Goal: Task Accomplishment & Management: Use online tool/utility

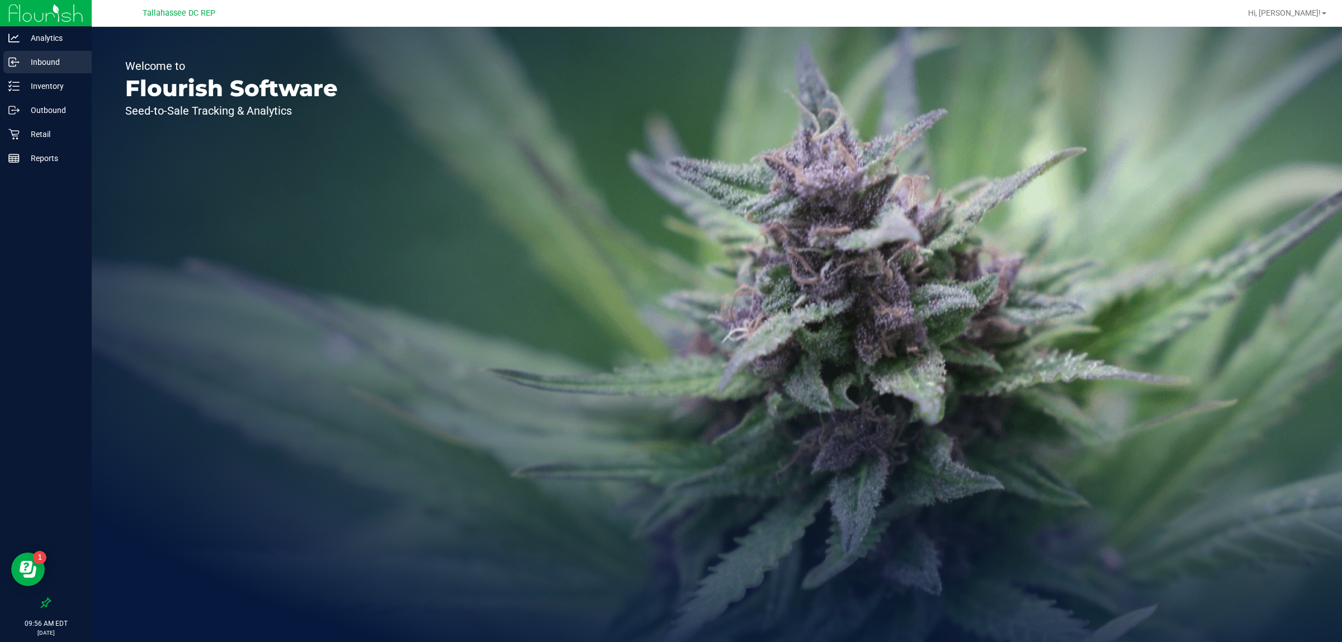
click at [59, 59] on p "Inbound" at bounding box center [53, 61] width 67 height 13
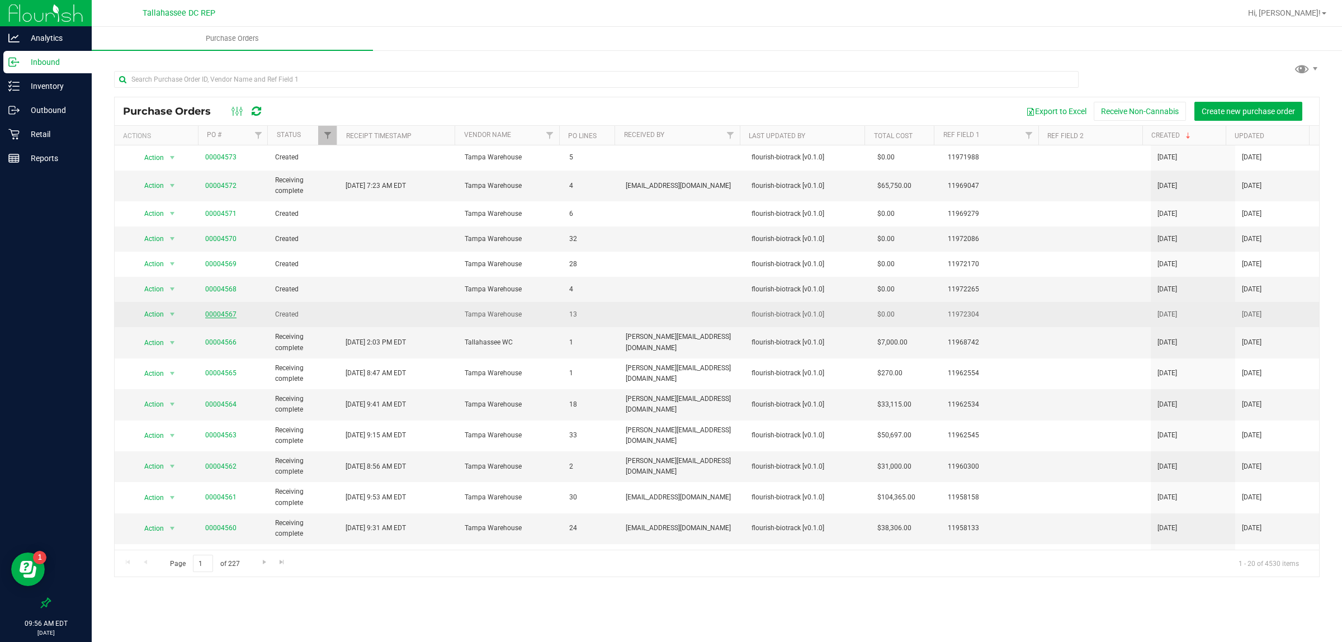
click at [220, 315] on link "00004567" at bounding box center [220, 314] width 31 height 8
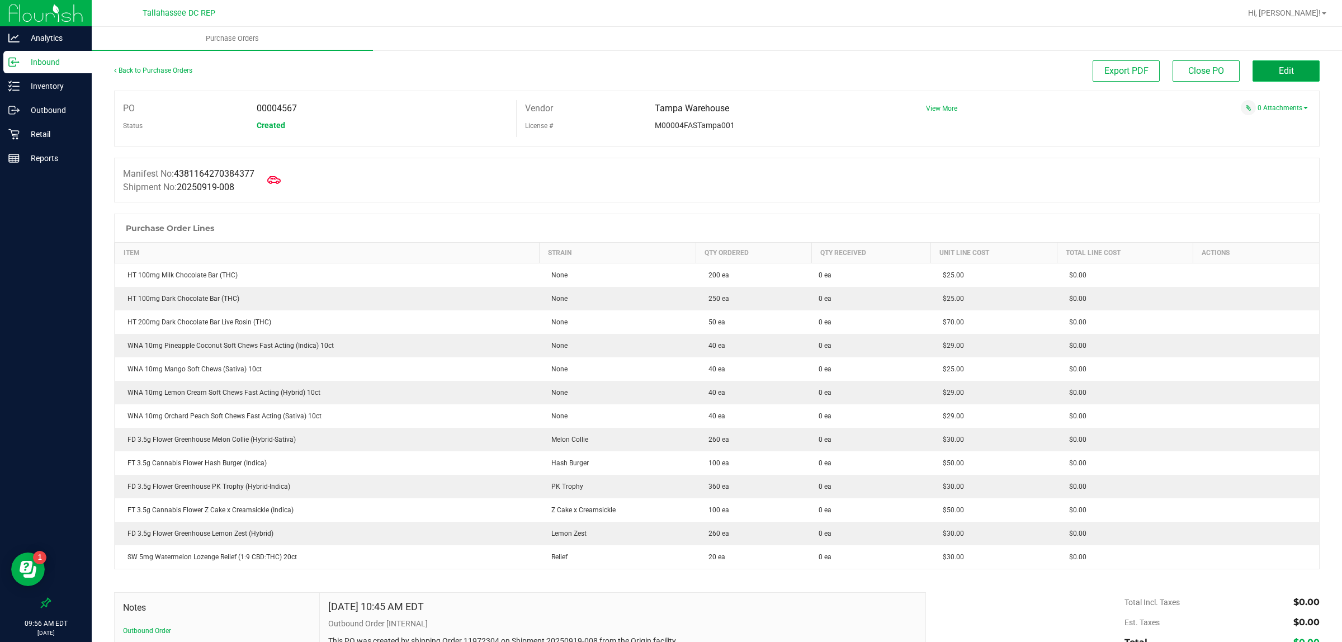
click at [1271, 80] on button "Edit" at bounding box center [1286, 70] width 67 height 21
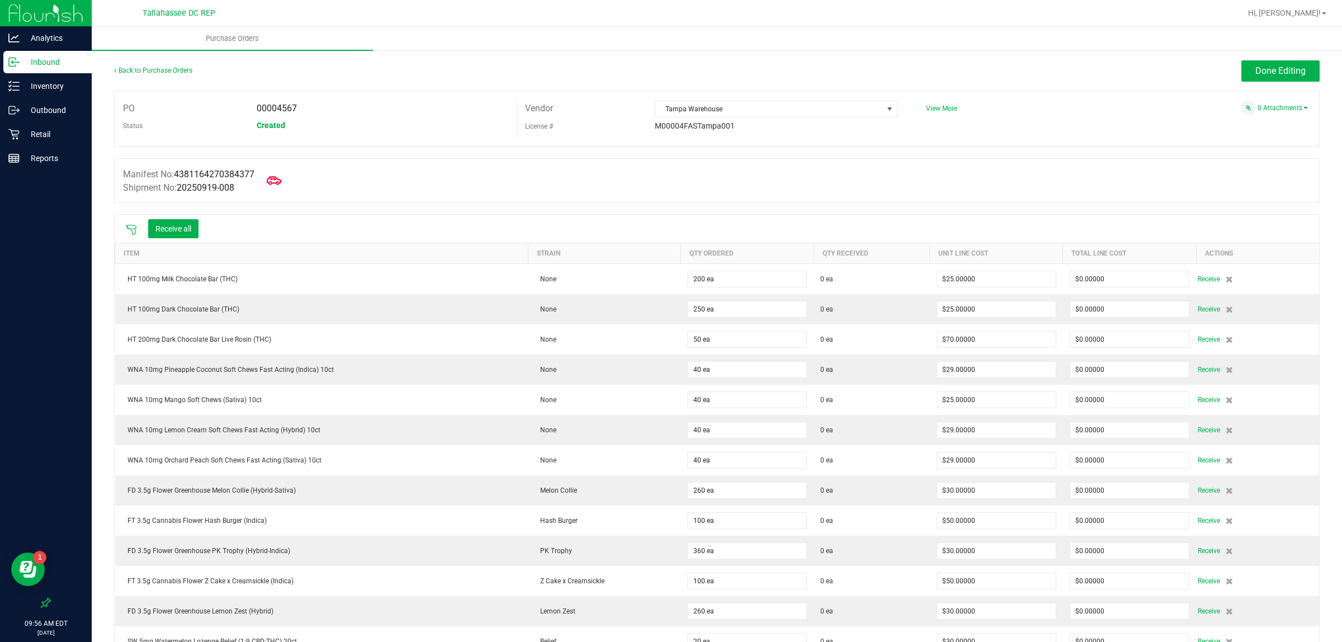
click at [281, 185] on icon at bounding box center [274, 180] width 15 height 15
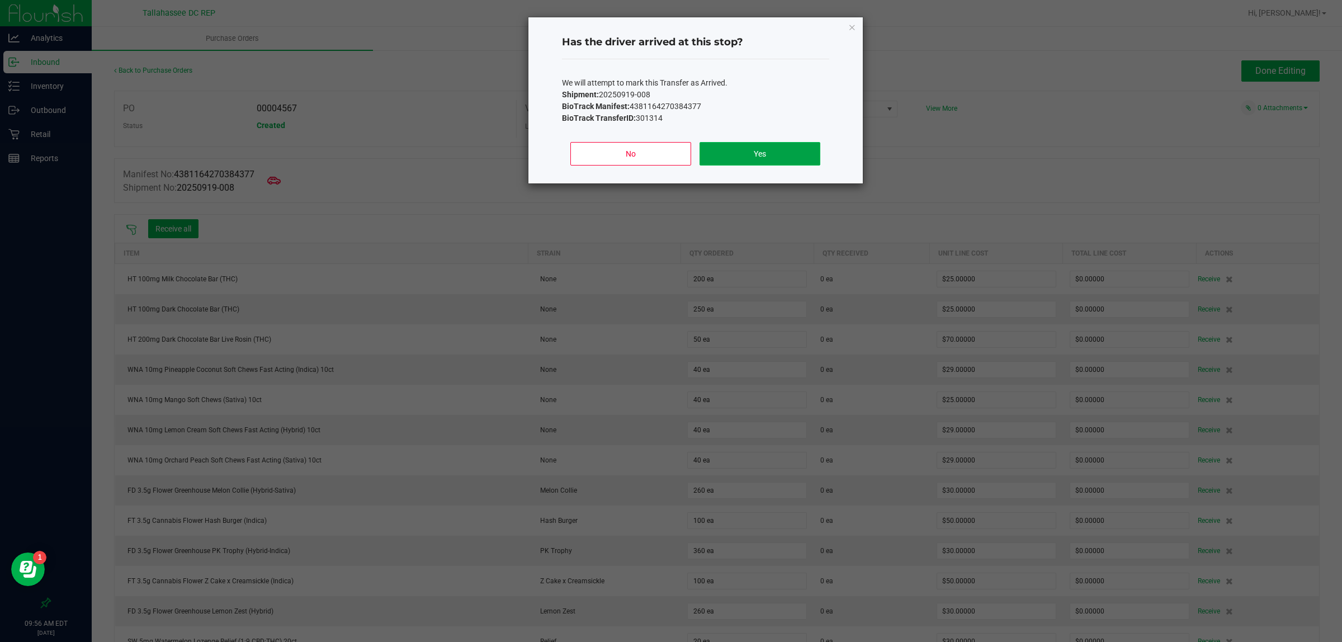
click at [730, 159] on button "Yes" at bounding box center [760, 153] width 120 height 23
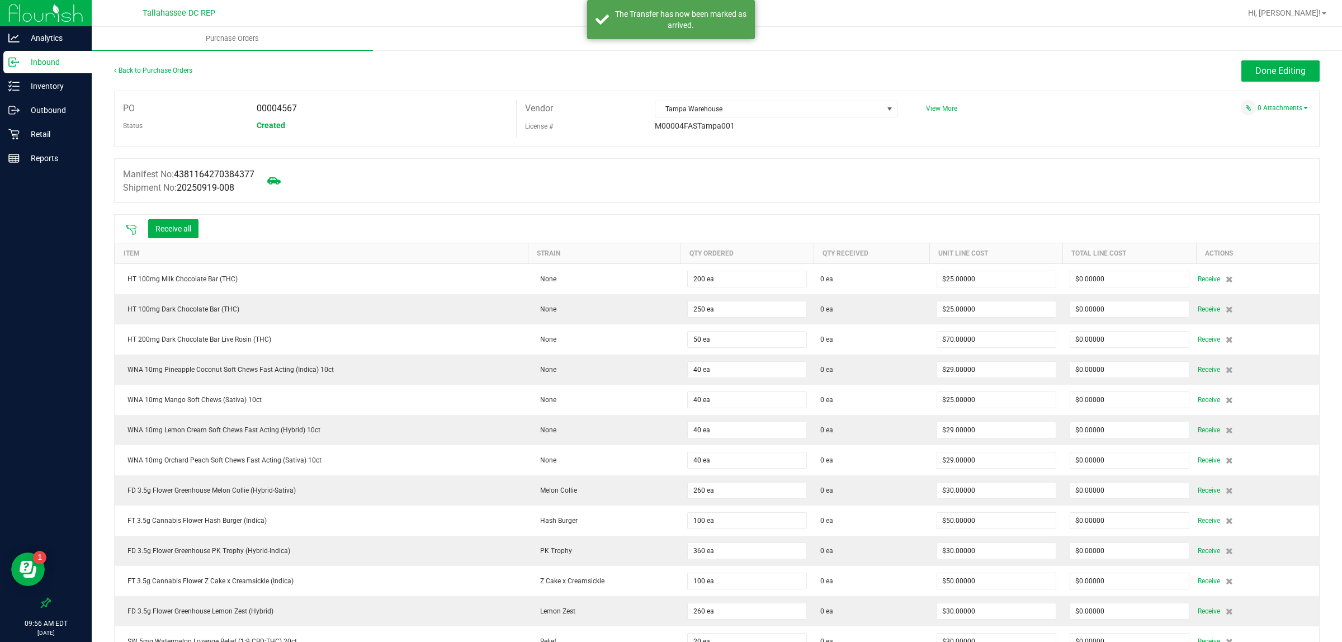
click at [45, 60] on p "Inbound" at bounding box center [53, 61] width 67 height 13
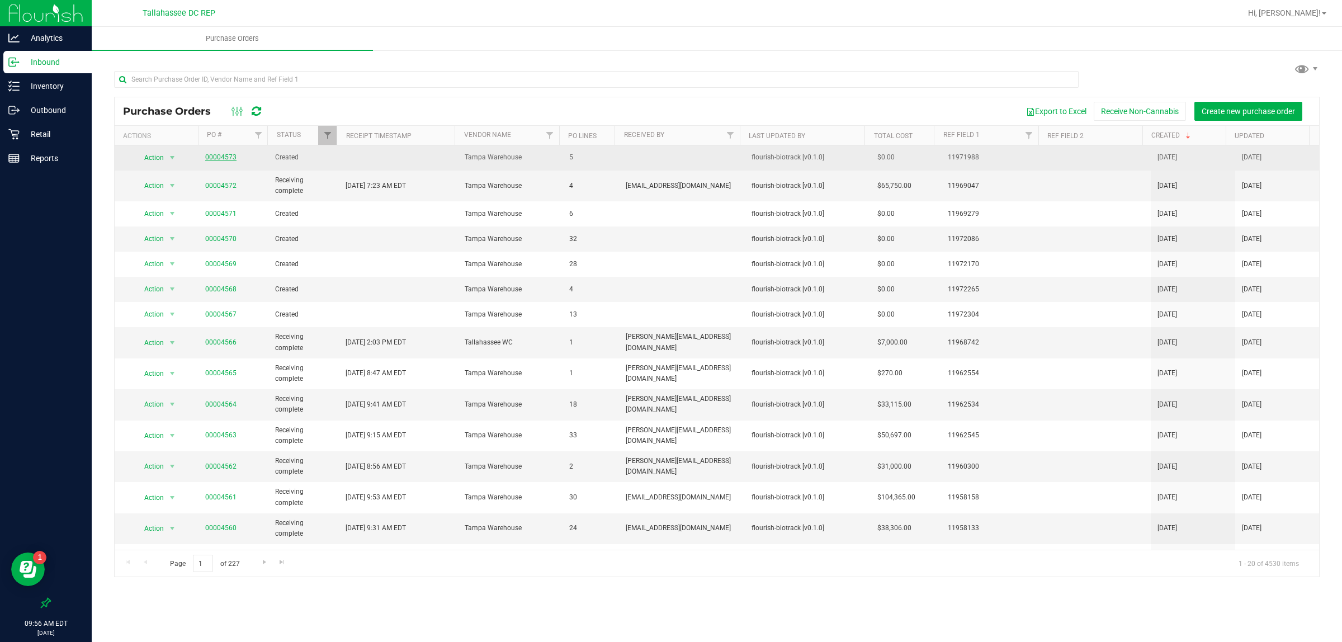
click at [223, 160] on link "00004573" at bounding box center [220, 157] width 31 height 8
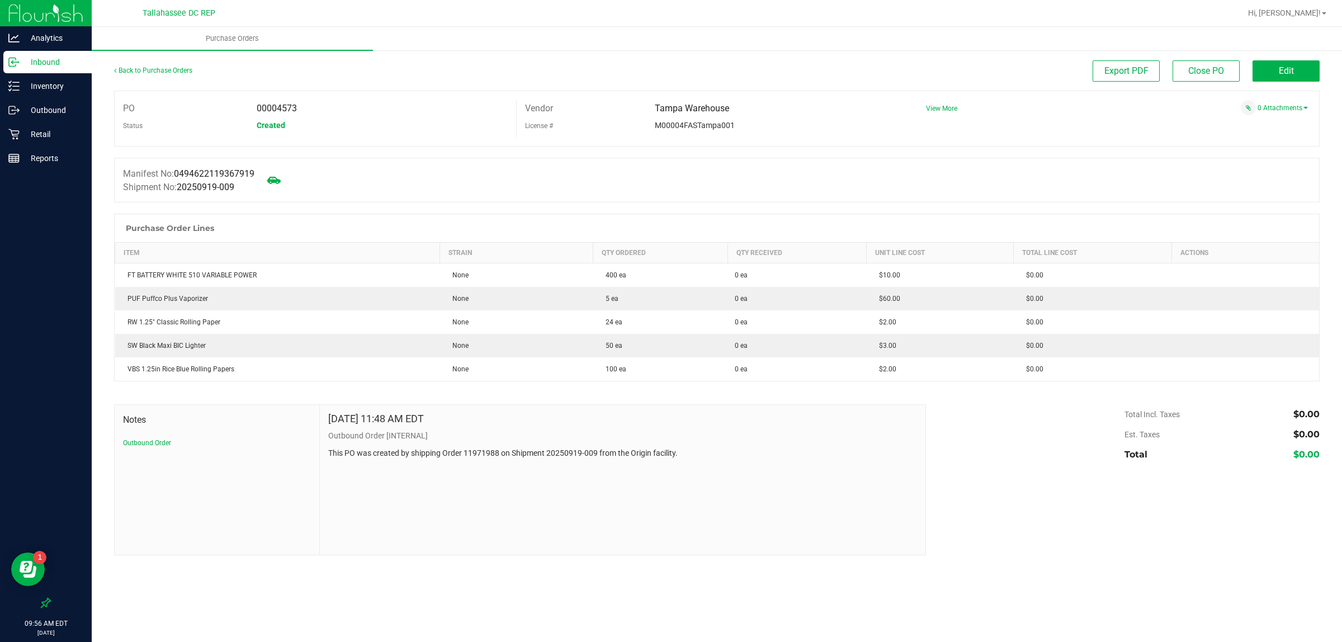
click at [62, 66] on p "Inbound" at bounding box center [53, 61] width 67 height 13
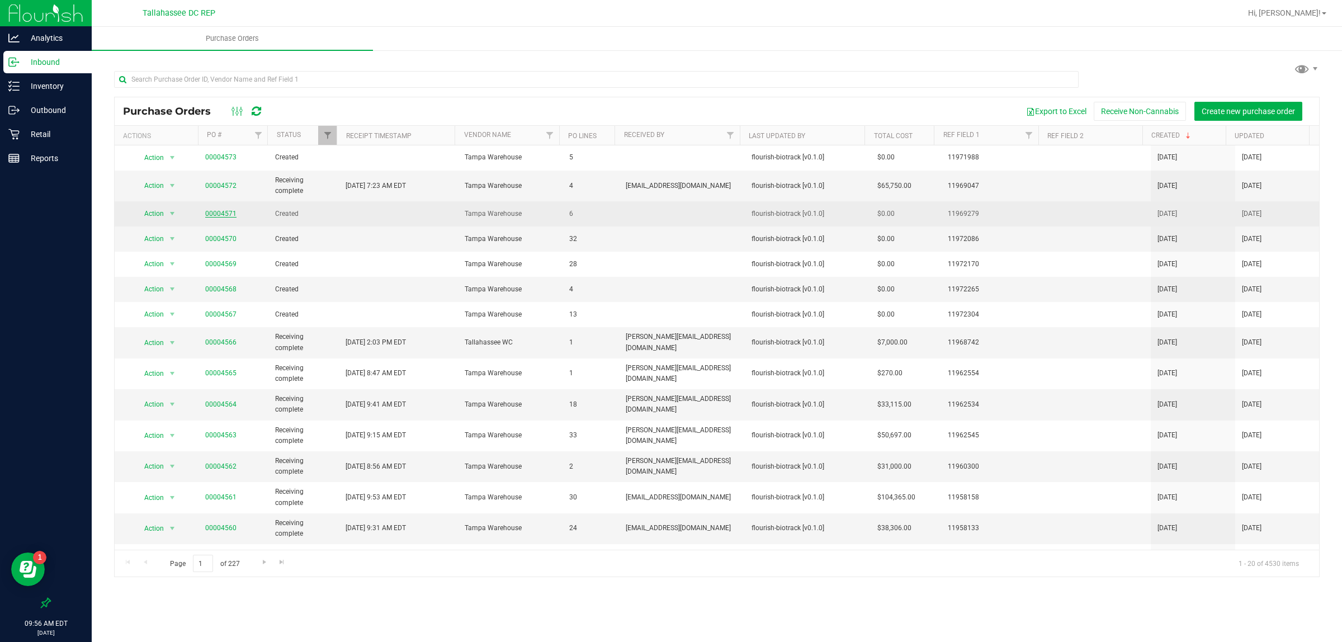
click at [221, 213] on link "00004571" at bounding box center [220, 214] width 31 height 8
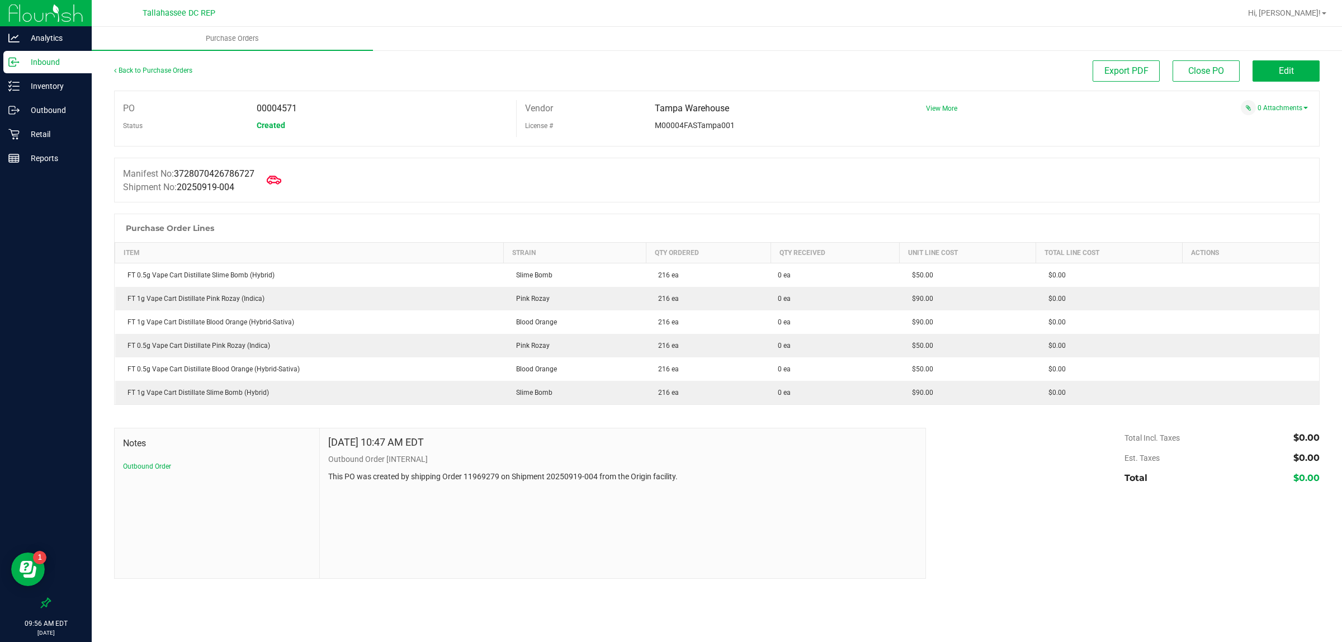
click at [278, 185] on icon at bounding box center [274, 180] width 15 height 15
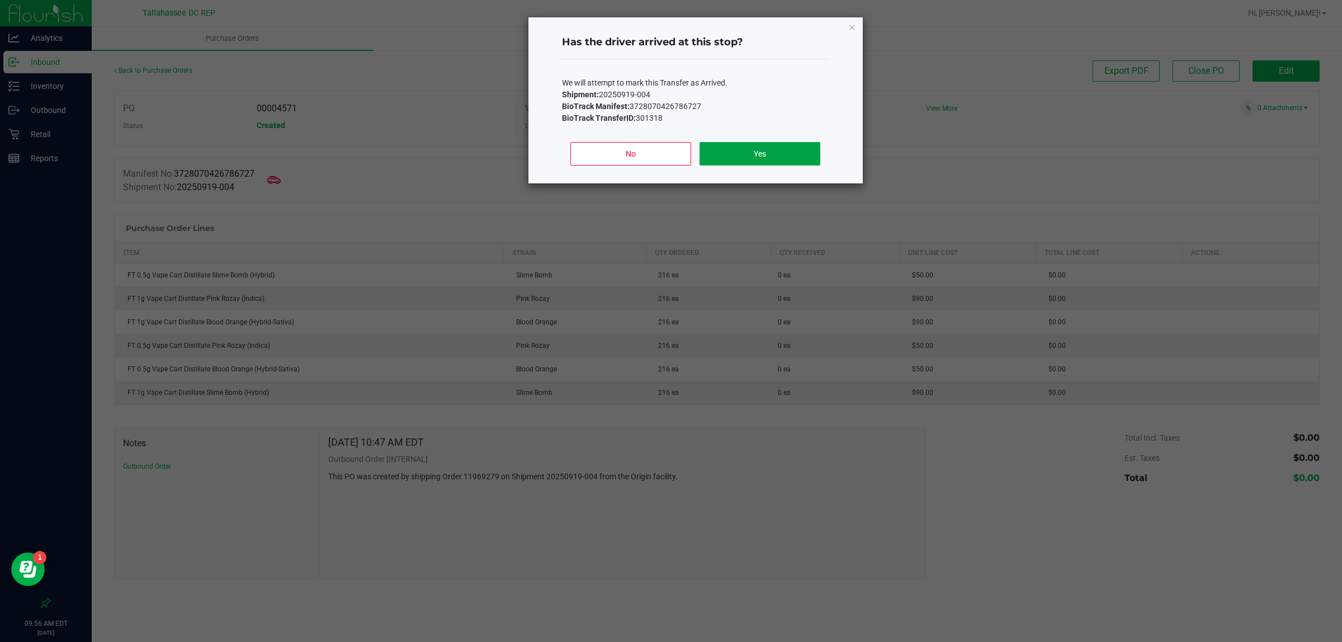
drag, startPoint x: 727, startPoint y: 158, endPoint x: 639, endPoint y: 155, distance: 88.4
click at [728, 158] on button "Yes" at bounding box center [760, 153] width 120 height 23
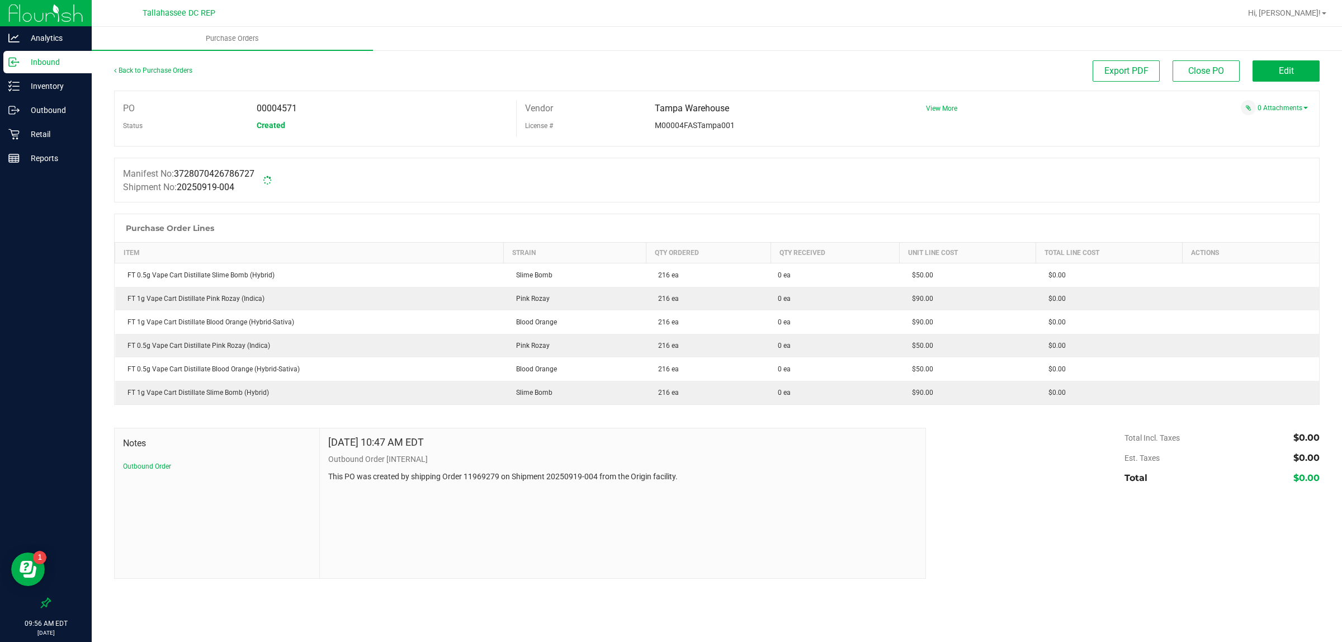
click at [65, 60] on p "Inbound" at bounding box center [53, 61] width 67 height 13
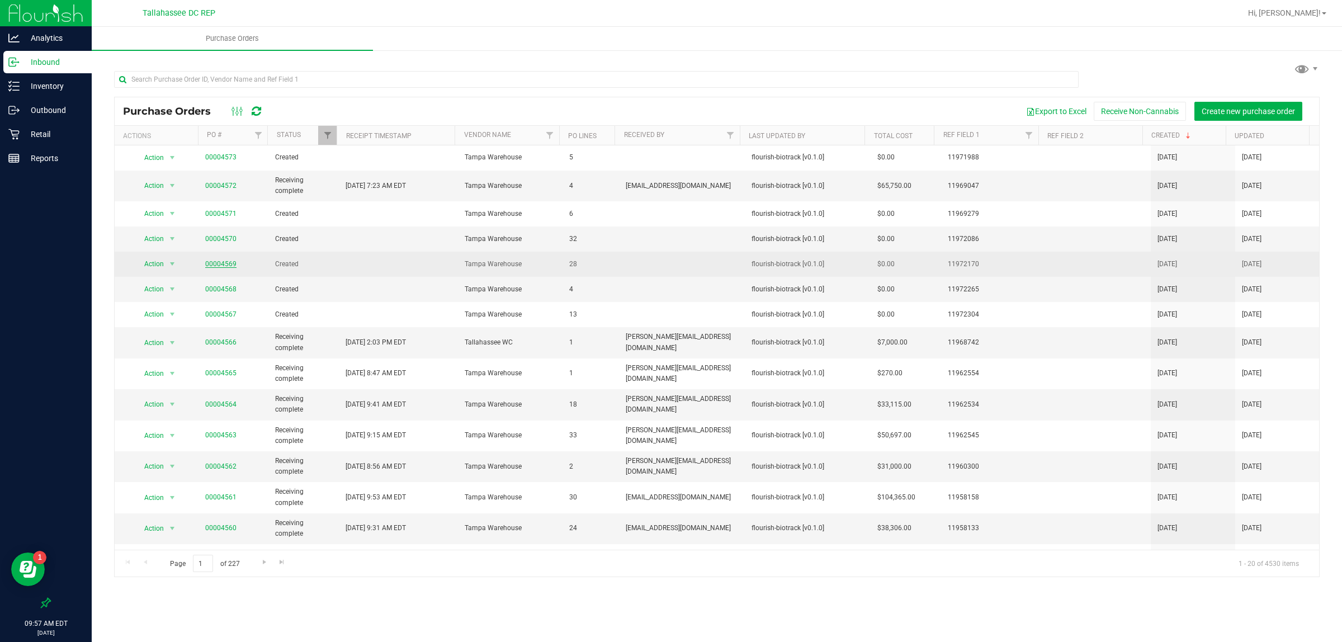
click at [214, 265] on link "00004569" at bounding box center [220, 264] width 31 height 8
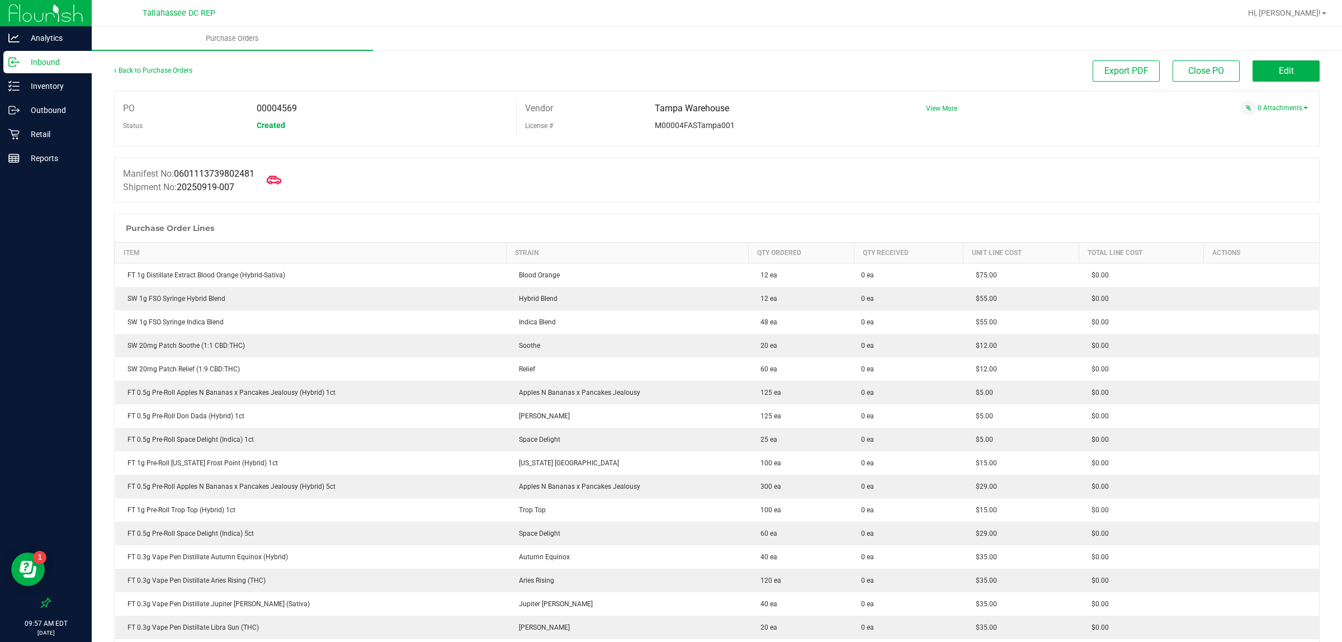
click at [281, 186] on icon at bounding box center [274, 180] width 15 height 15
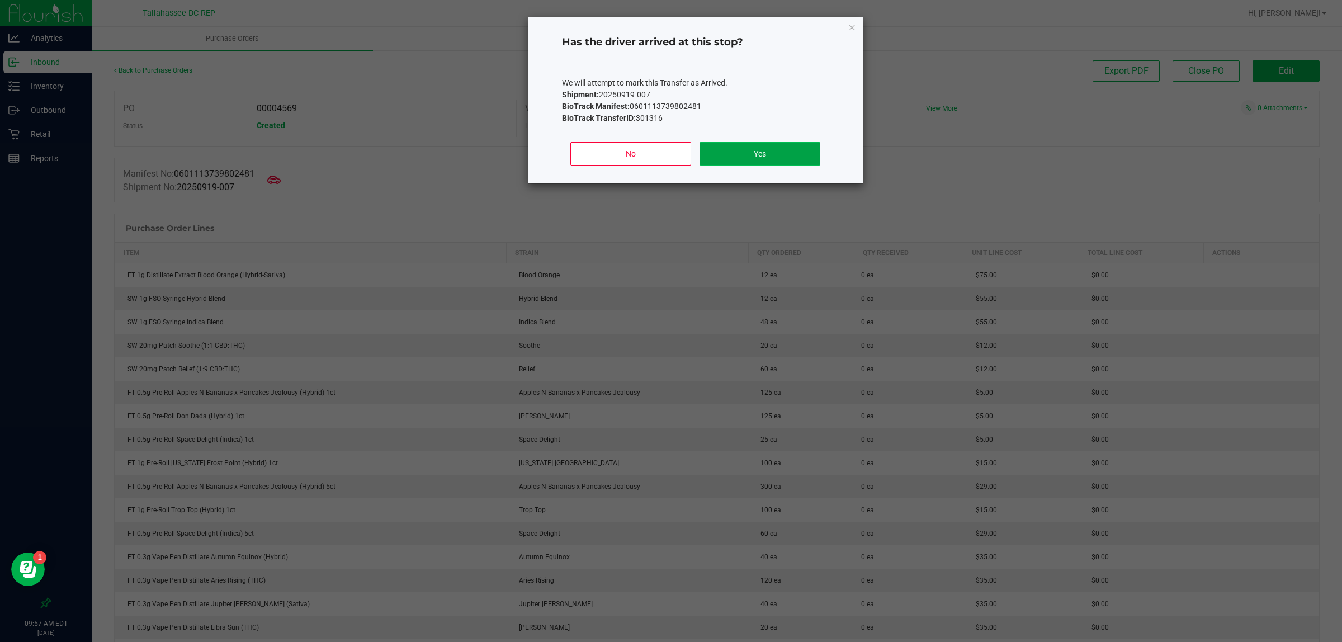
click at [730, 159] on button "Yes" at bounding box center [760, 153] width 120 height 23
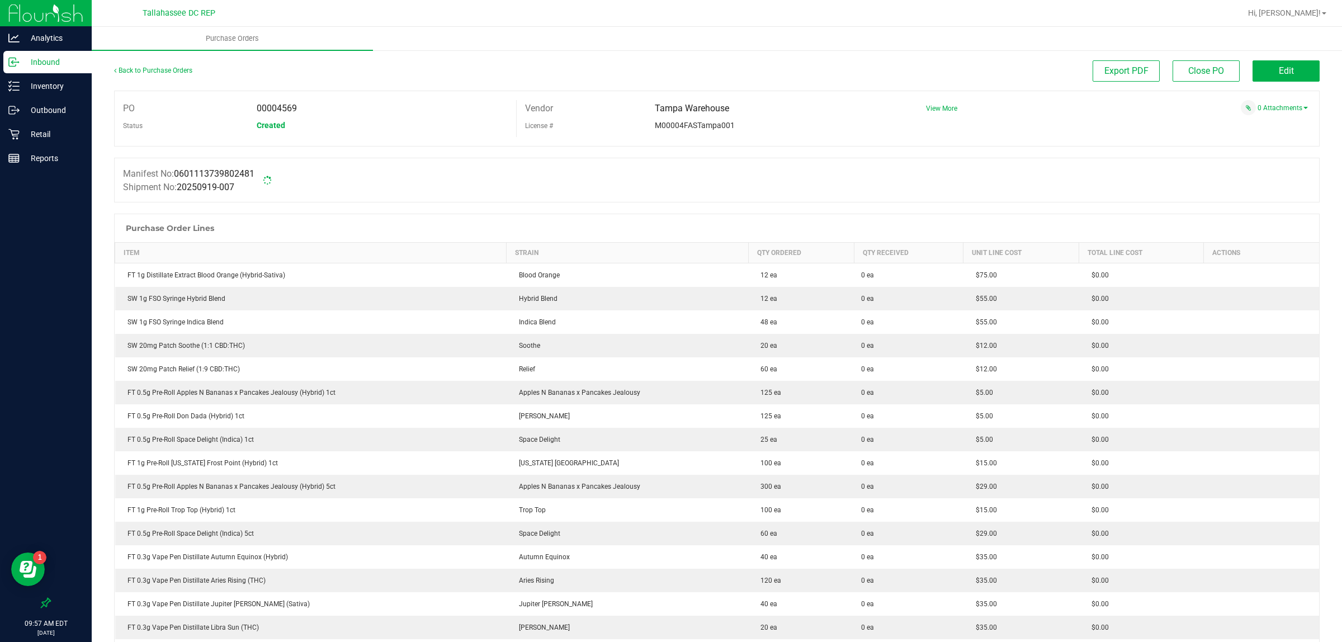
click at [39, 59] on p "Inbound" at bounding box center [53, 61] width 67 height 13
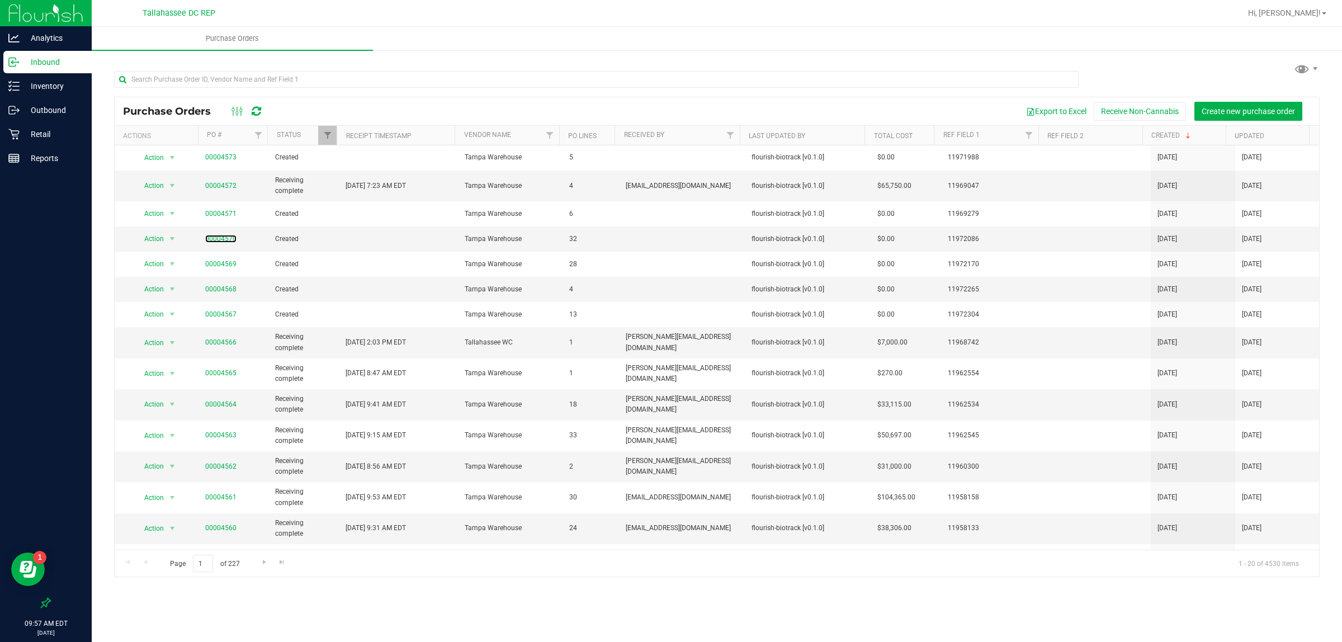
click at [229, 238] on link "00004570" at bounding box center [220, 239] width 31 height 8
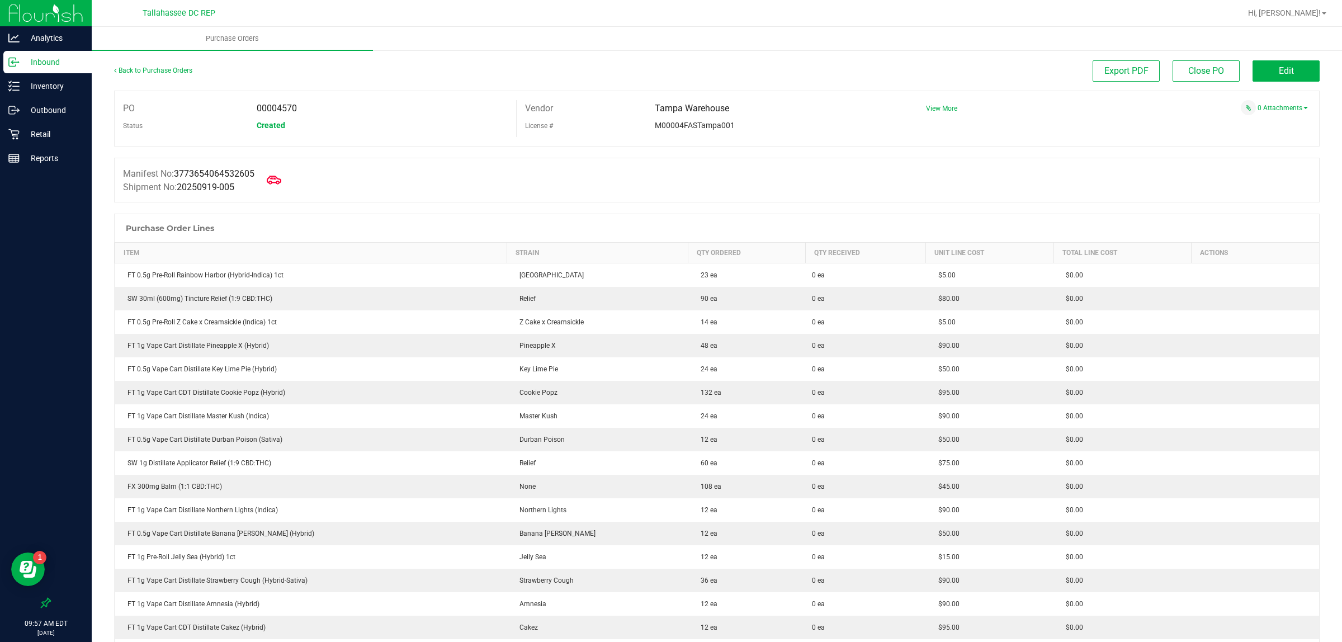
click at [270, 177] on span at bounding box center [274, 180] width 25 height 25
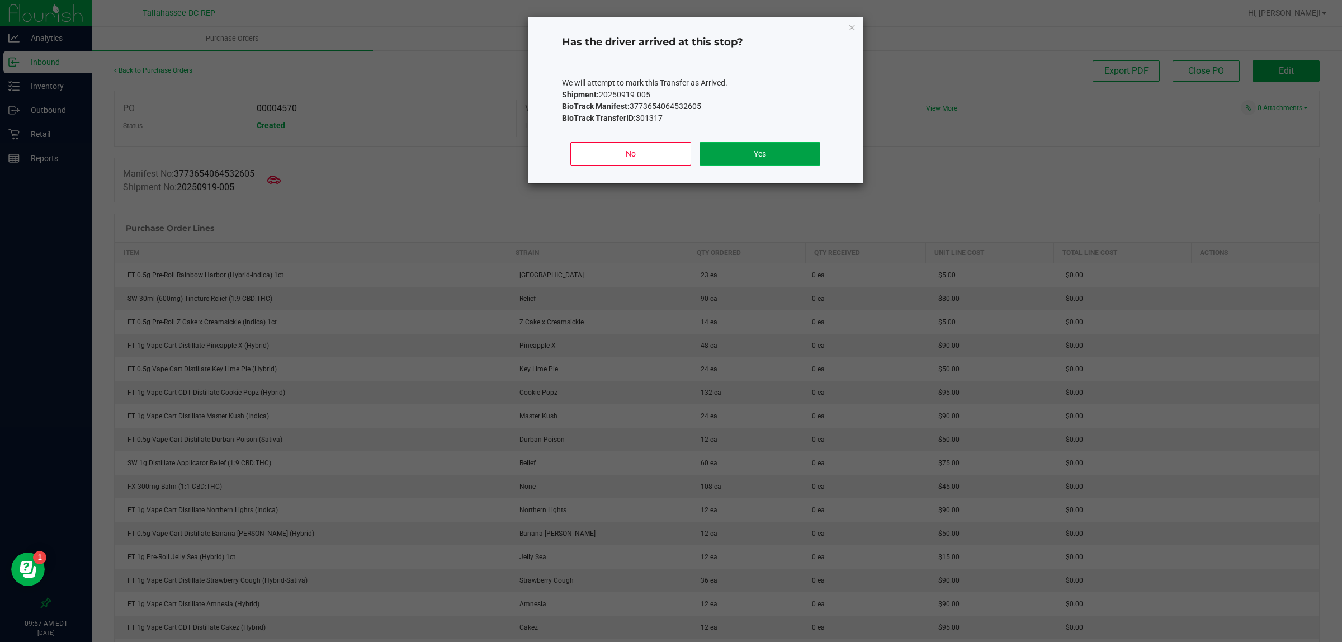
click at [792, 148] on button "Yes" at bounding box center [760, 153] width 120 height 23
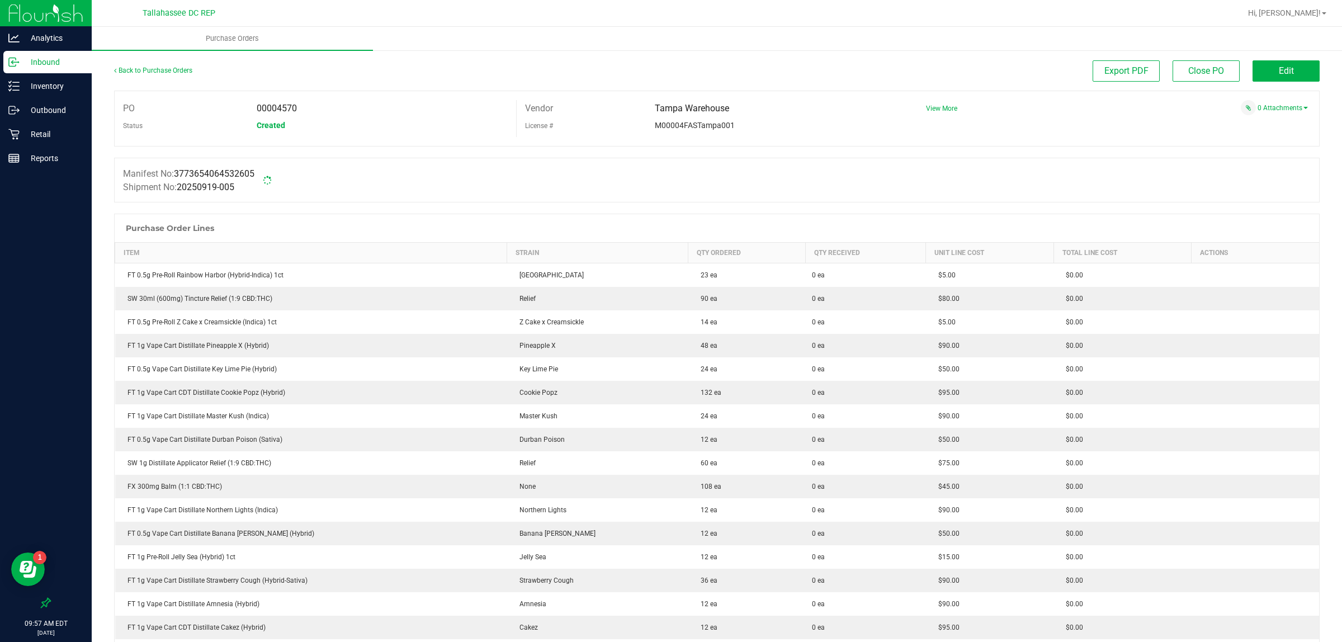
click at [76, 56] on p "Inbound" at bounding box center [53, 61] width 67 height 13
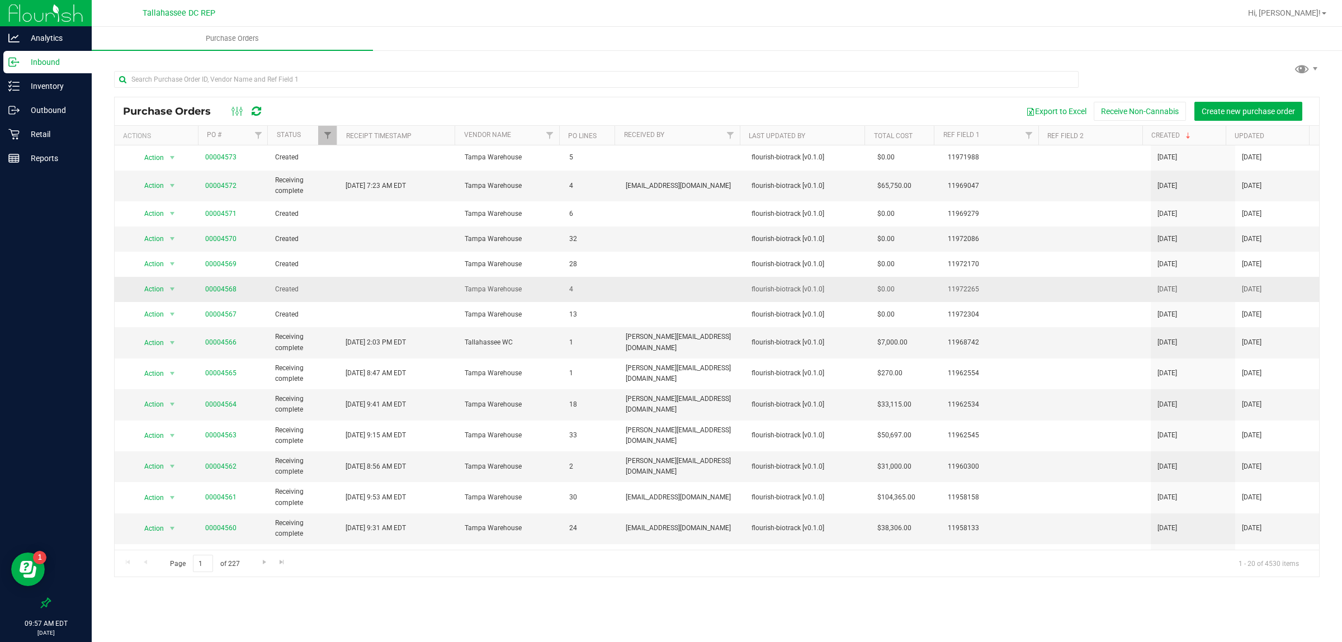
click at [290, 287] on span "Created" at bounding box center [303, 289] width 56 height 11
click at [221, 291] on link "00004568" at bounding box center [220, 289] width 31 height 8
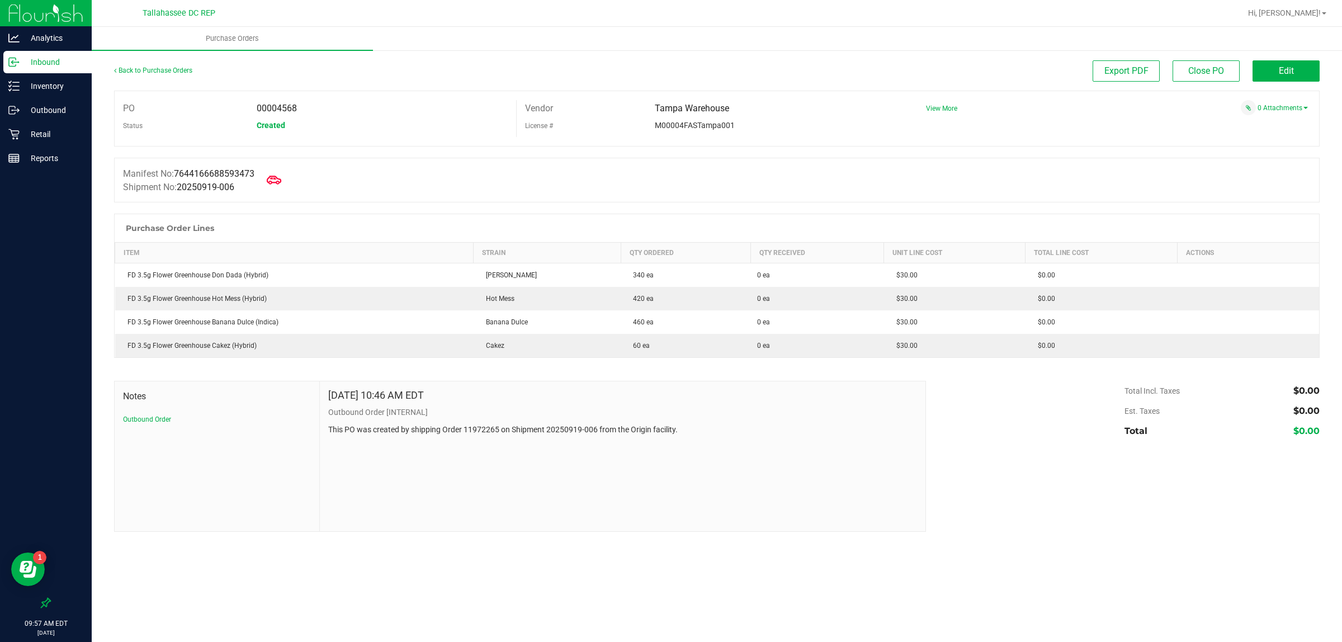
click at [275, 181] on icon at bounding box center [274, 180] width 15 height 15
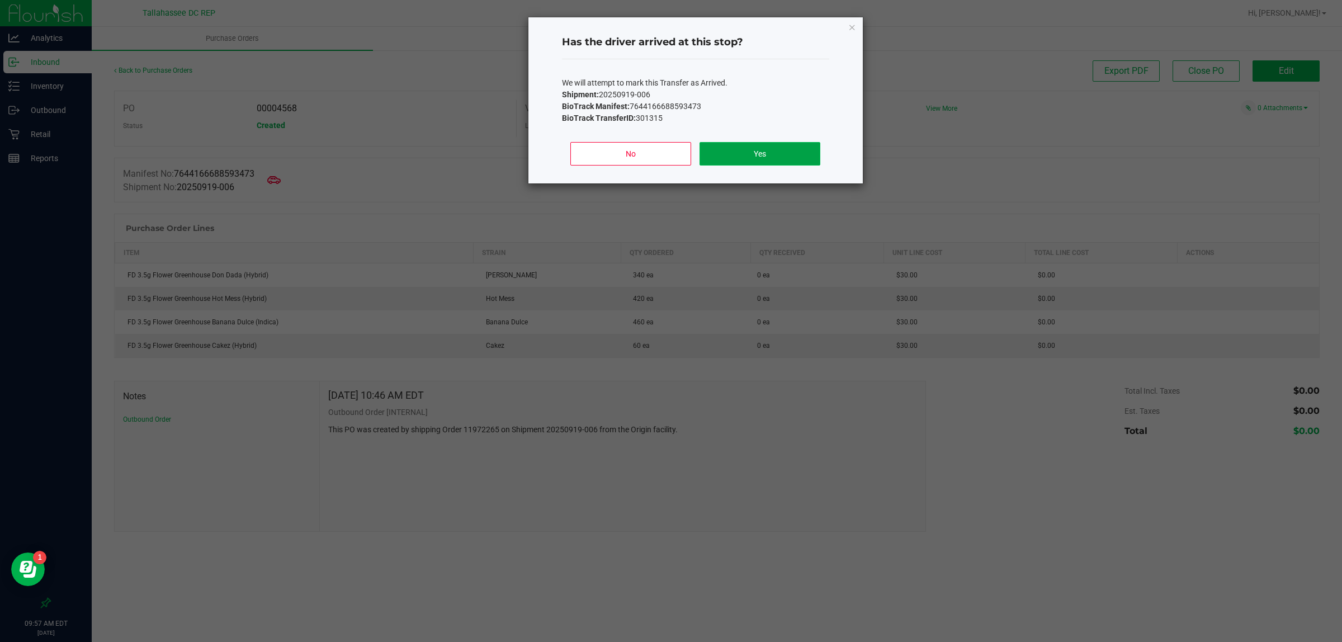
click at [778, 158] on button "Yes" at bounding box center [760, 153] width 120 height 23
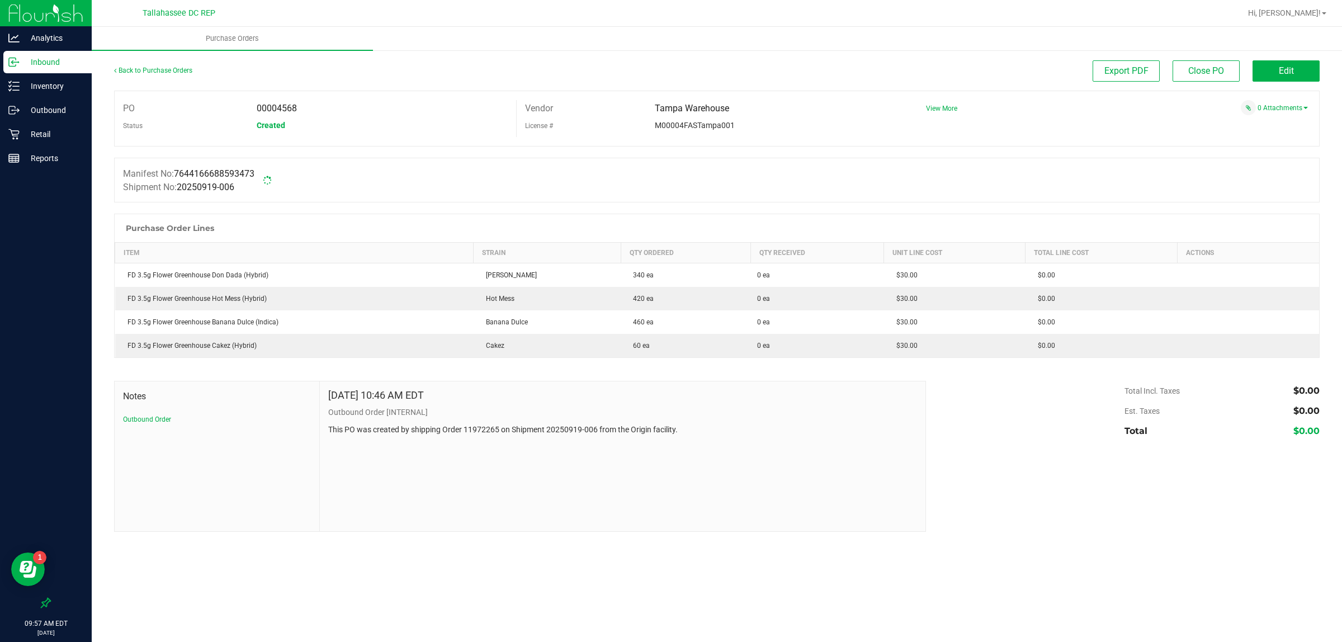
click at [60, 64] on p "Inbound" at bounding box center [53, 61] width 67 height 13
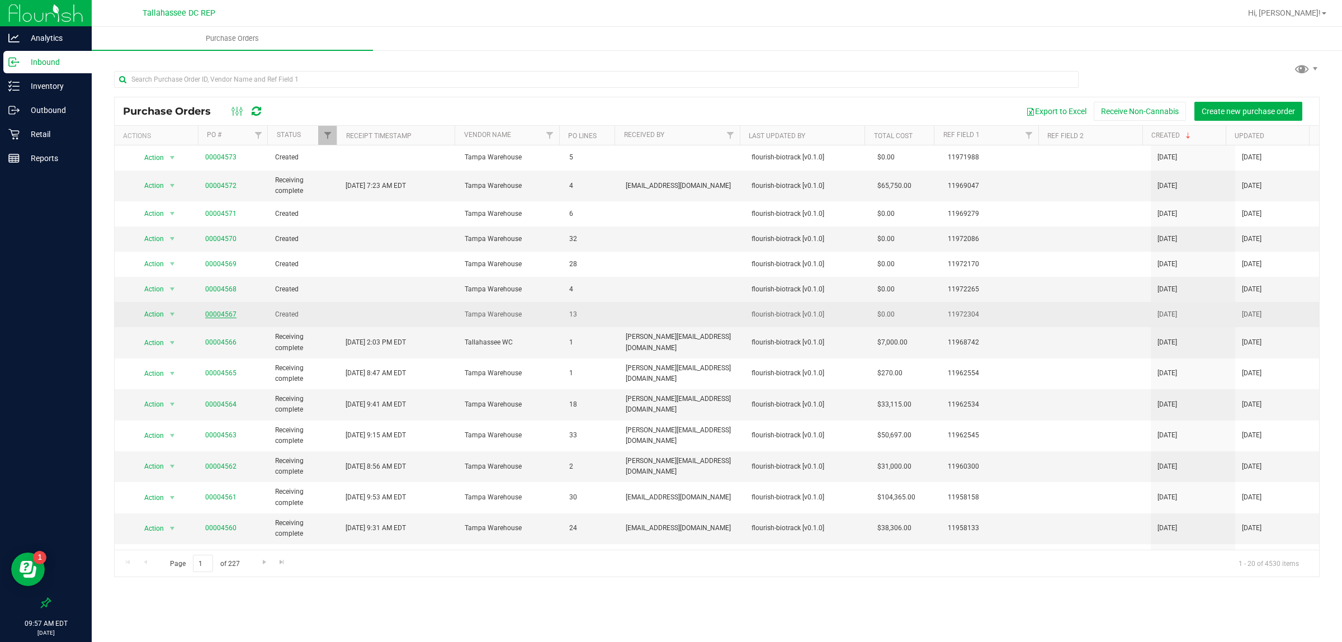
click at [234, 317] on link "00004567" at bounding box center [220, 314] width 31 height 8
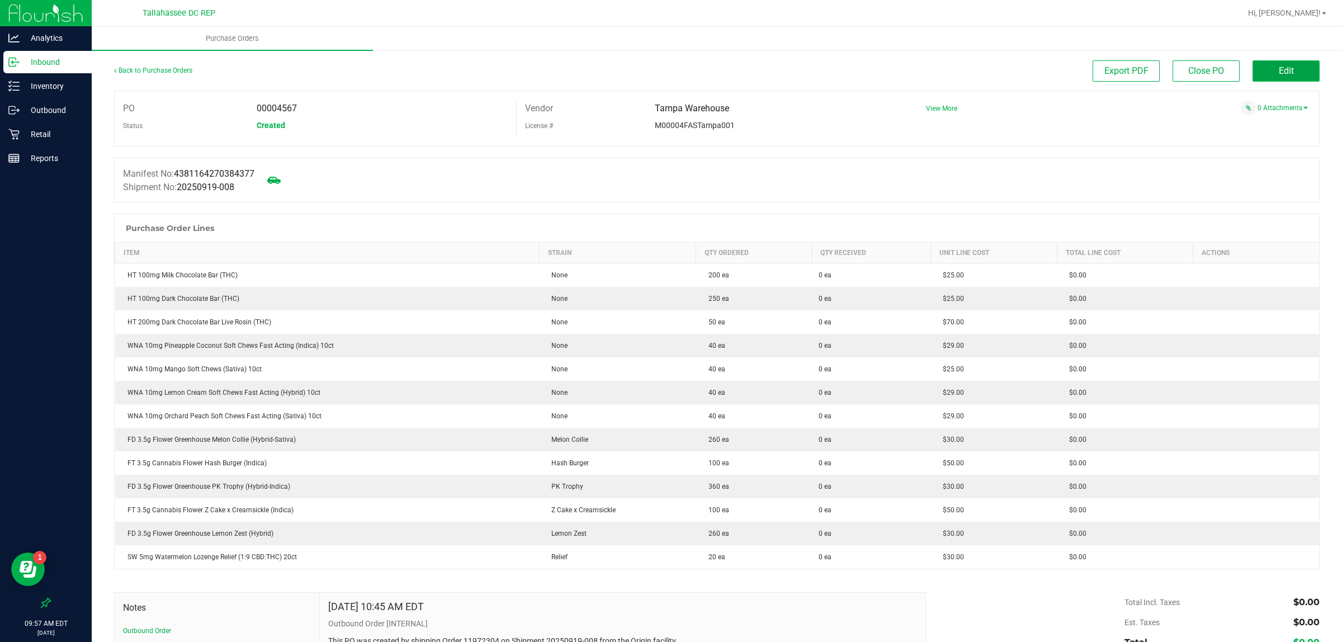
click at [1264, 64] on button "Edit" at bounding box center [1286, 70] width 67 height 21
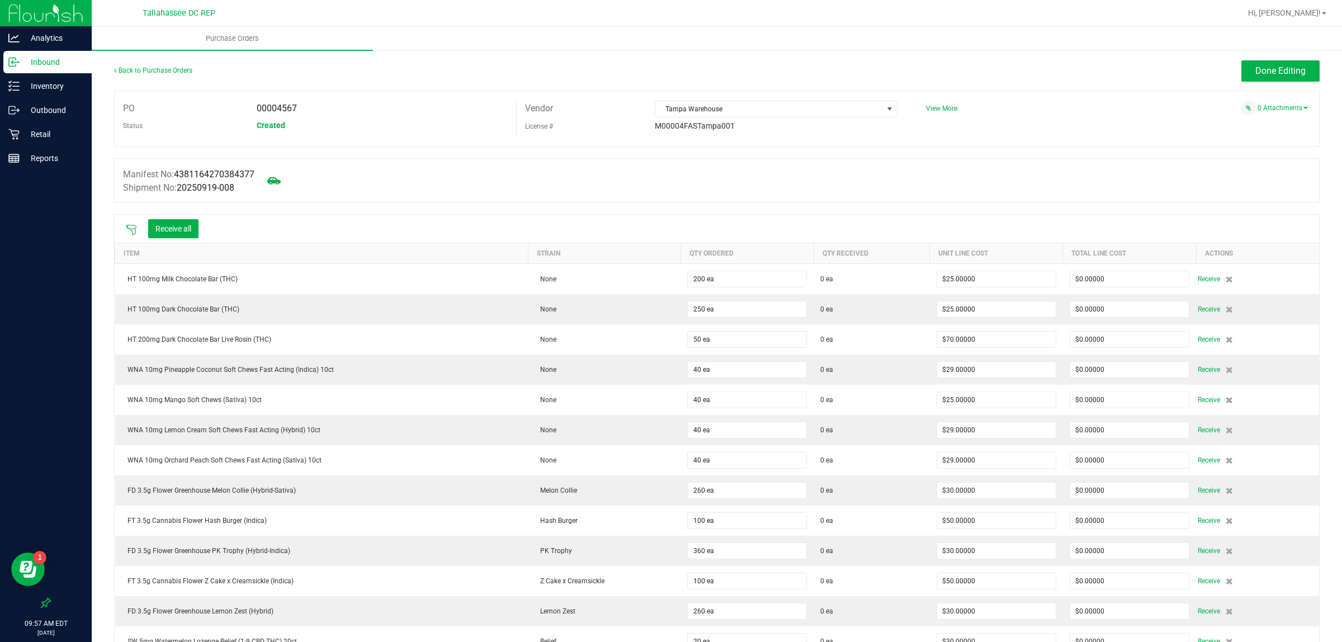
click at [131, 232] on icon at bounding box center [131, 229] width 11 height 11
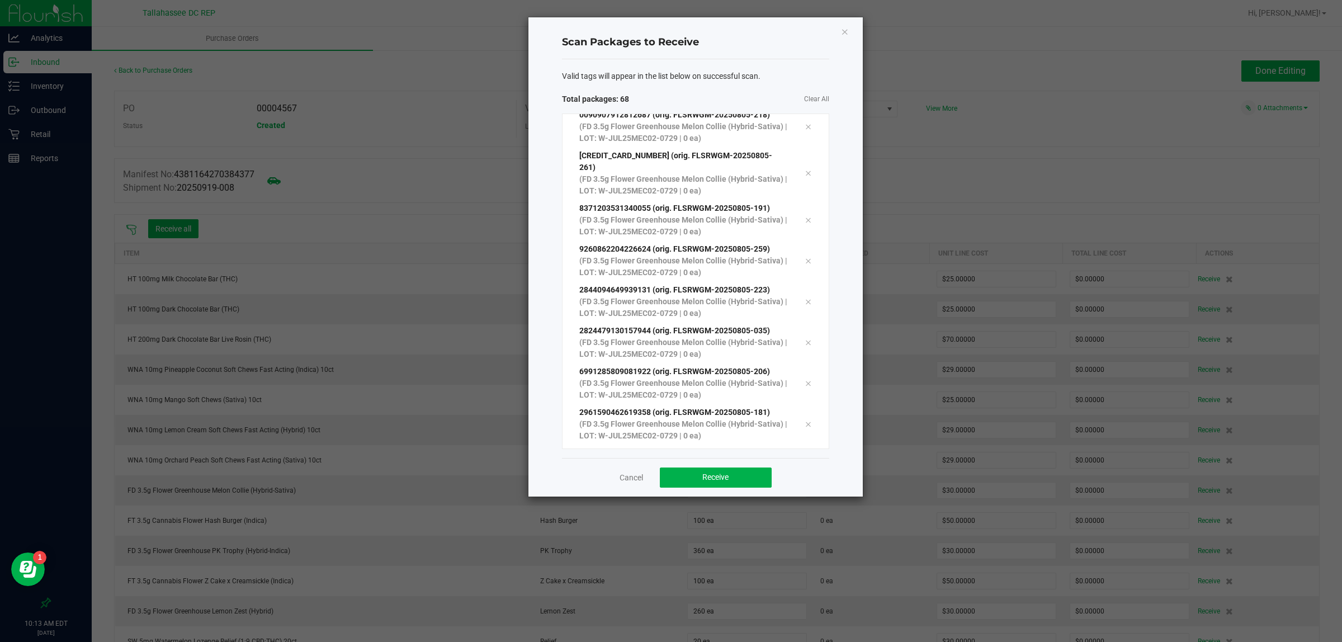
scroll to position [2470, 0]
click at [714, 476] on span "Receive" at bounding box center [715, 477] width 26 height 9
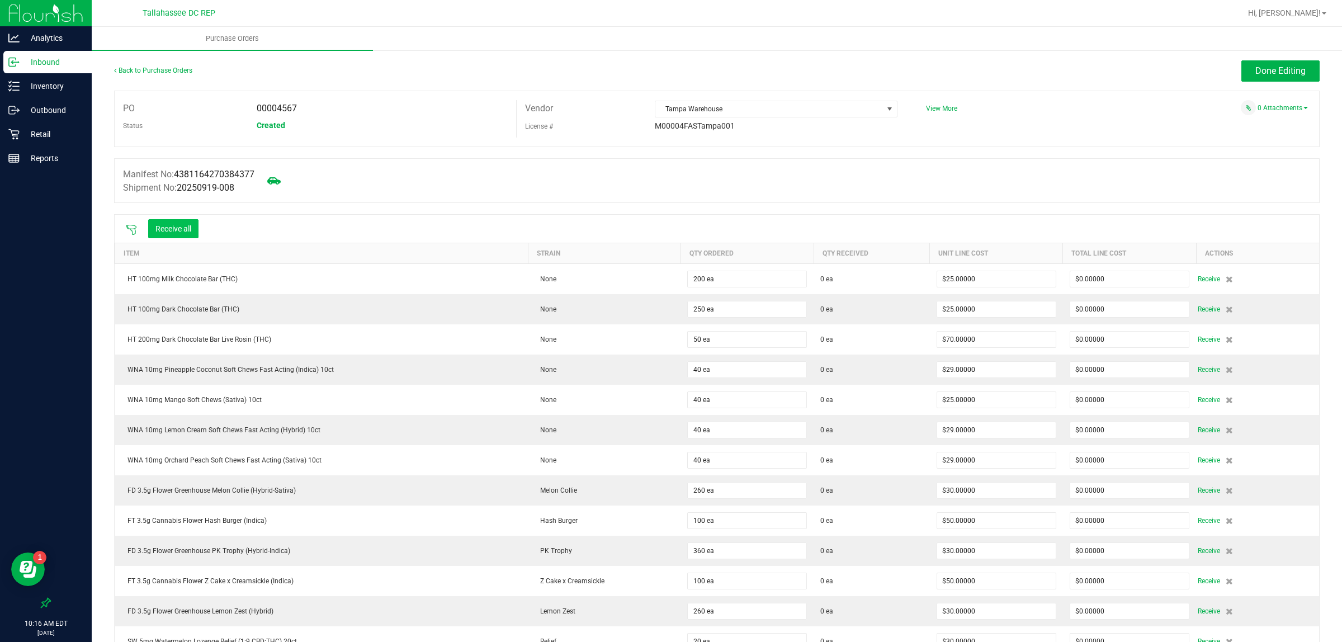
click at [158, 230] on button "Receive all" at bounding box center [173, 228] width 50 height 19
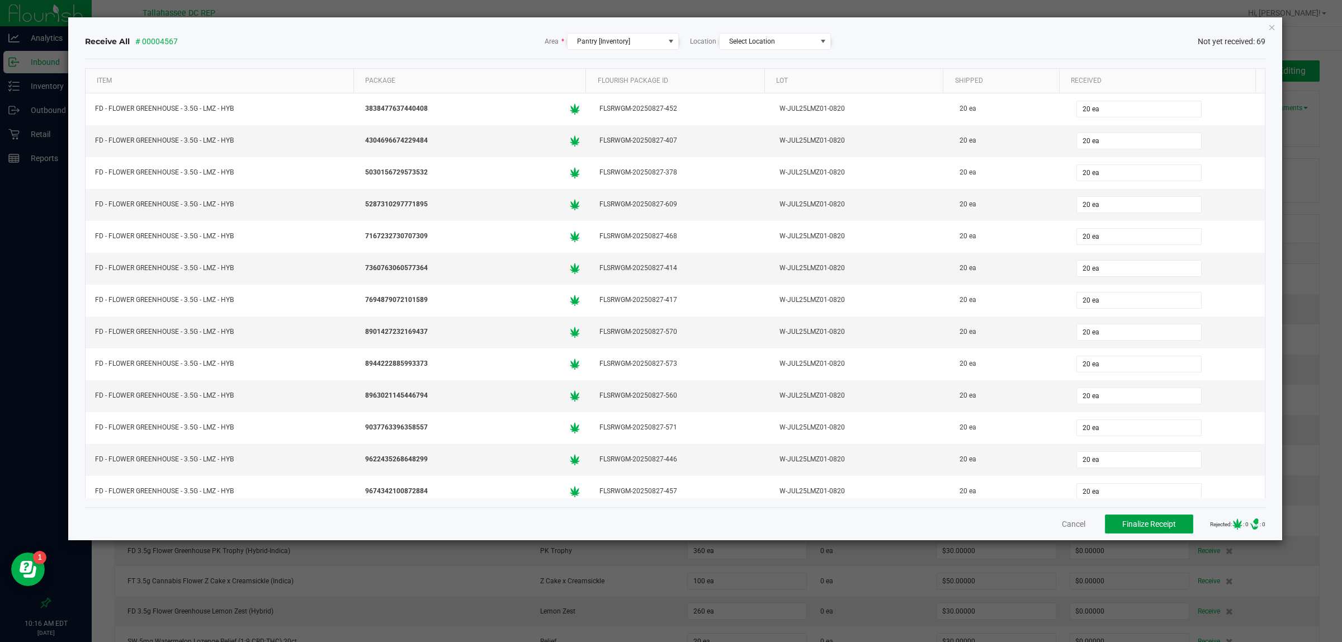
click at [1149, 527] on span "Finalize Receipt" at bounding box center [1149, 524] width 54 height 9
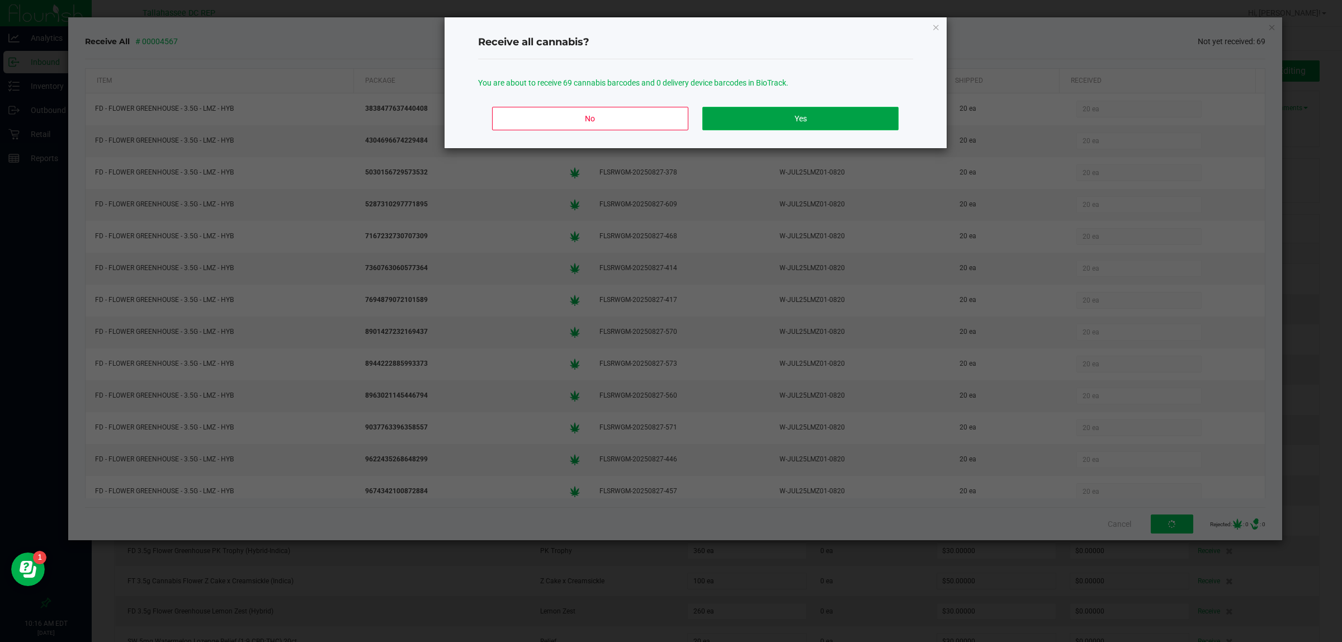
click at [863, 110] on button "Yes" at bounding box center [800, 118] width 196 height 23
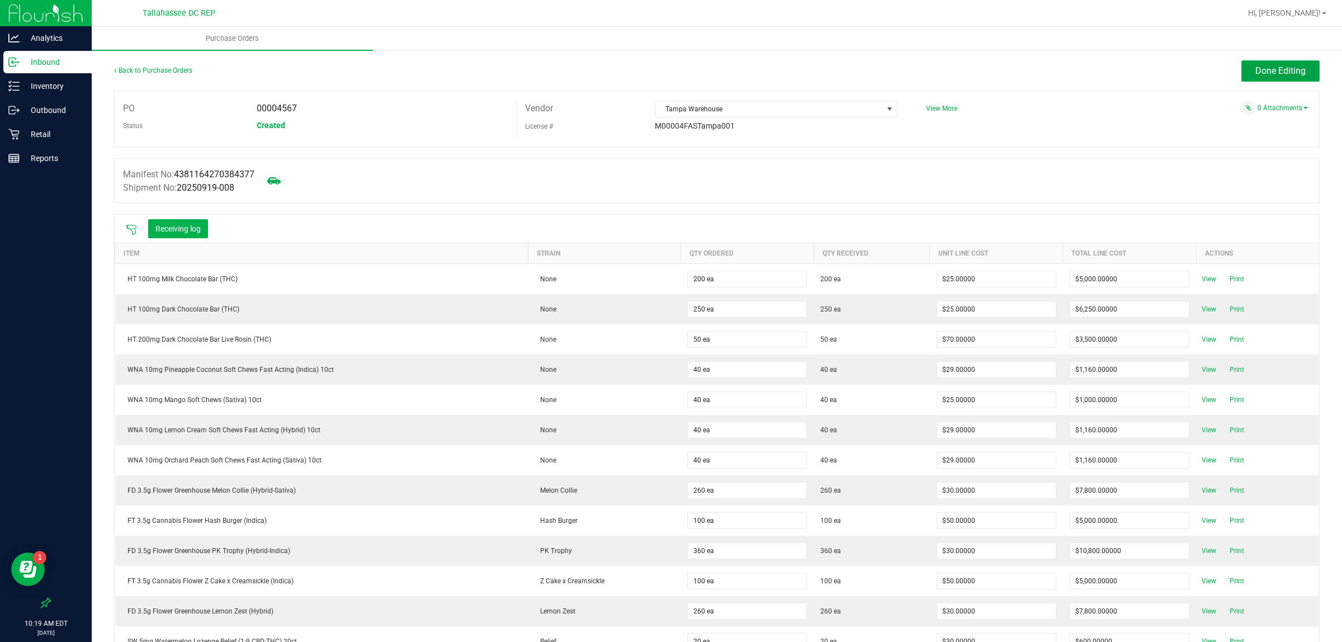
click at [1295, 76] on button "Done Editing" at bounding box center [1281, 70] width 78 height 21
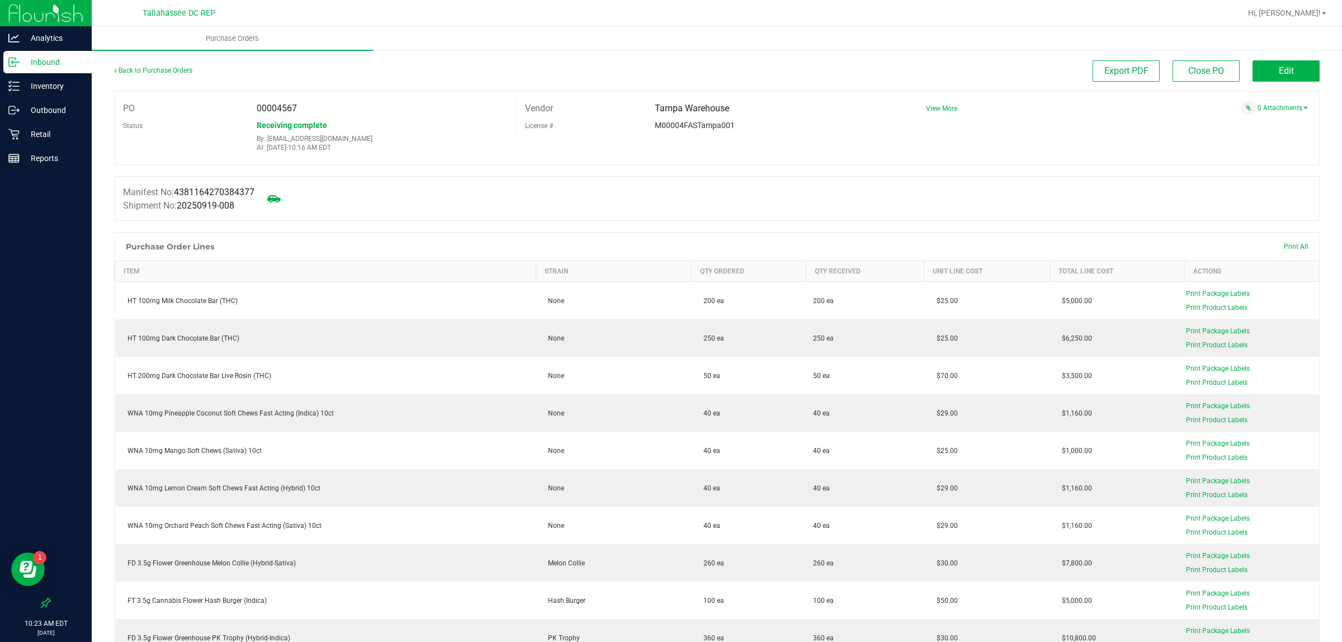
click at [45, 66] on p "Inbound" at bounding box center [53, 61] width 67 height 13
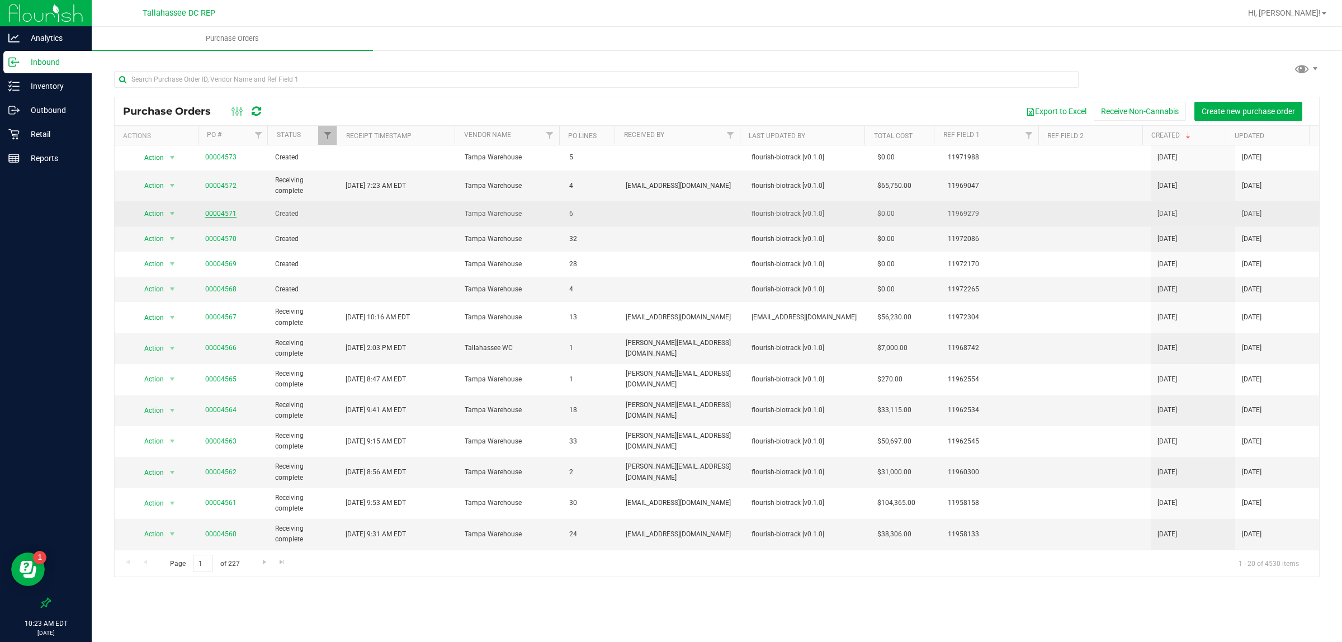
click at [234, 216] on link "00004571" at bounding box center [220, 214] width 31 height 8
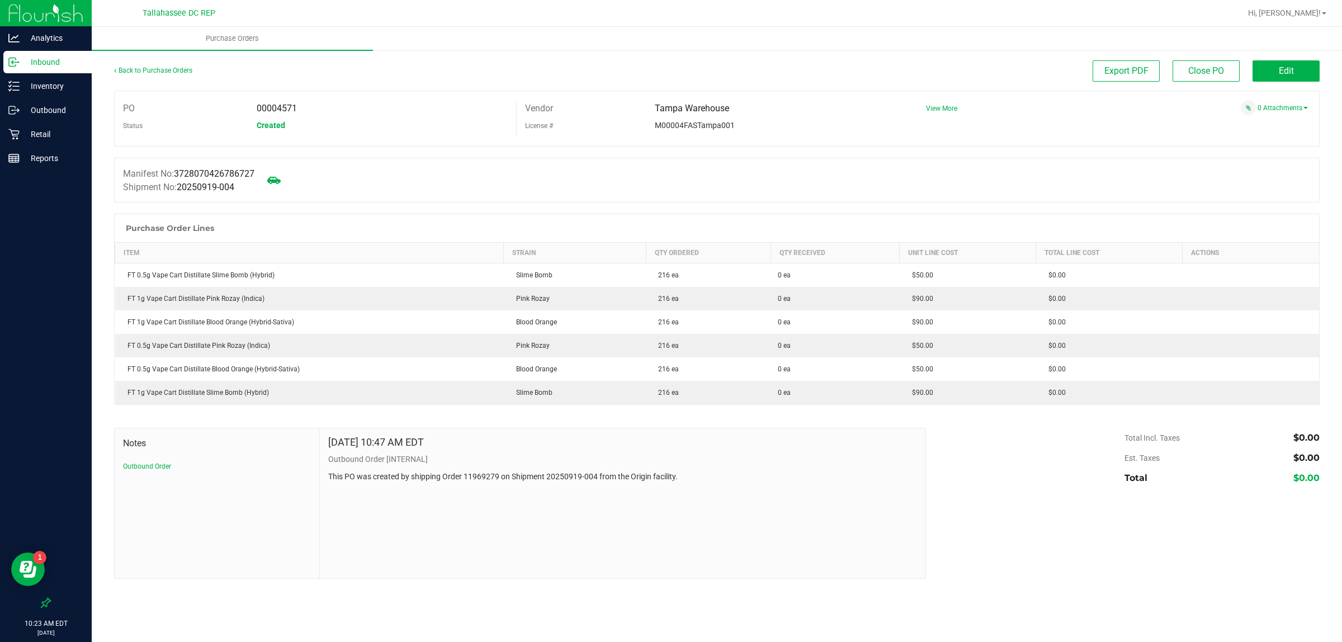
click at [1296, 76] on button "Edit" at bounding box center [1286, 70] width 67 height 21
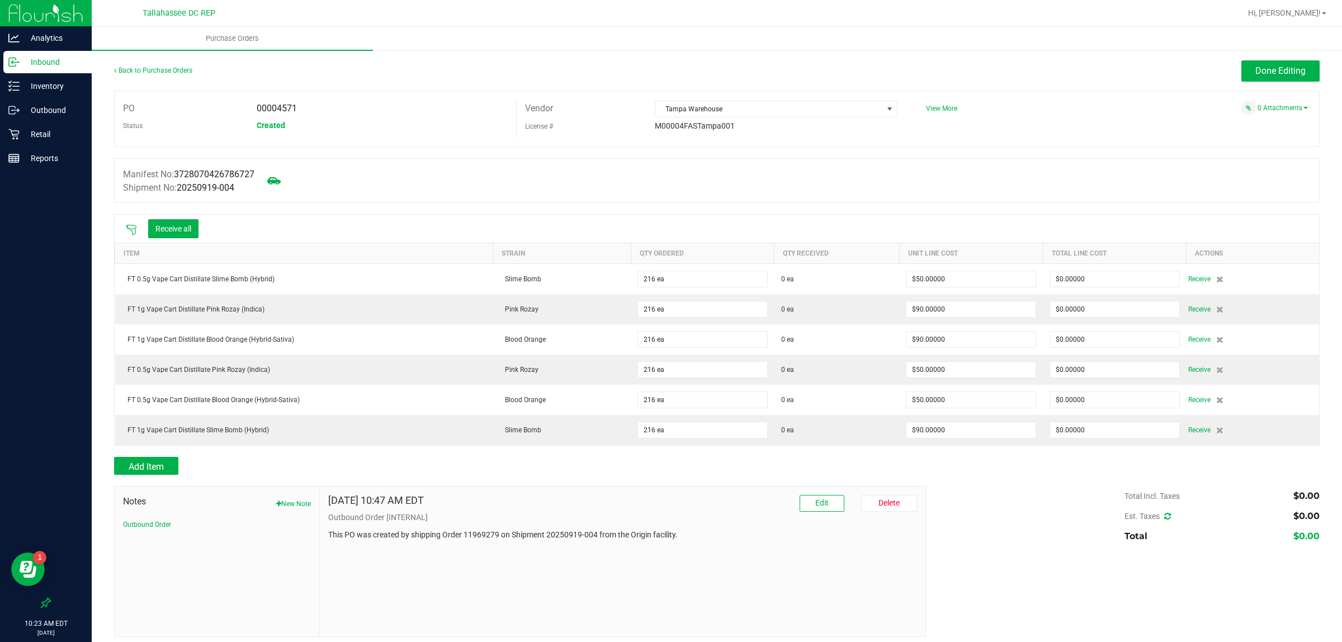
click at [126, 230] on icon at bounding box center [131, 229] width 11 height 11
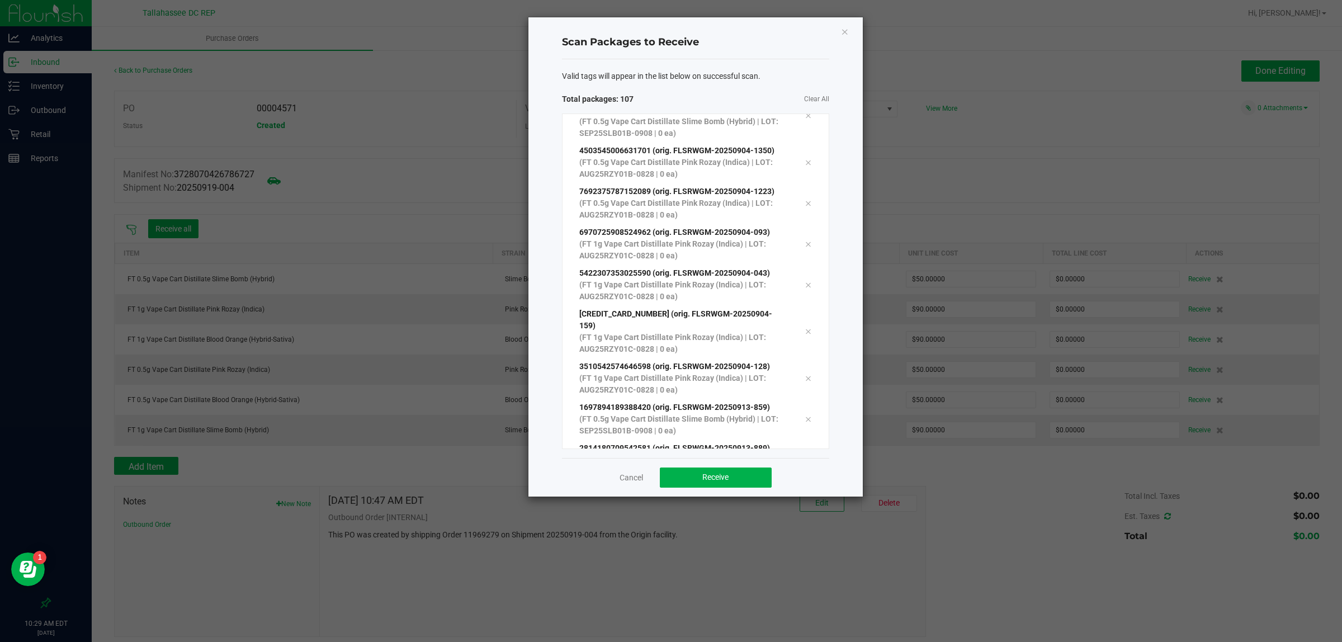
scroll to position [4061, 0]
click at [796, 493] on div at bounding box center [807, 499] width 23 height 13
click at [742, 471] on button "Receive" at bounding box center [716, 478] width 112 height 20
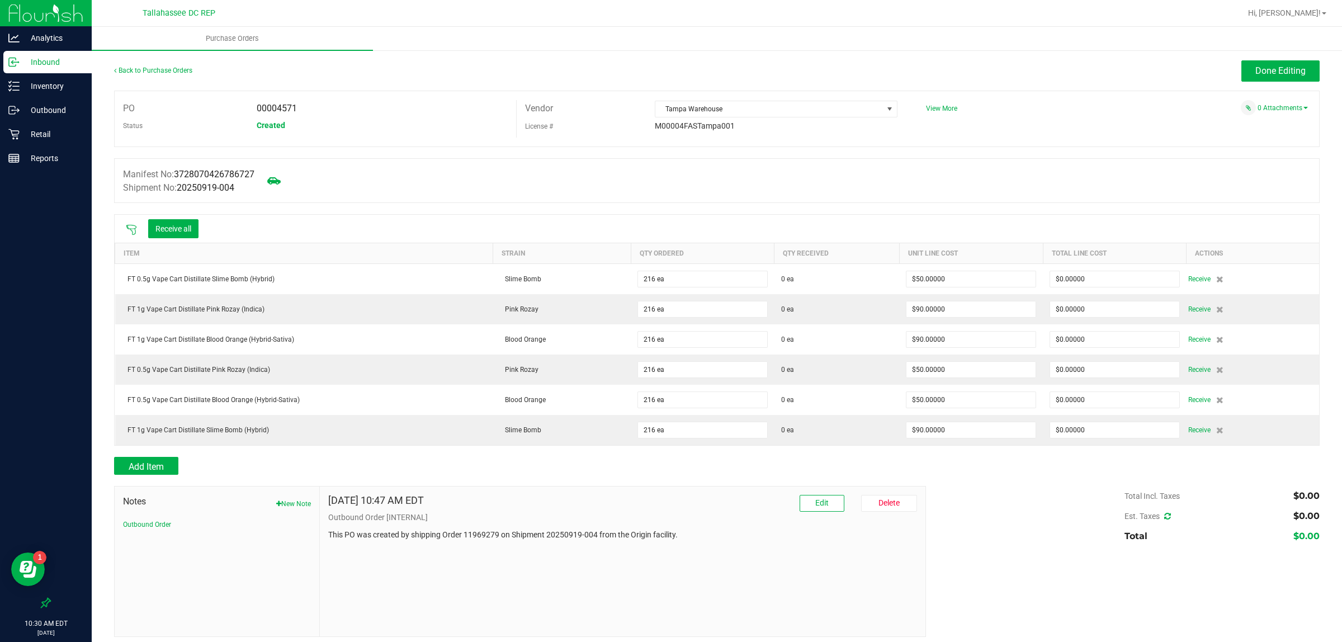
click at [172, 228] on button "Receive all" at bounding box center [173, 228] width 50 height 19
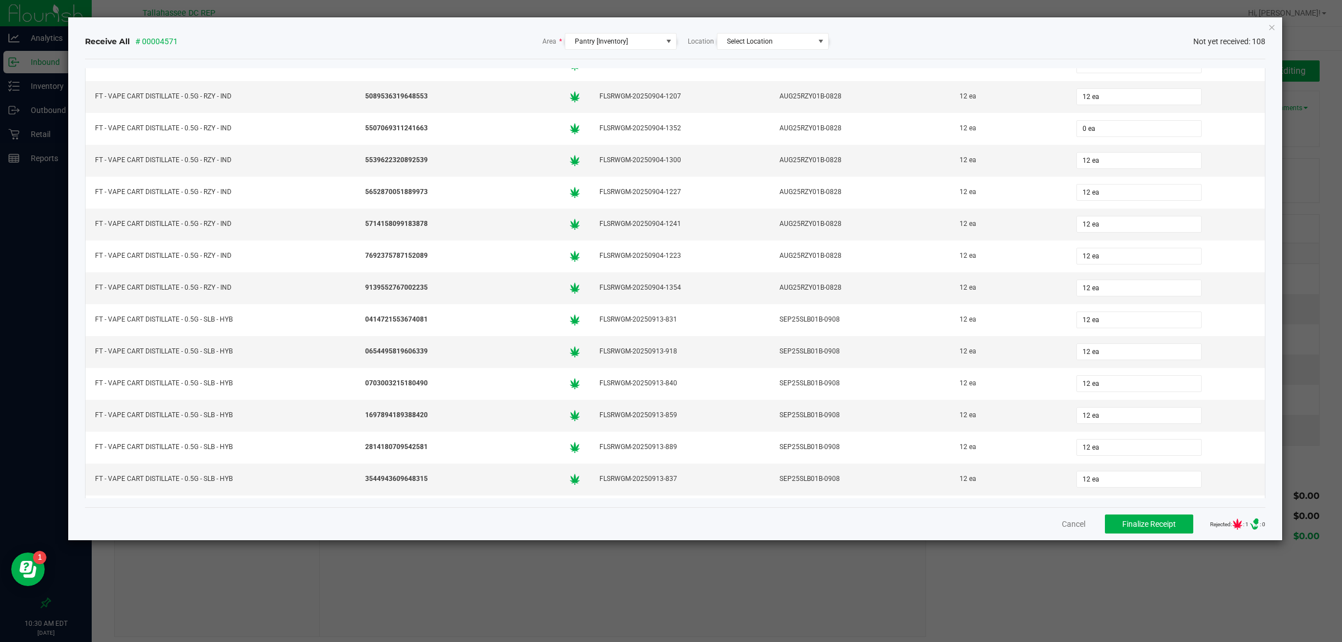
scroll to position [936, 0]
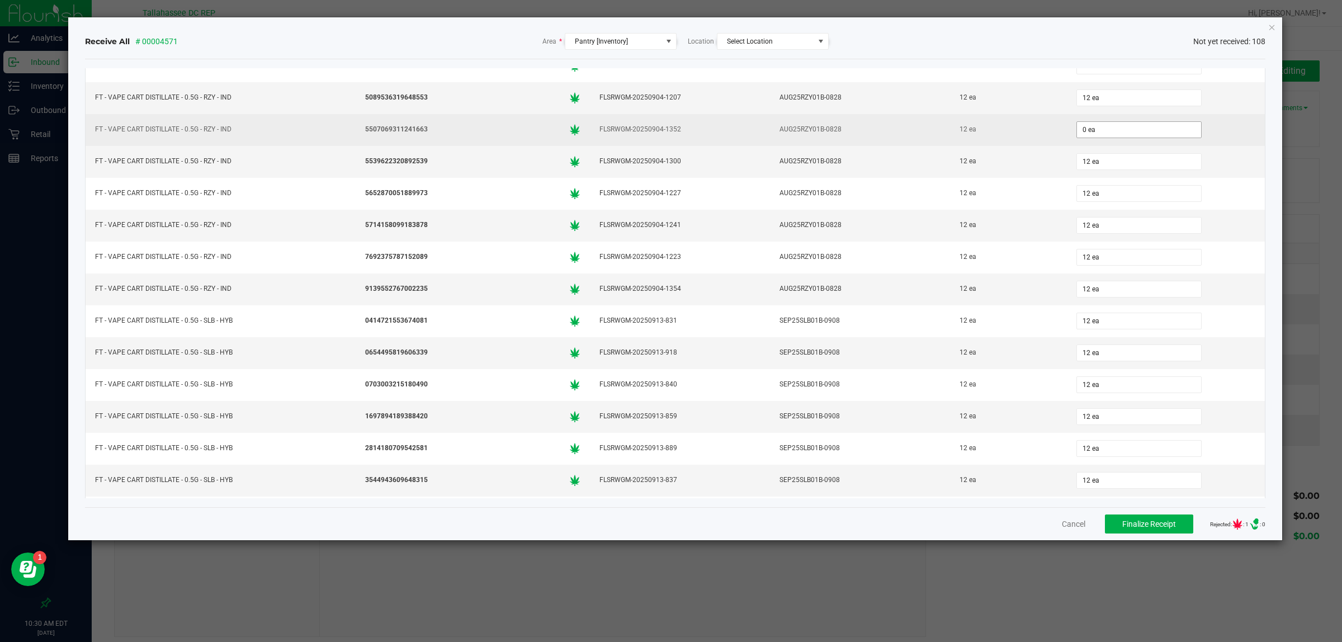
click at [1127, 138] on input "0 ea" at bounding box center [1139, 130] width 124 height 16
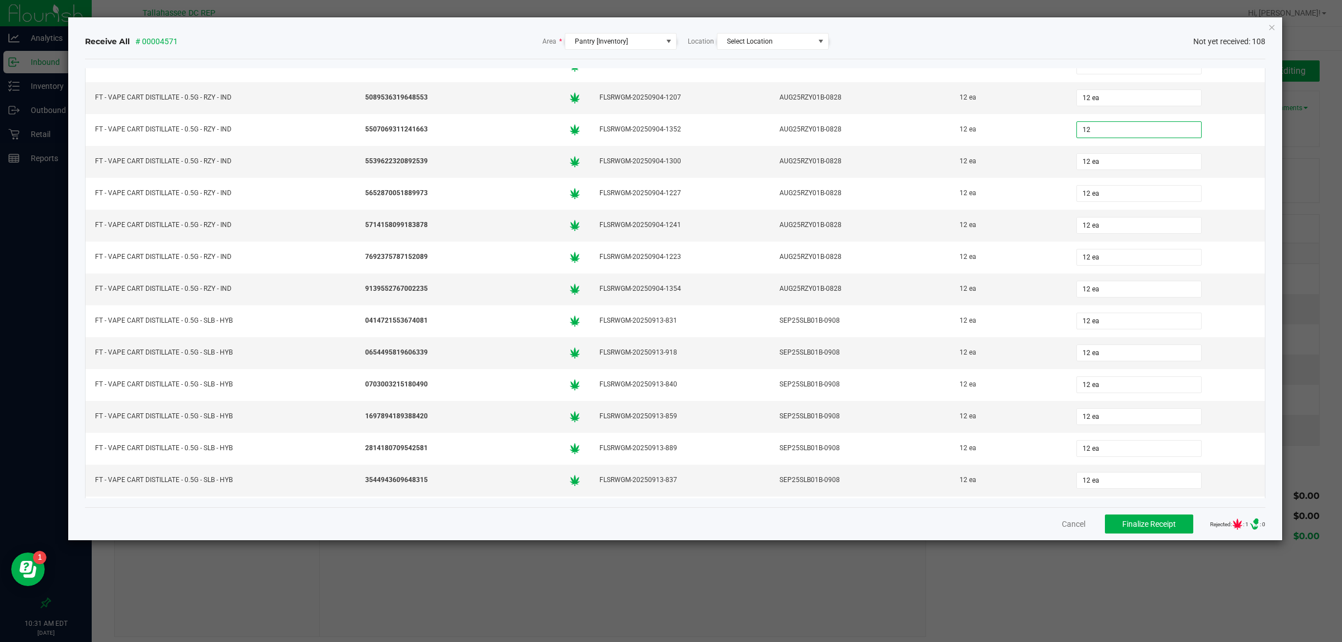
click at [1095, 600] on ngb-modal-window "Receive All # 00004571 Area * Pantry [Inventory] Location Select Location Not y…" at bounding box center [675, 321] width 1351 height 642
type input "12 ea"
click at [1133, 525] on span "Finalize Receipt" at bounding box center [1149, 524] width 54 height 9
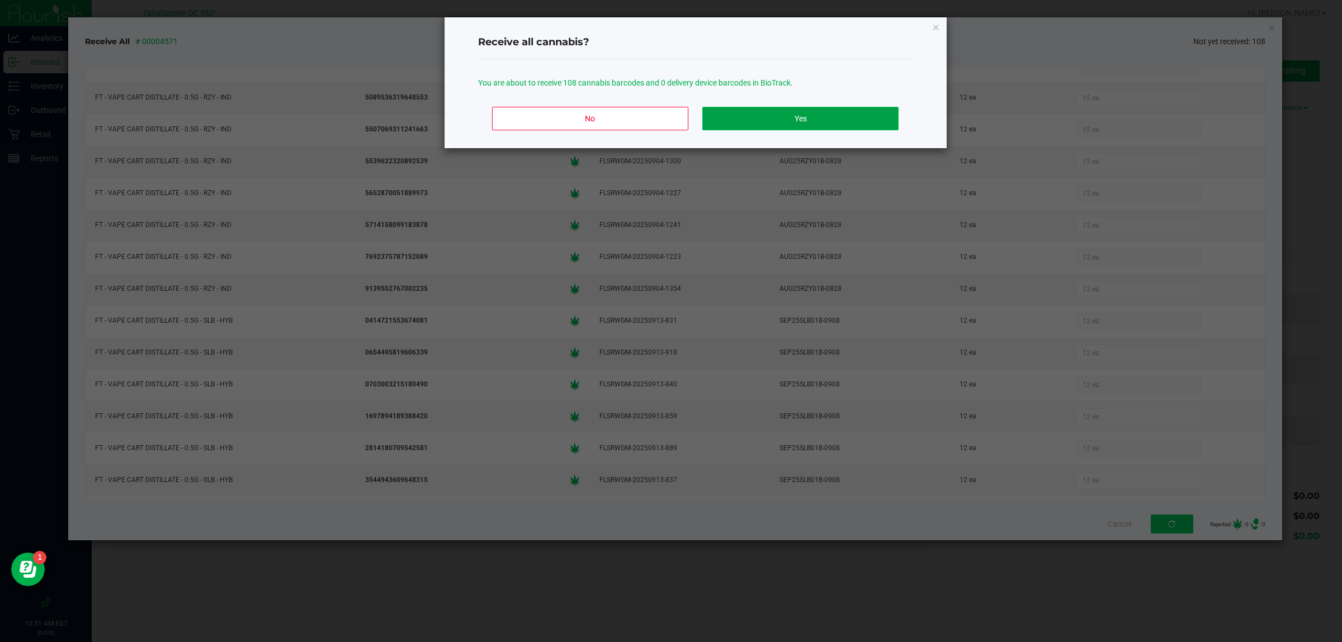
click at [825, 114] on button "Yes" at bounding box center [800, 118] width 196 height 23
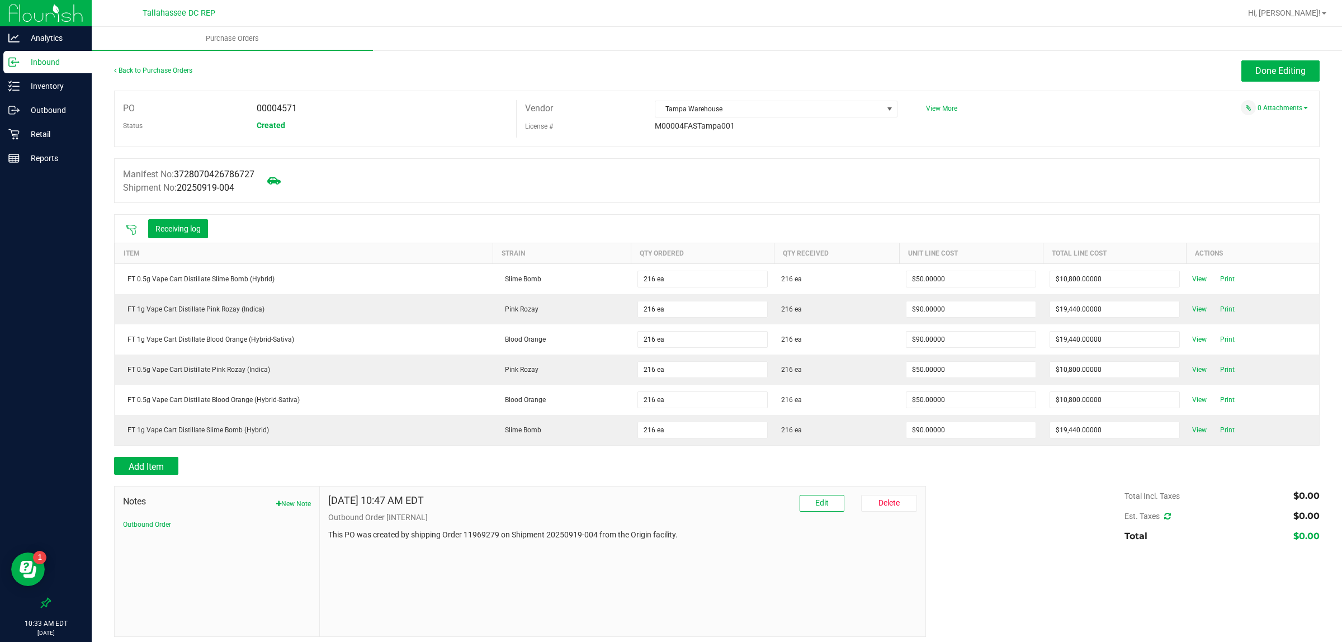
click at [1259, 71] on span "Done Editing" at bounding box center [1281, 70] width 50 height 11
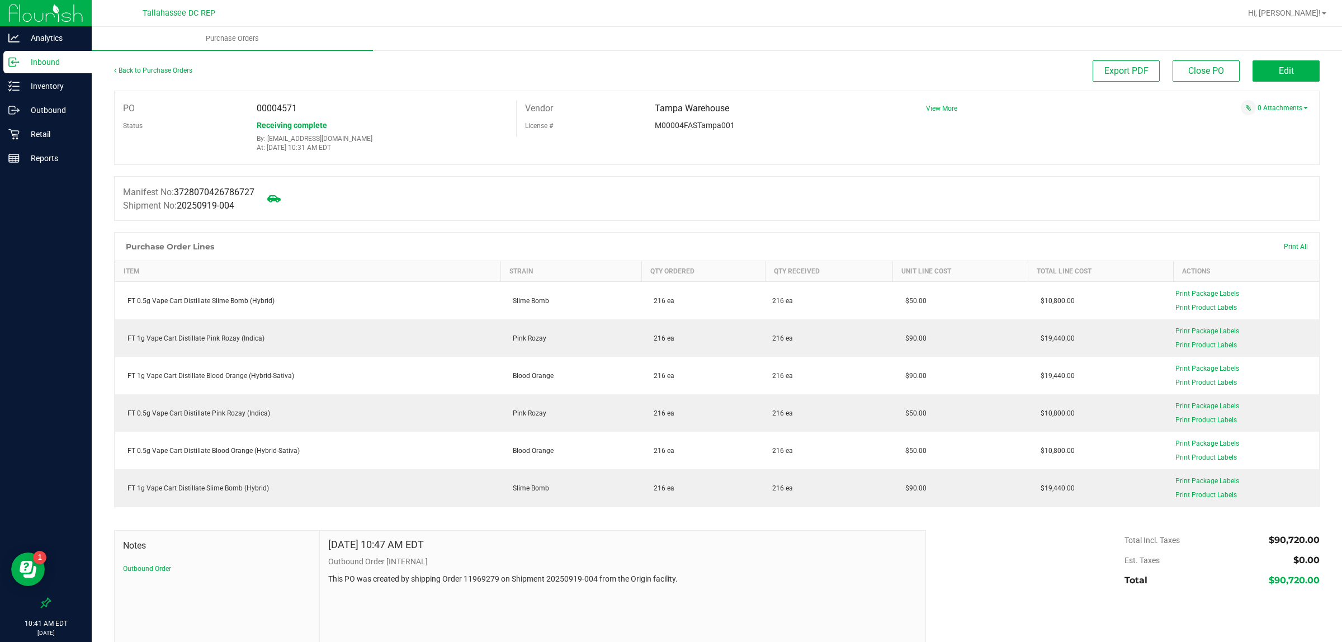
click at [34, 63] on p "Inbound" at bounding box center [53, 61] width 67 height 13
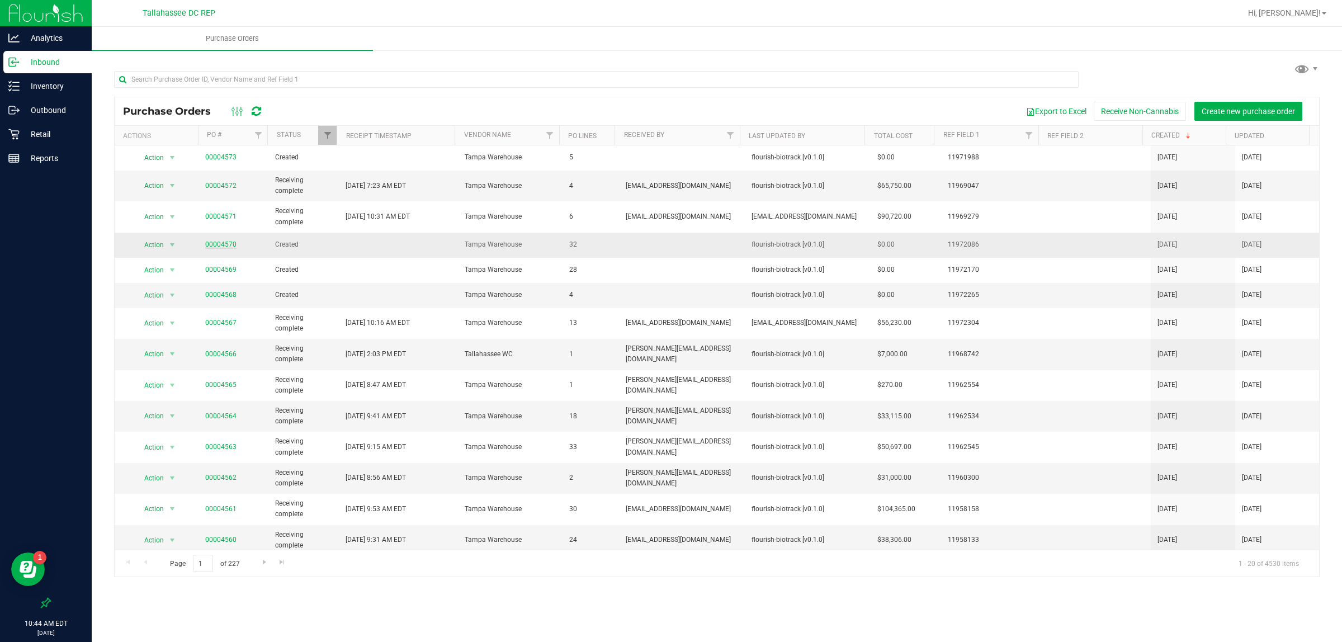
click at [219, 246] on link "00004570" at bounding box center [220, 244] width 31 height 8
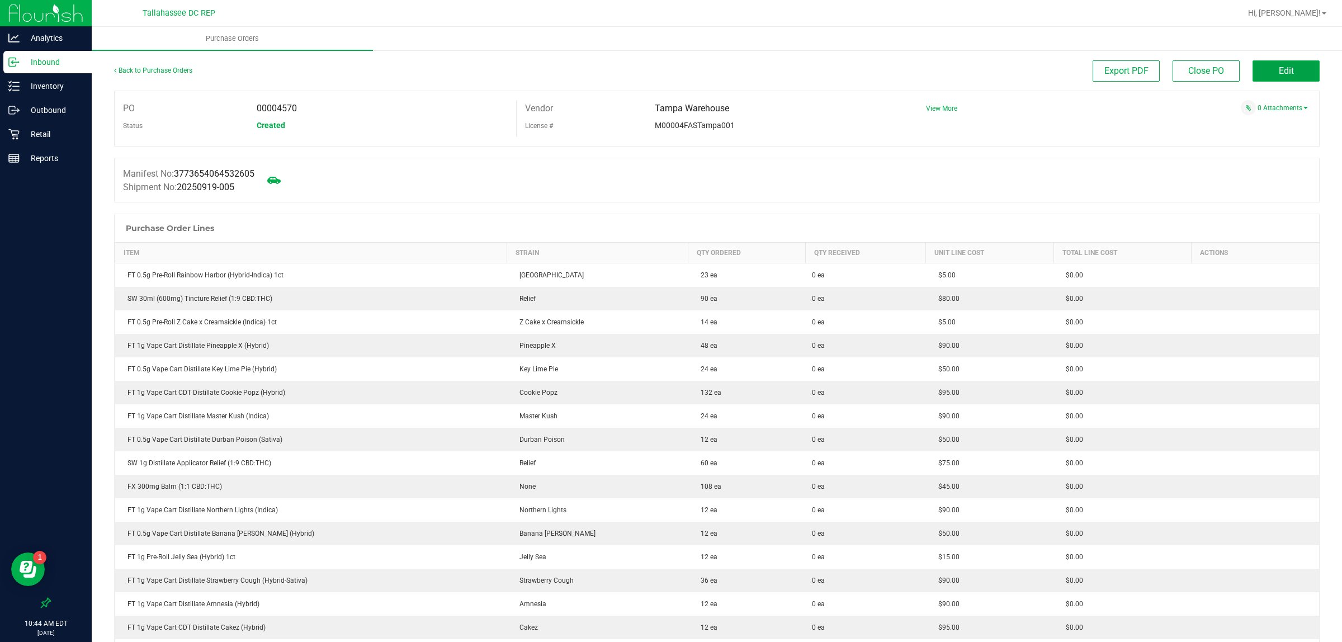
click at [1279, 72] on span "Edit" at bounding box center [1286, 70] width 15 height 11
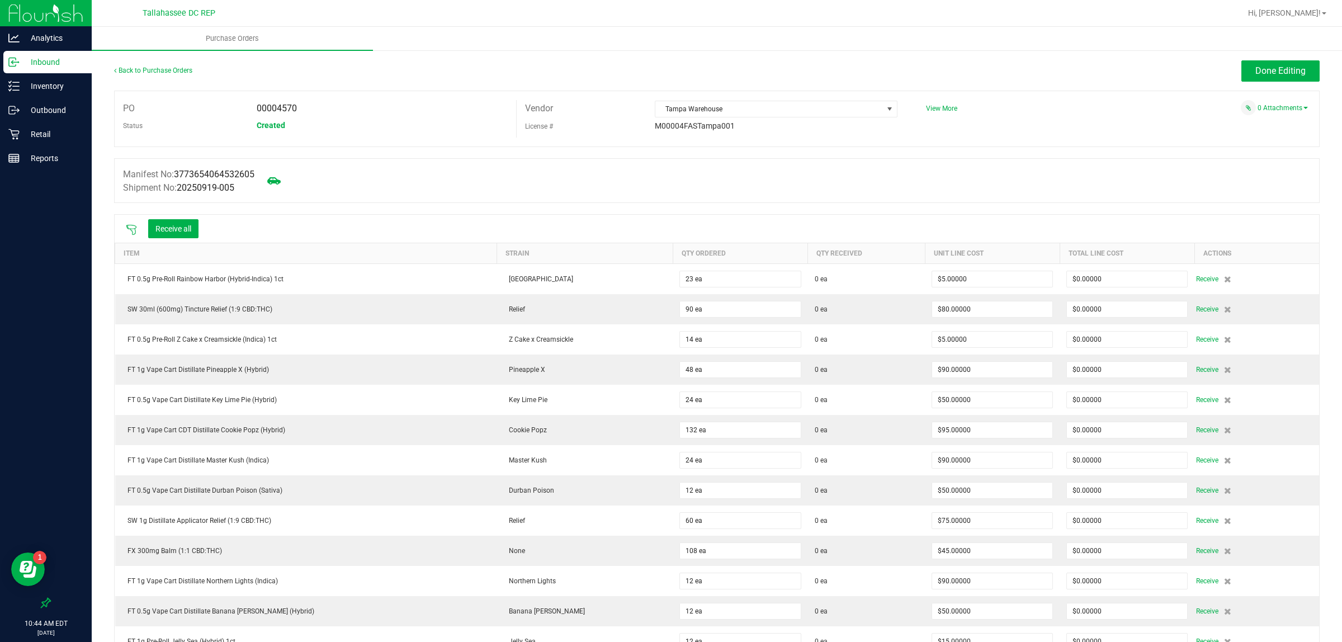
click at [127, 228] on icon at bounding box center [131, 230] width 10 height 10
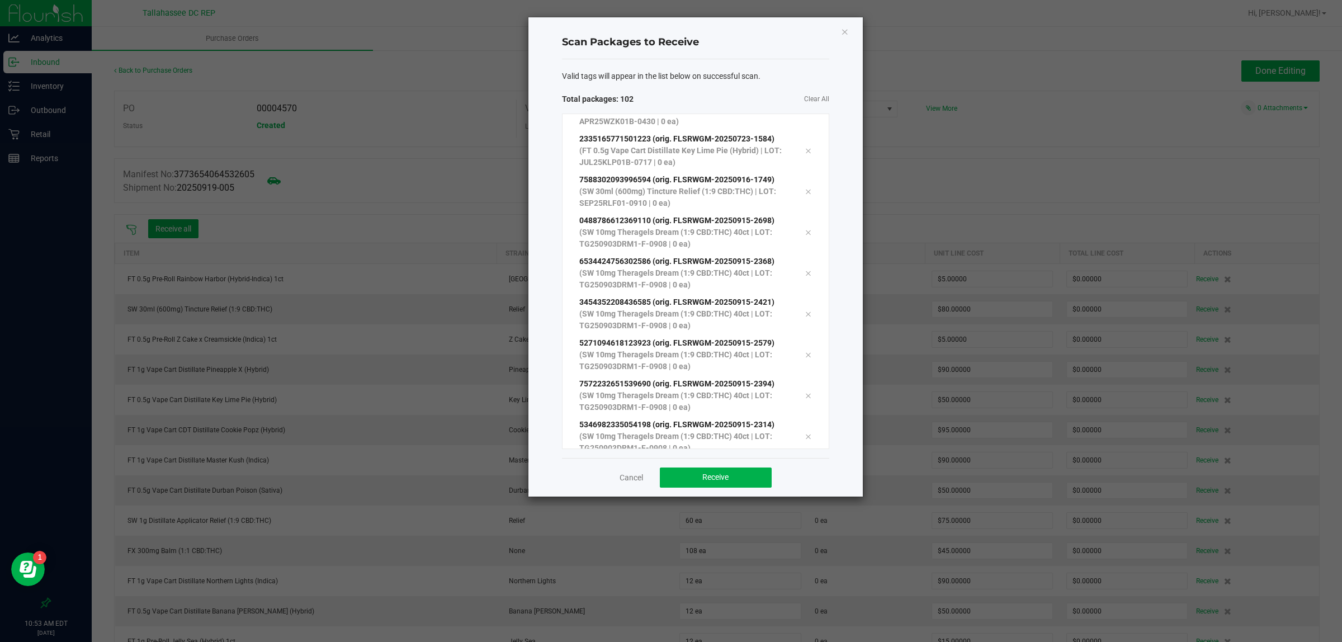
scroll to position [3857, 0]
click at [716, 478] on span "Receive" at bounding box center [715, 477] width 26 height 9
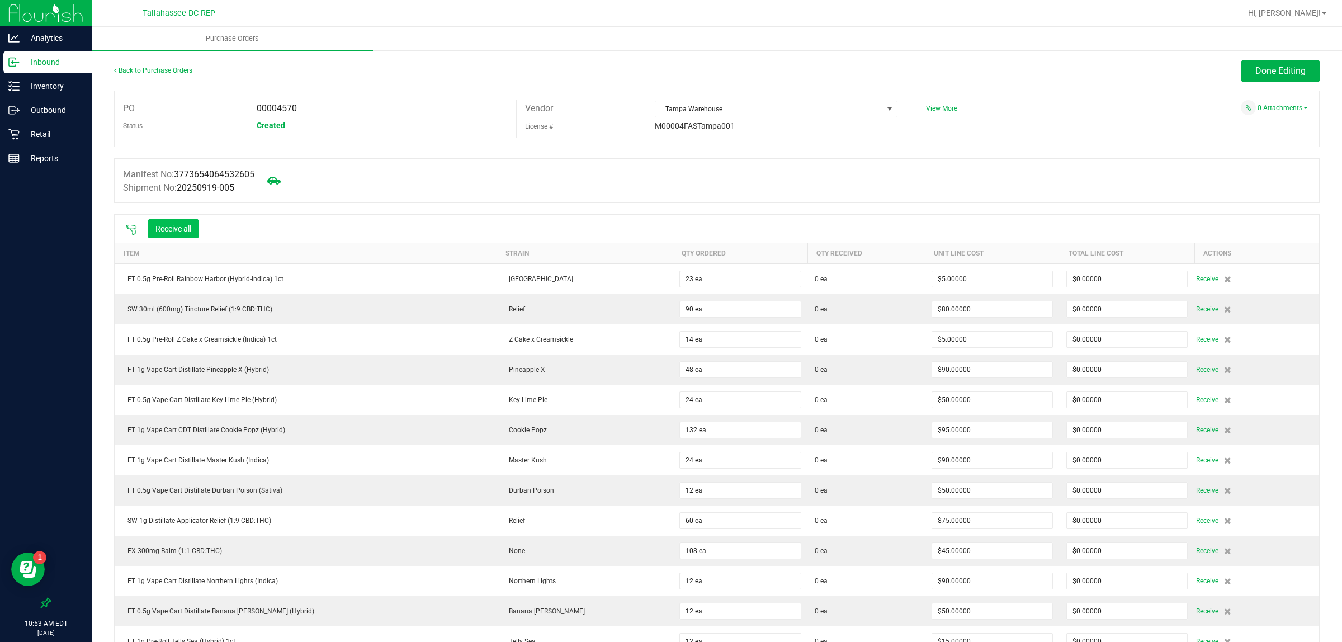
click at [183, 225] on button "Receive all" at bounding box center [173, 228] width 50 height 19
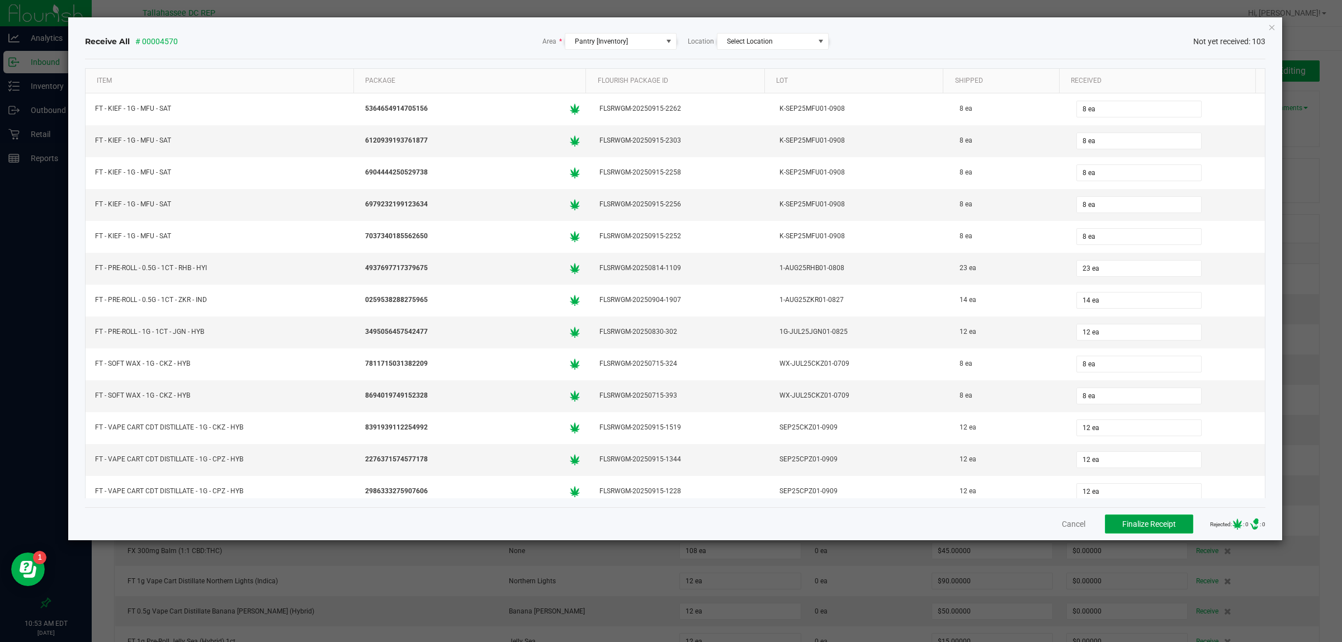
click at [1153, 526] on span "Finalize Receipt" at bounding box center [1149, 524] width 54 height 9
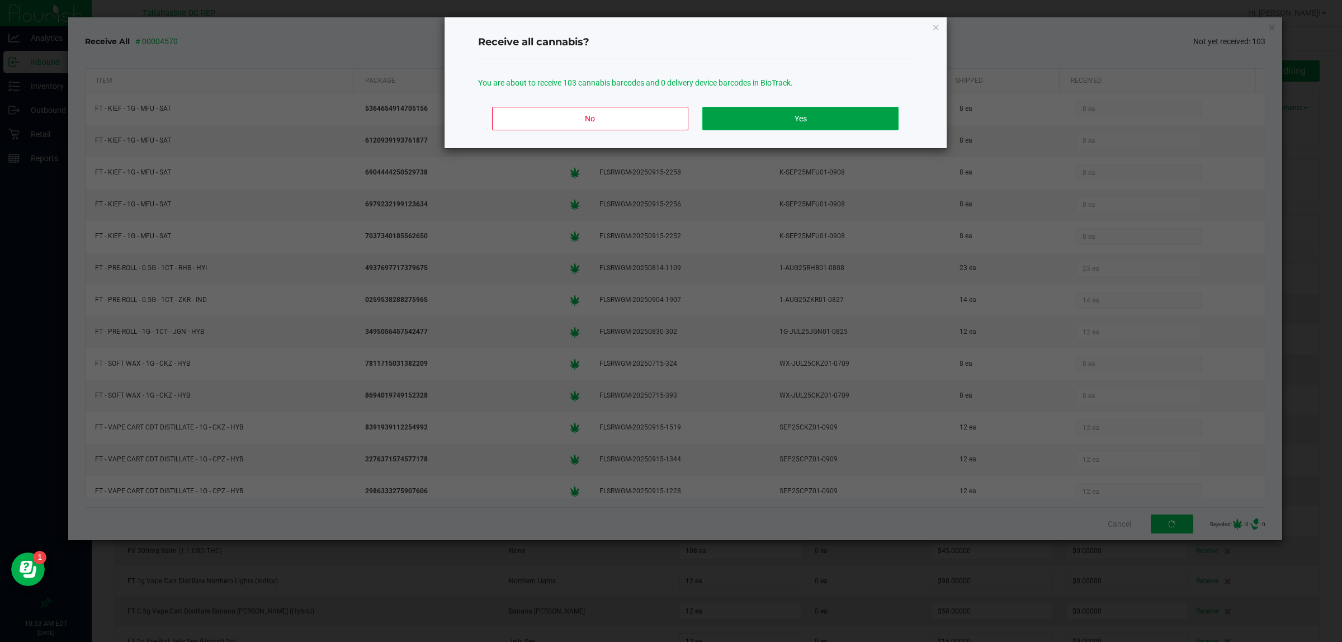
click at [841, 121] on button "Yes" at bounding box center [800, 118] width 196 height 23
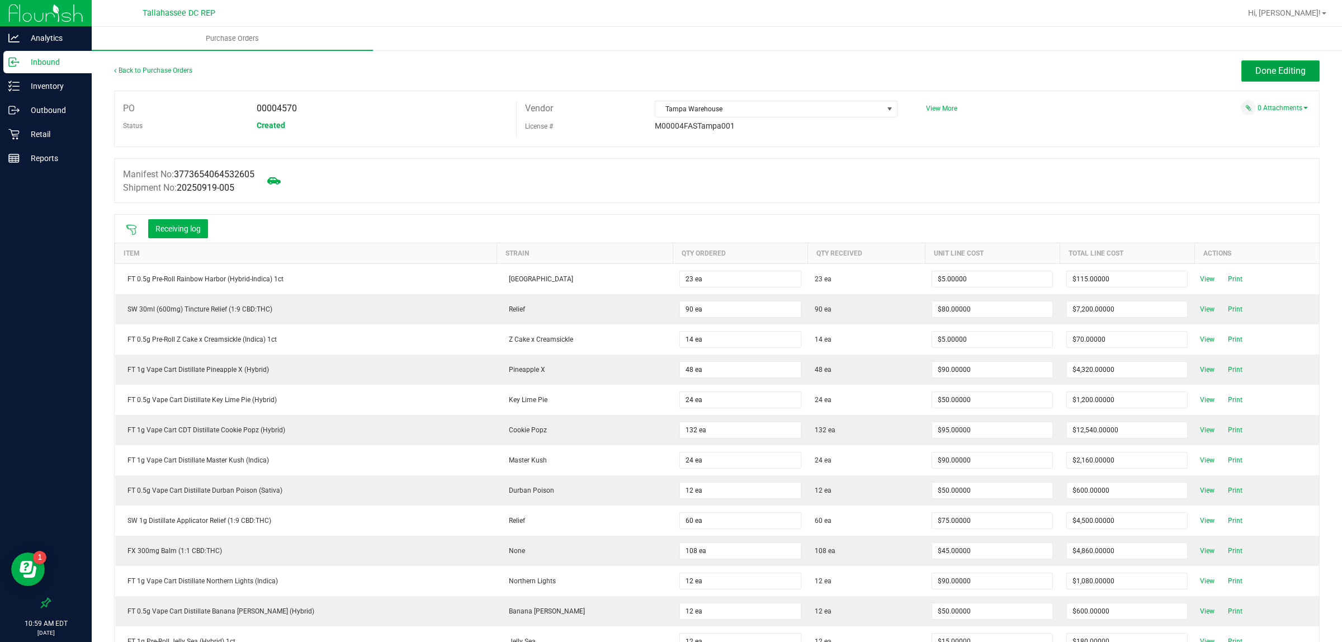
click at [1265, 74] on span "Done Editing" at bounding box center [1281, 70] width 50 height 11
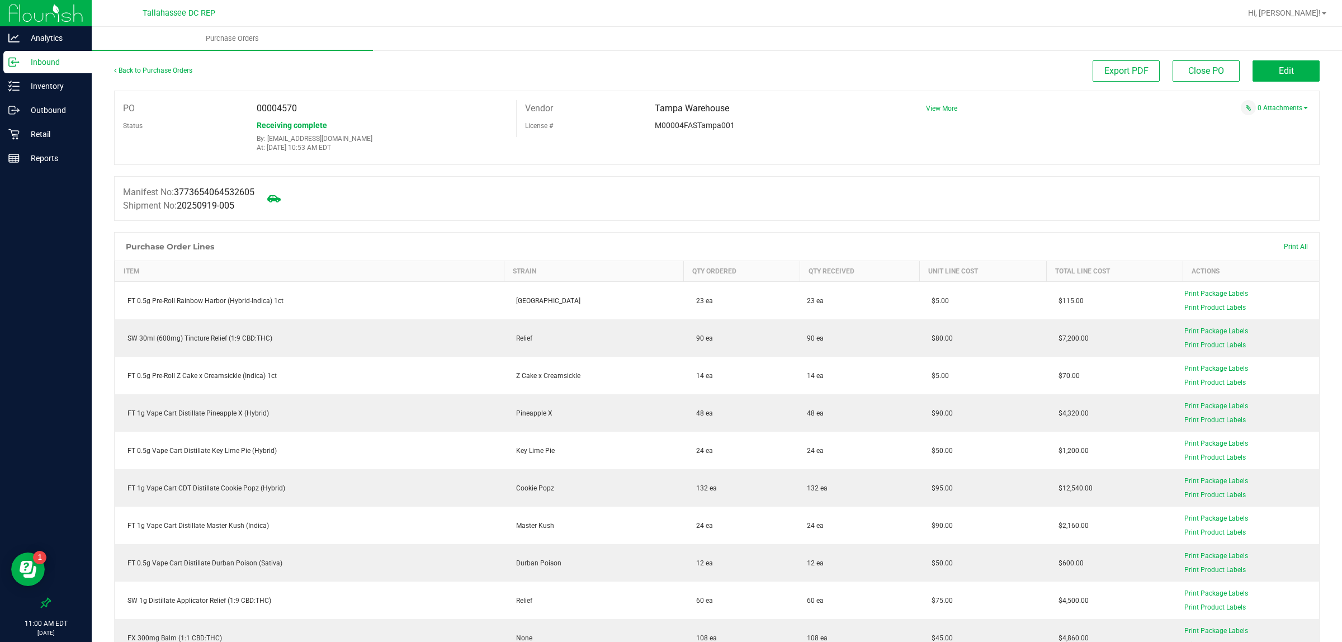
click at [44, 60] on p "Inbound" at bounding box center [53, 61] width 67 height 13
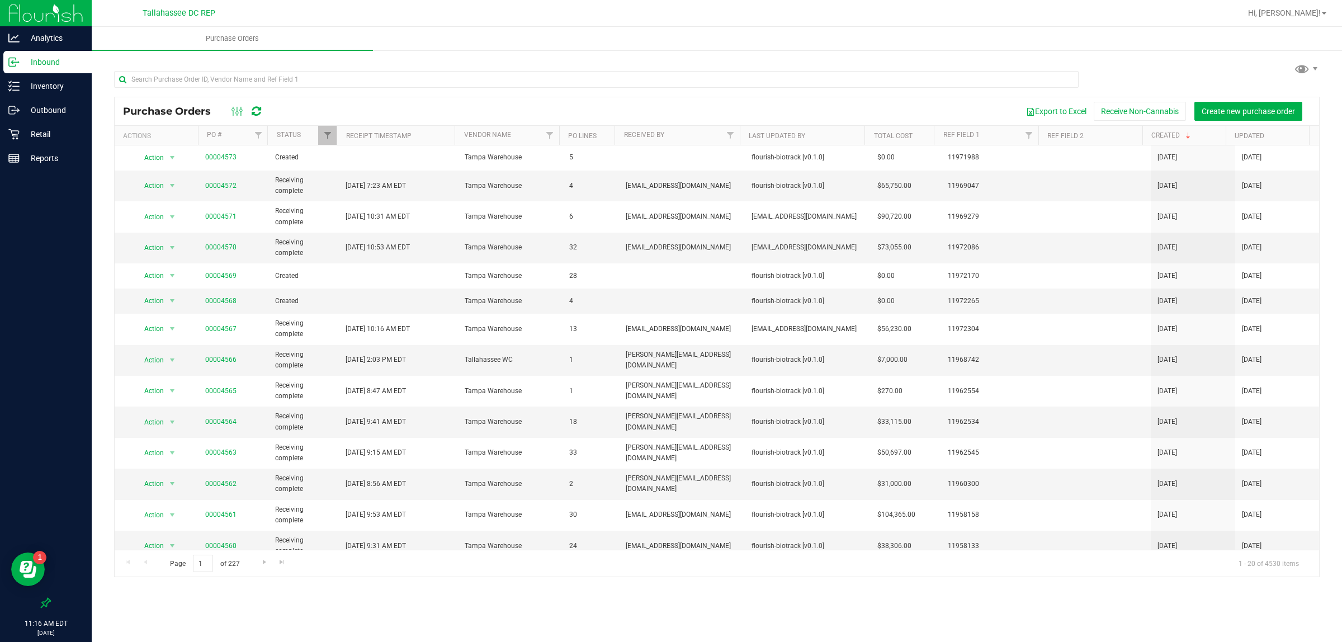
click at [52, 59] on p "Inbound" at bounding box center [53, 61] width 67 height 13
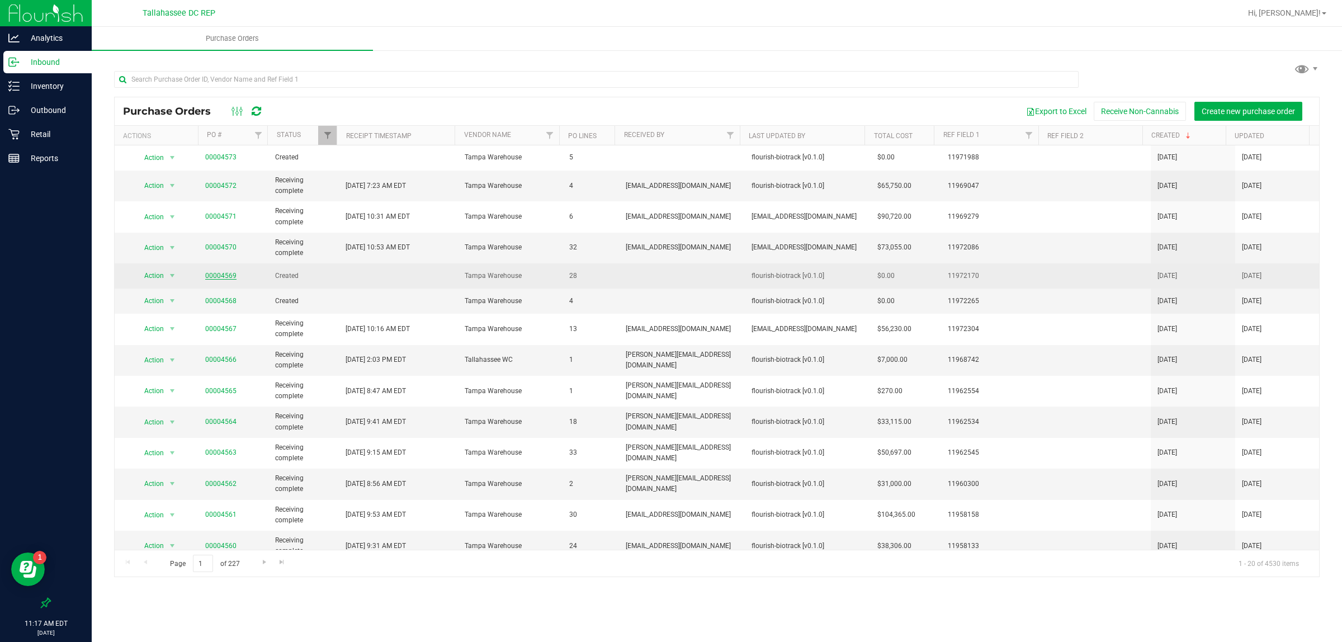
click at [211, 277] on link "00004569" at bounding box center [220, 276] width 31 height 8
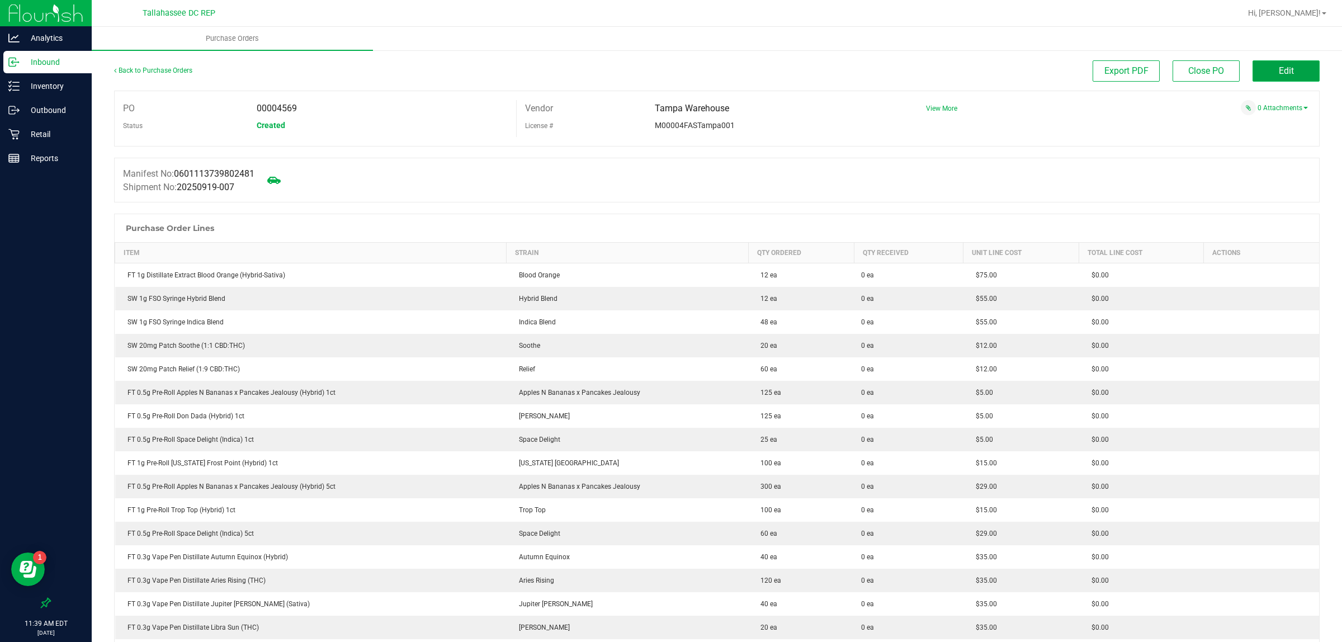
click at [1285, 67] on button "Edit" at bounding box center [1286, 70] width 67 height 21
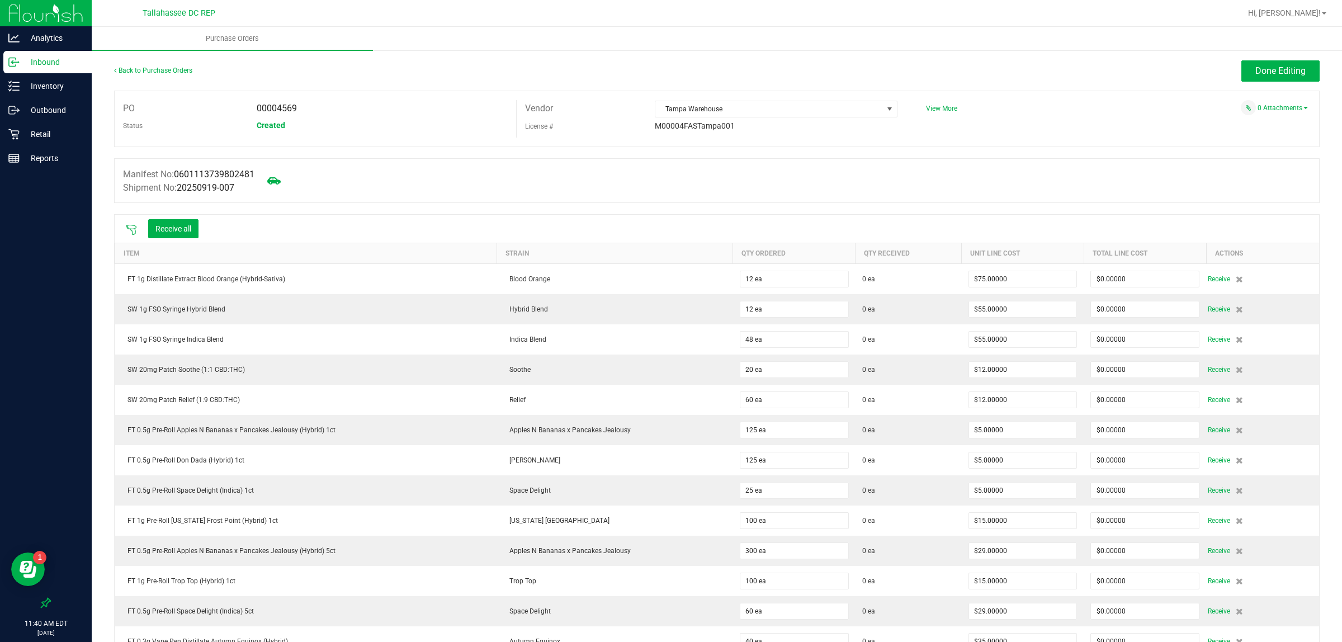
click at [130, 230] on icon at bounding box center [131, 230] width 10 height 10
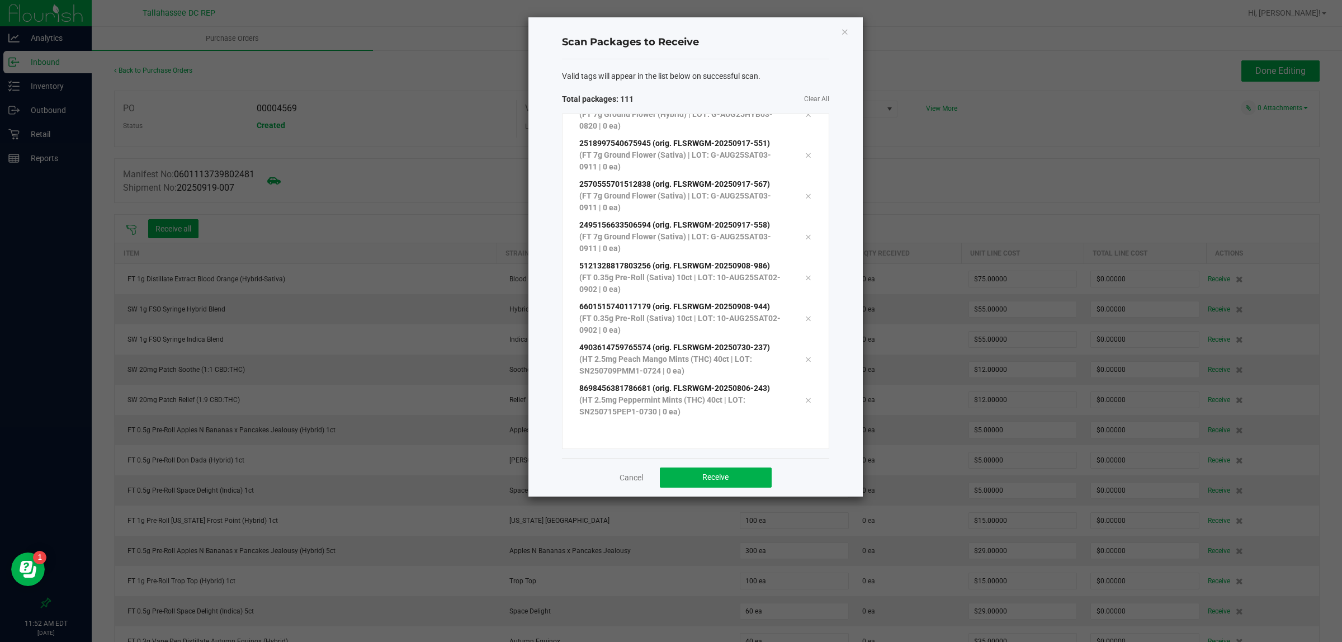
scroll to position [4576, 0]
click at [726, 471] on button "Receive" at bounding box center [716, 478] width 112 height 20
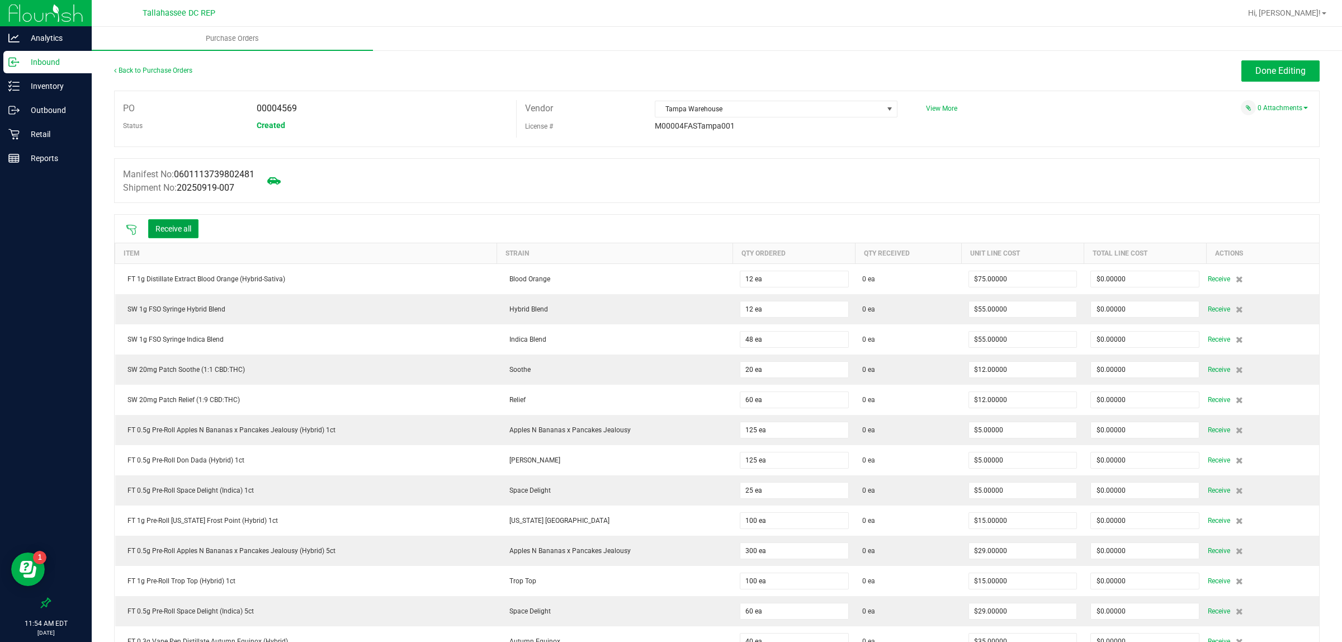
click at [174, 228] on button "Receive all" at bounding box center [173, 228] width 50 height 19
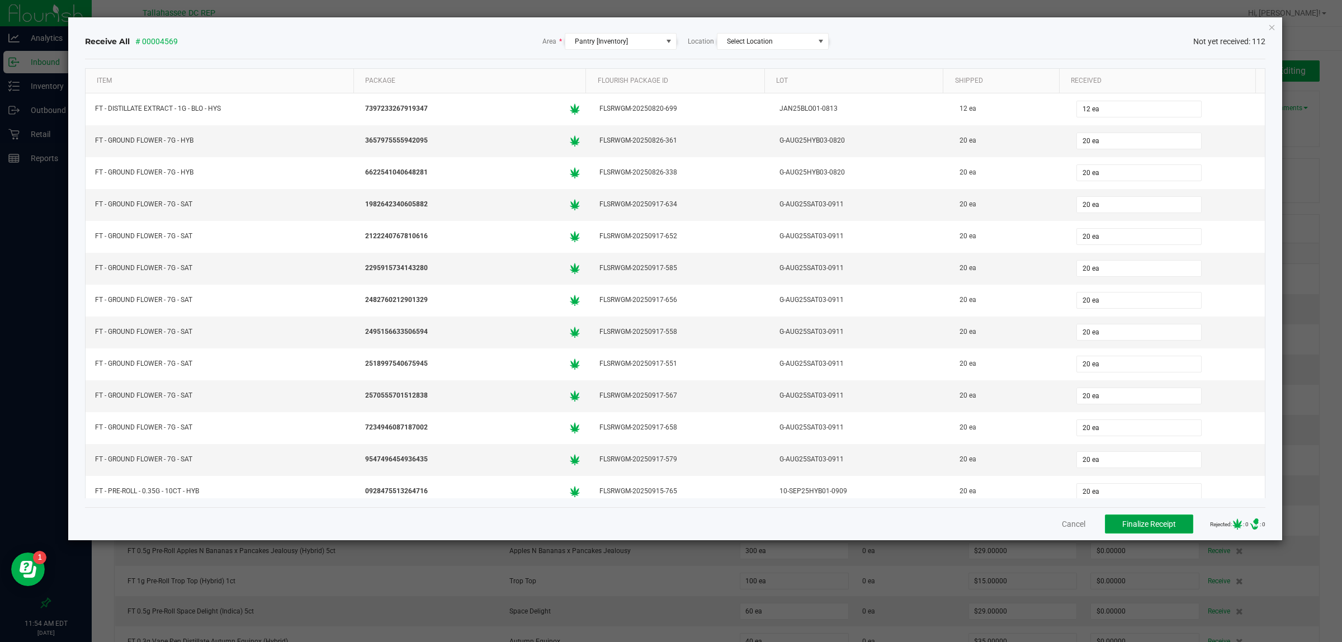
click at [1137, 529] on span "Finalize Receipt" at bounding box center [1149, 524] width 54 height 9
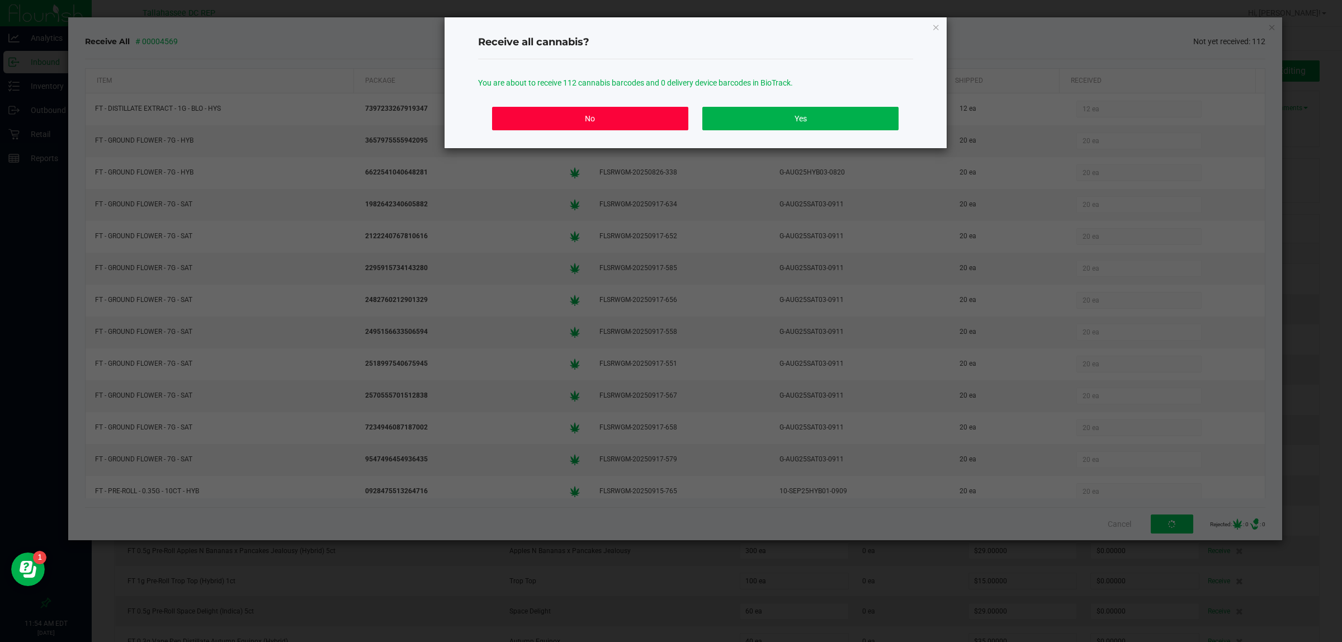
click at [630, 126] on button "No" at bounding box center [590, 118] width 196 height 23
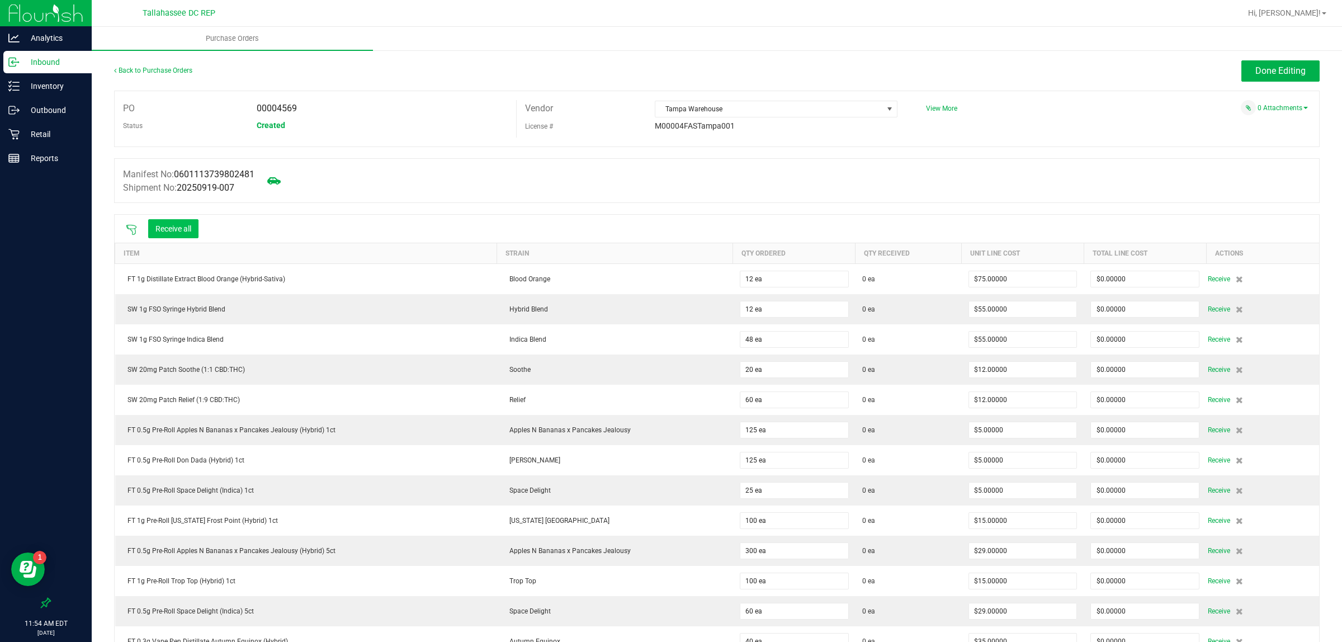
click at [157, 224] on button "Receive all" at bounding box center [173, 228] width 50 height 19
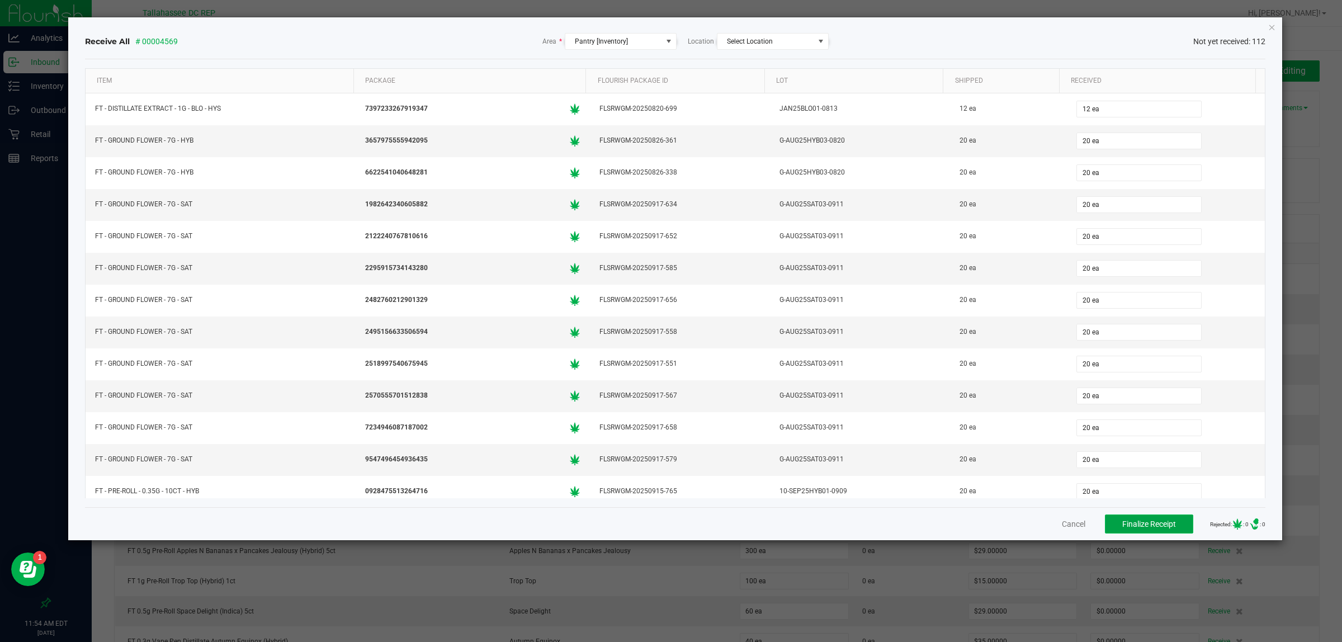
click at [1133, 526] on span "Finalize Receipt" at bounding box center [1149, 524] width 54 height 9
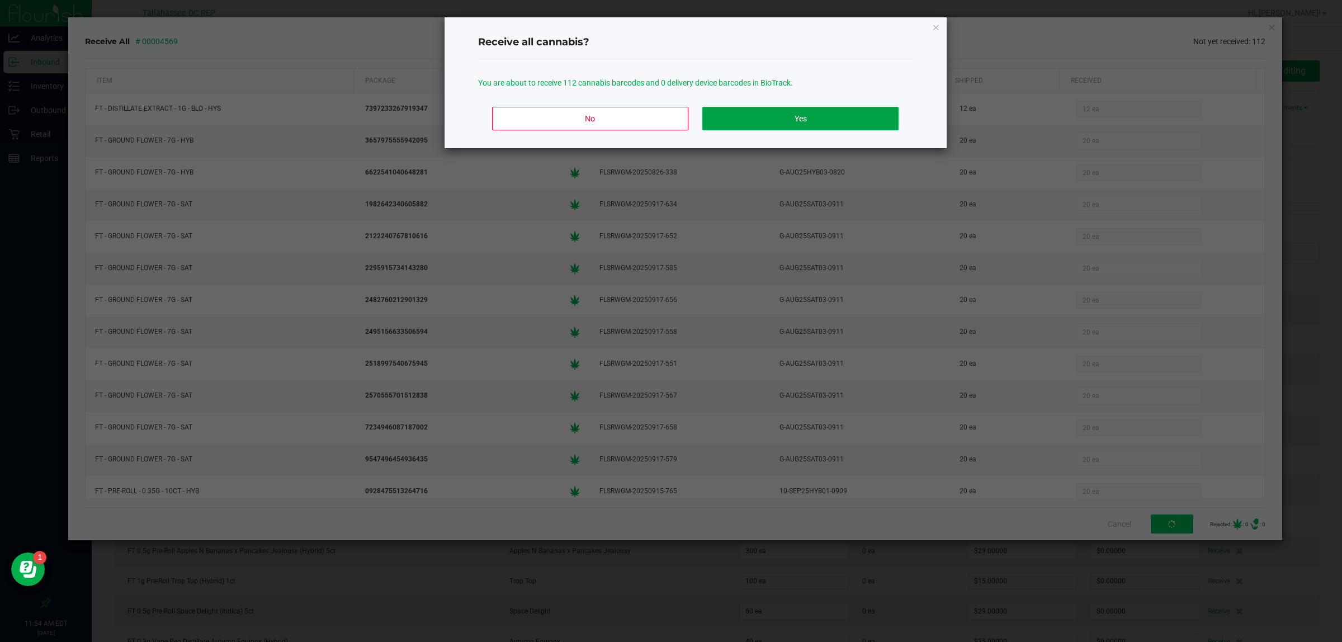
click at [865, 126] on button "Yes" at bounding box center [800, 118] width 196 height 23
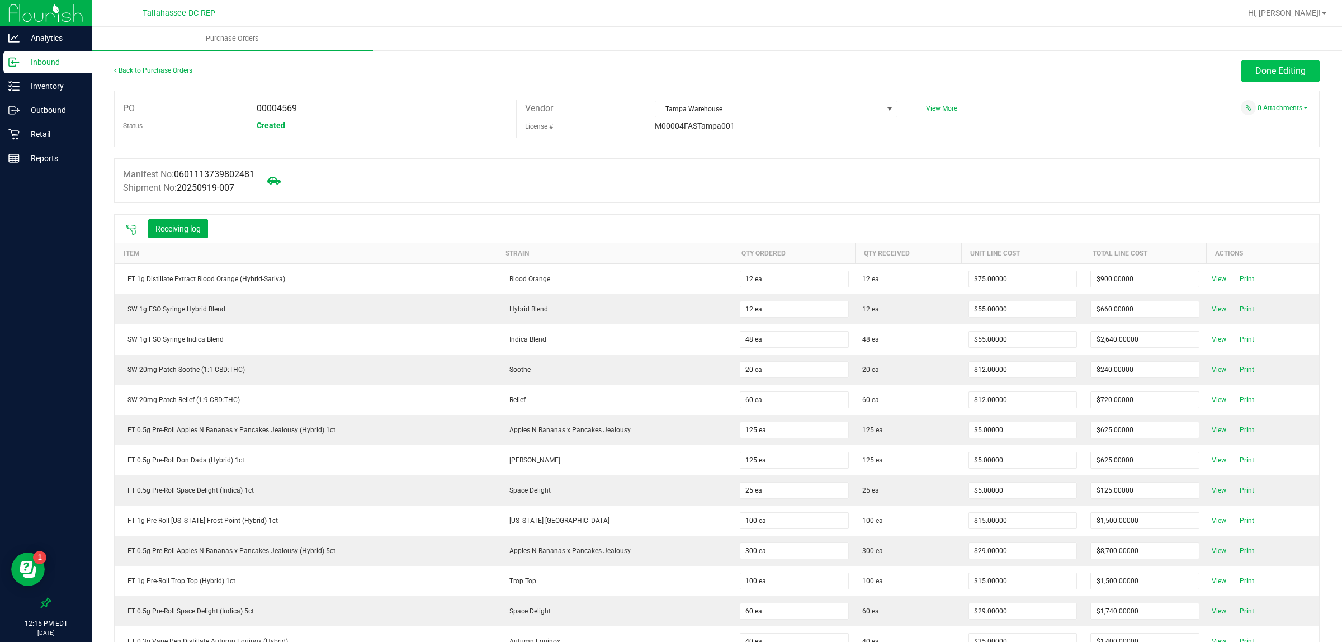
click at [1257, 66] on span "Done Editing" at bounding box center [1281, 70] width 50 height 11
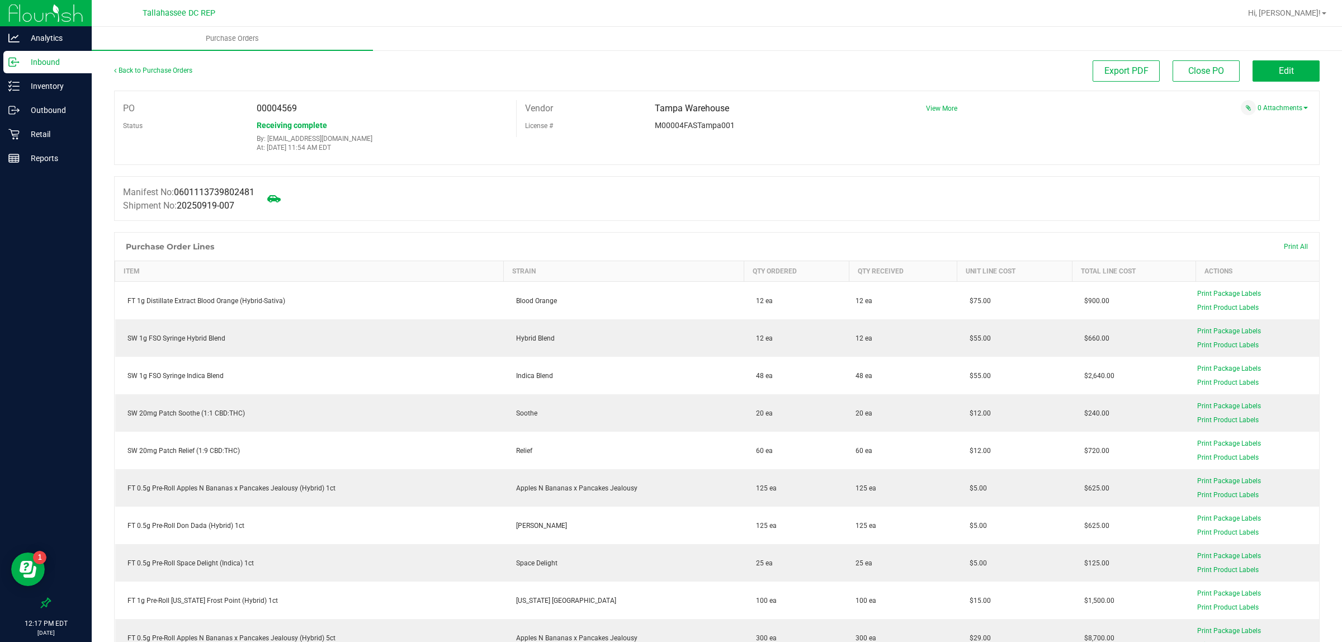
click at [42, 60] on p "Inbound" at bounding box center [53, 61] width 67 height 13
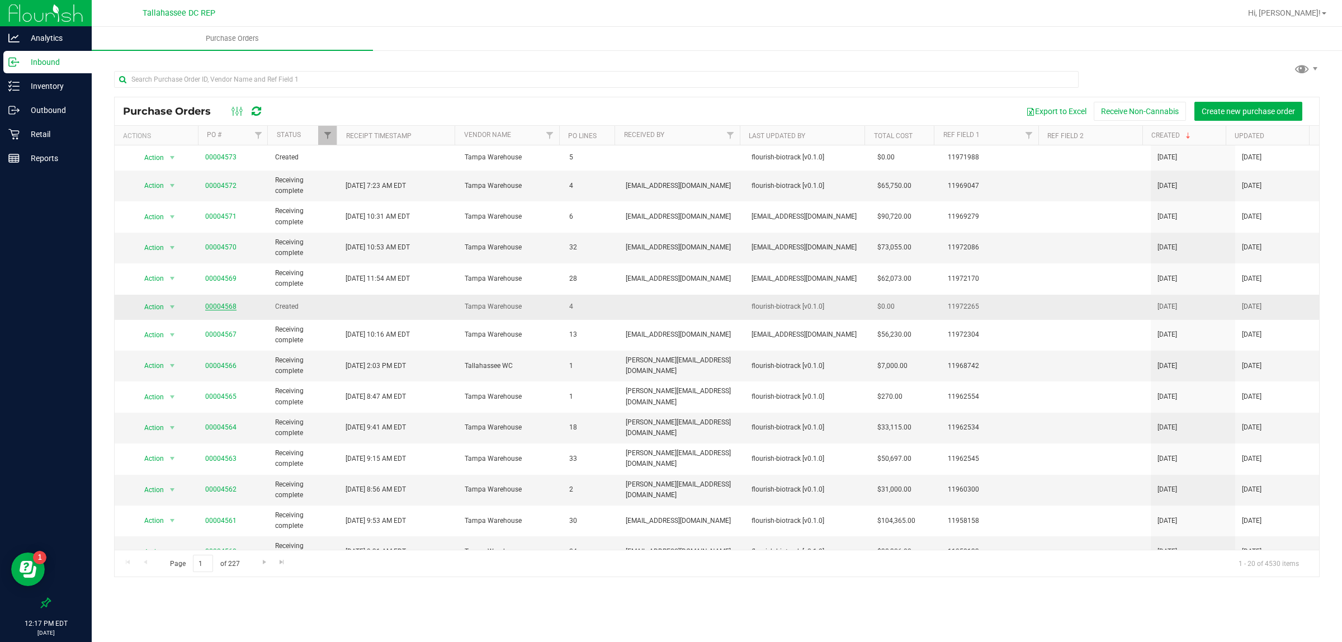
click at [210, 306] on link "00004568" at bounding box center [220, 307] width 31 height 8
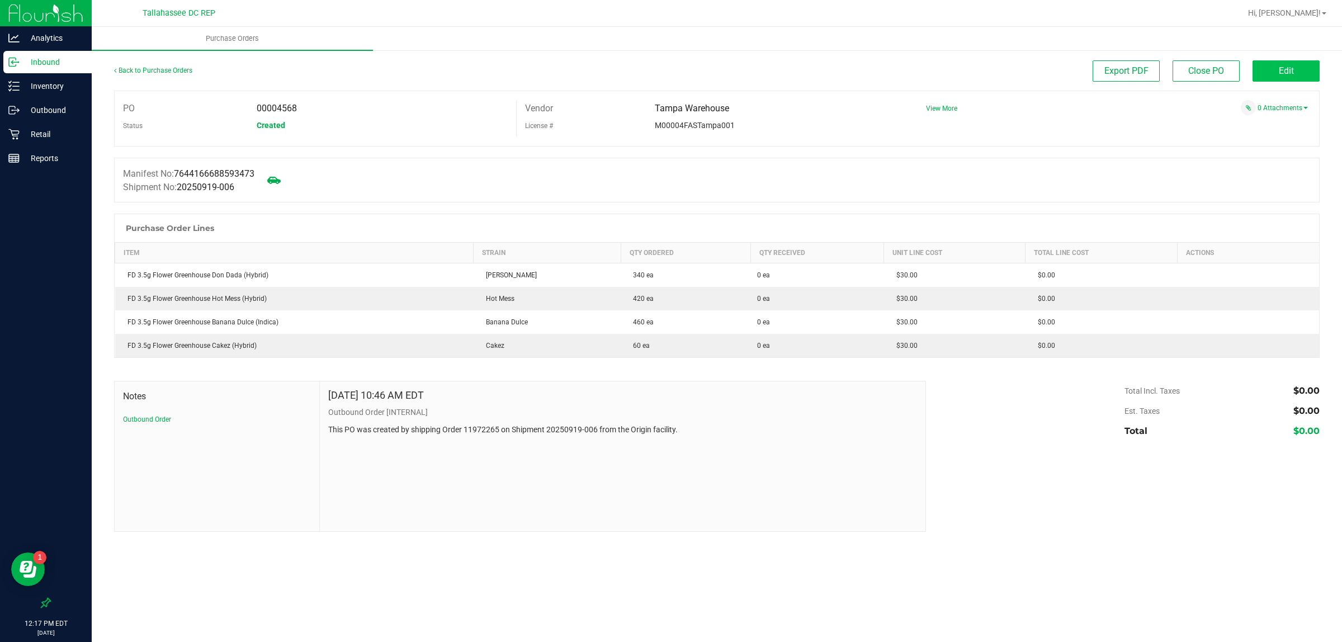
click at [1286, 63] on button "Edit" at bounding box center [1286, 70] width 67 height 21
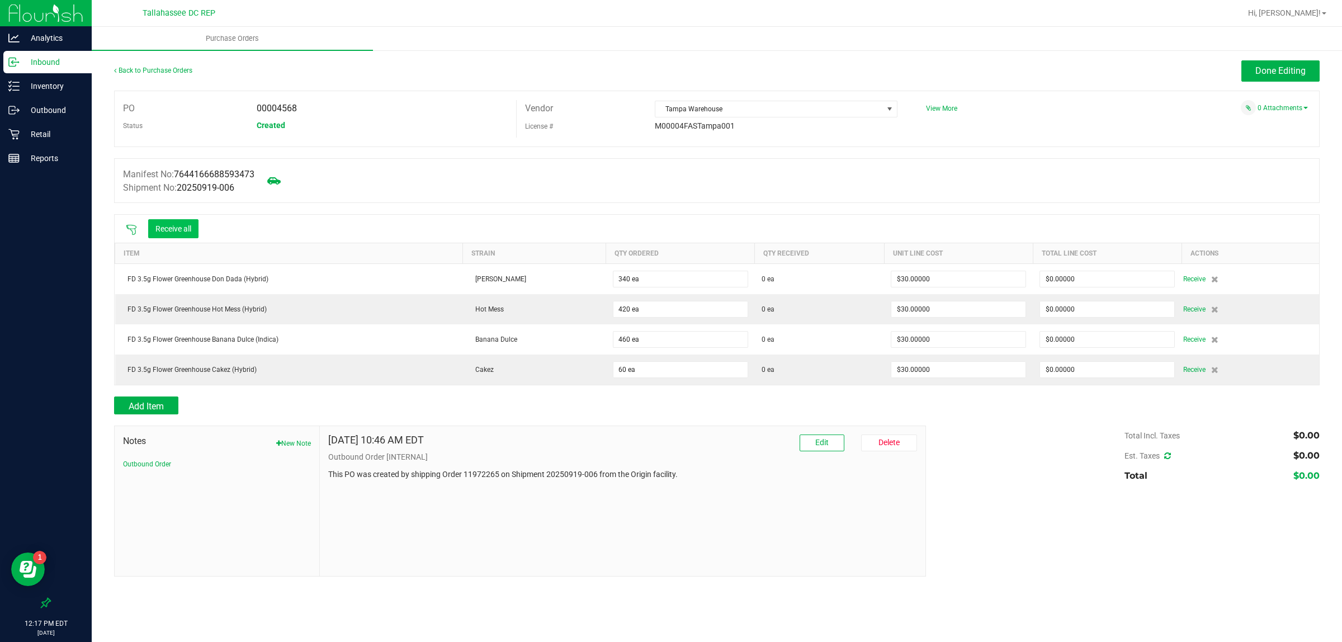
click at [152, 234] on button "Receive all" at bounding box center [173, 228] width 50 height 19
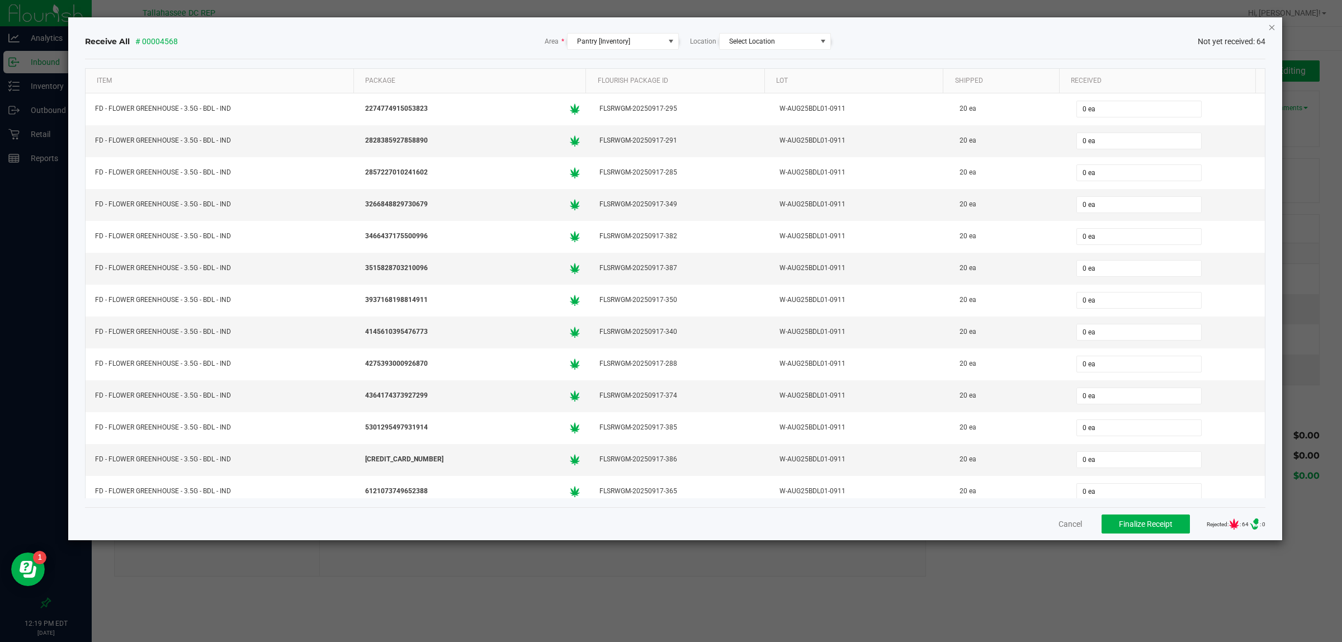
click at [1271, 24] on icon "Close" at bounding box center [1272, 26] width 8 height 13
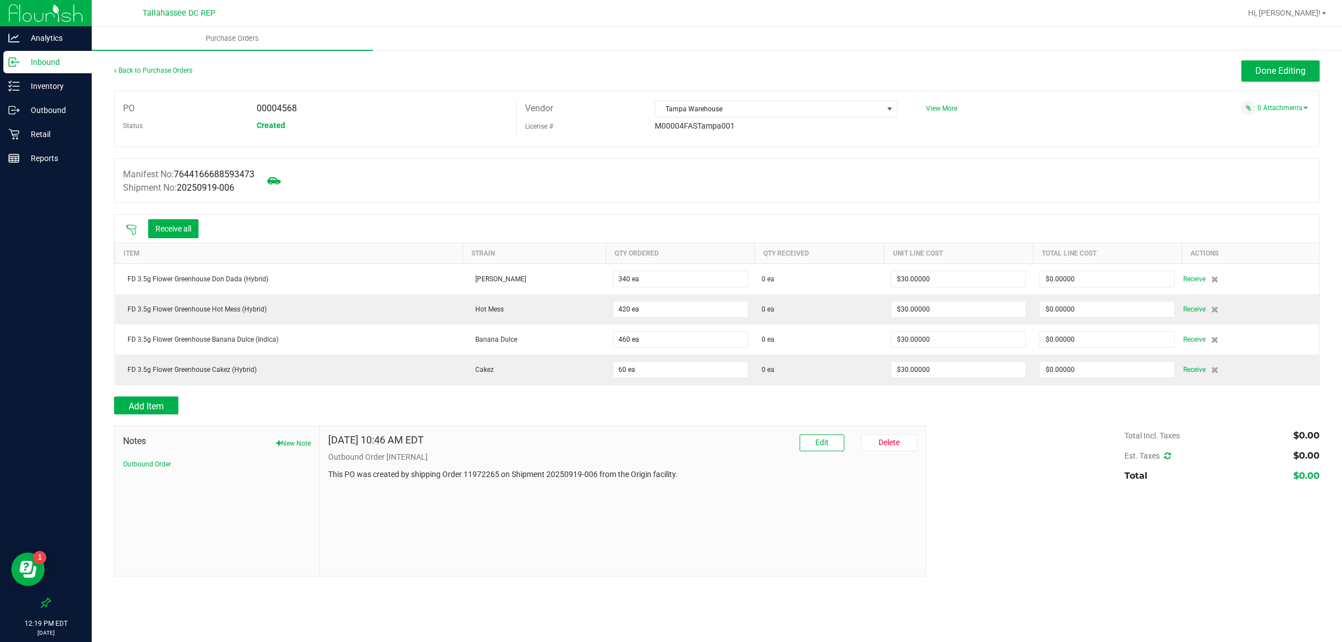
click at [127, 231] on icon at bounding box center [131, 229] width 11 height 11
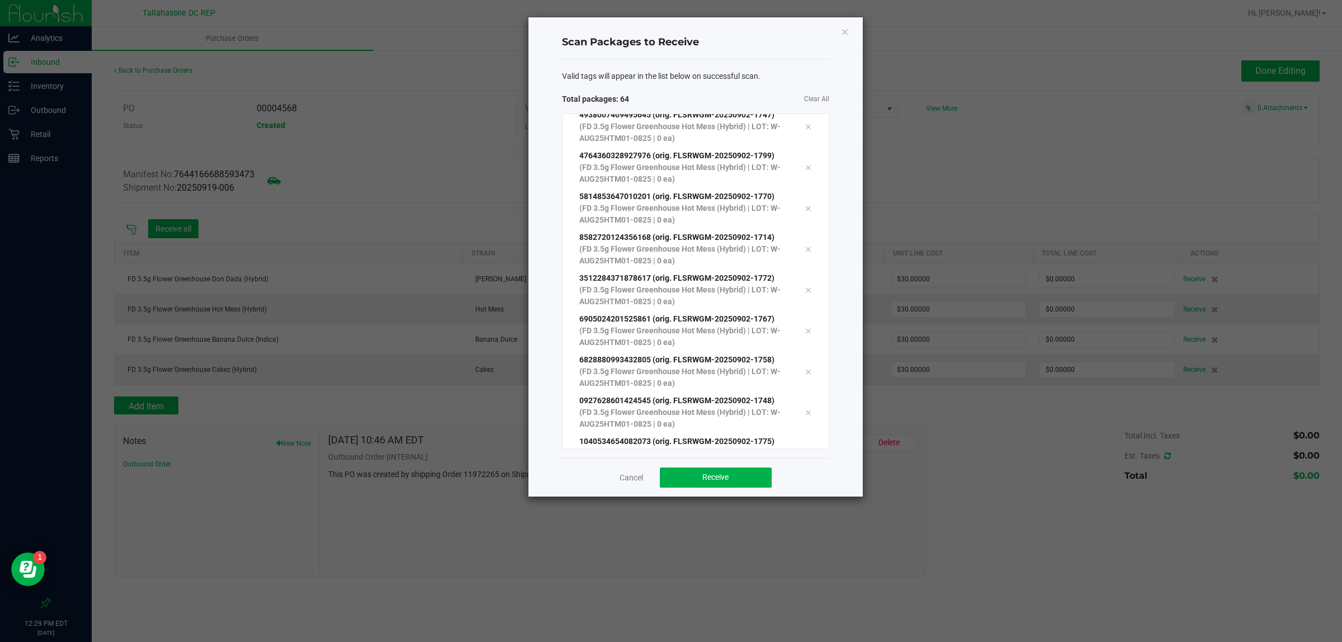
scroll to position [2266, 0]
click at [728, 483] on button "Receive" at bounding box center [716, 478] width 112 height 20
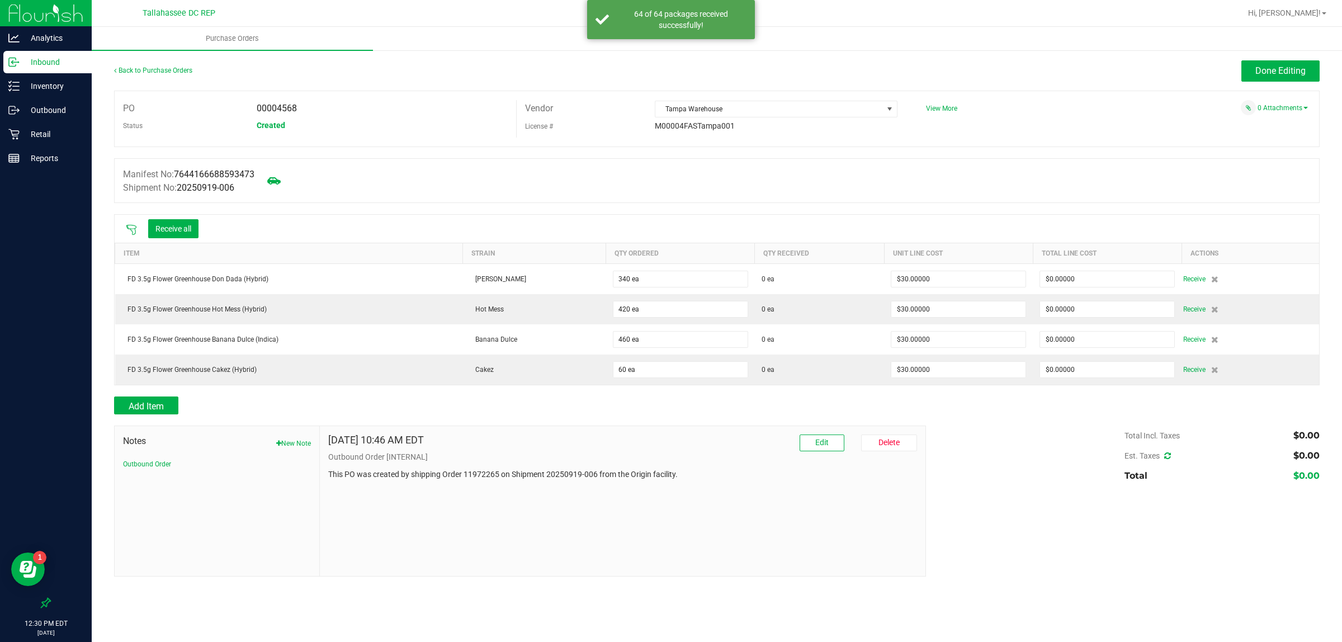
click at [1275, 49] on ul "Purchase Orders" at bounding box center [763, 39] width 1342 height 24
click at [1273, 65] on span "Done Editing" at bounding box center [1281, 70] width 50 height 11
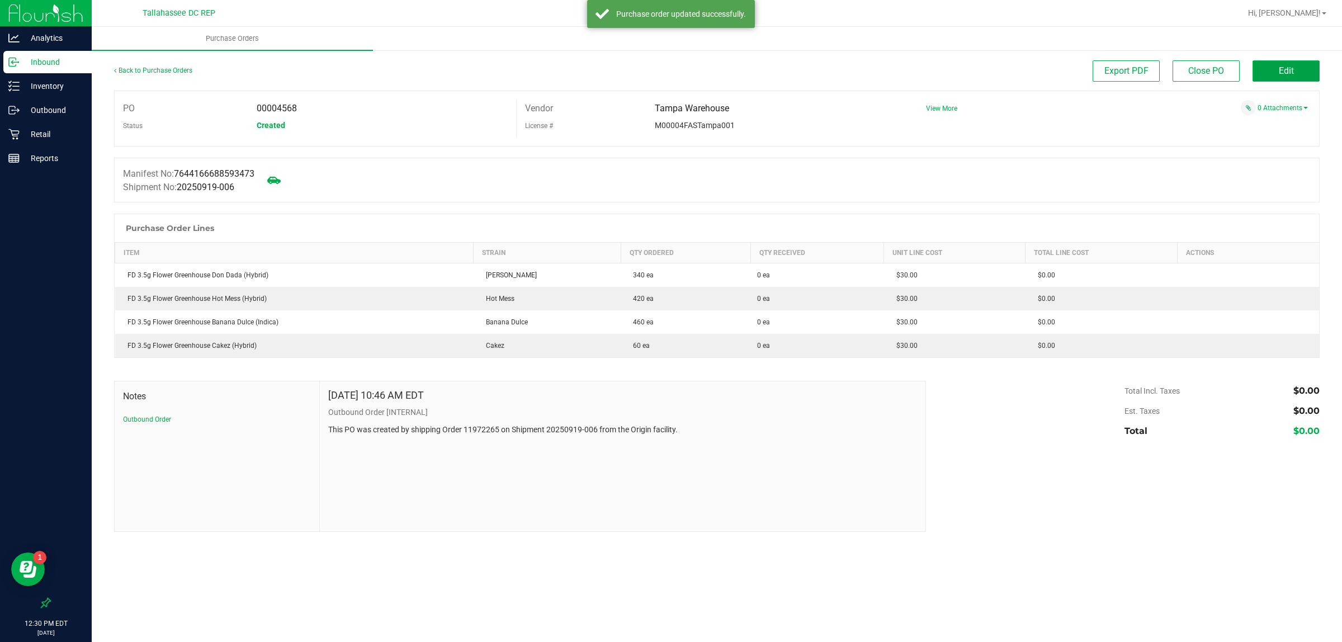
click at [1279, 73] on span "Edit" at bounding box center [1286, 70] width 15 height 11
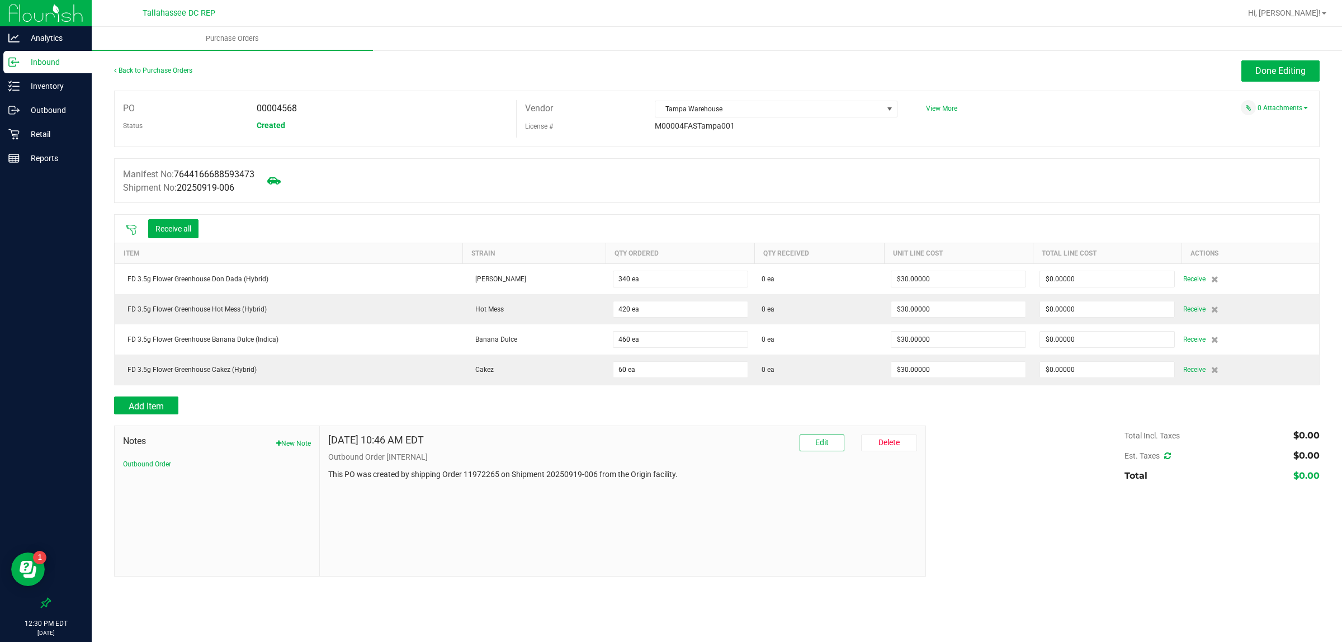
click at [182, 233] on button "Receive all" at bounding box center [173, 228] width 50 height 19
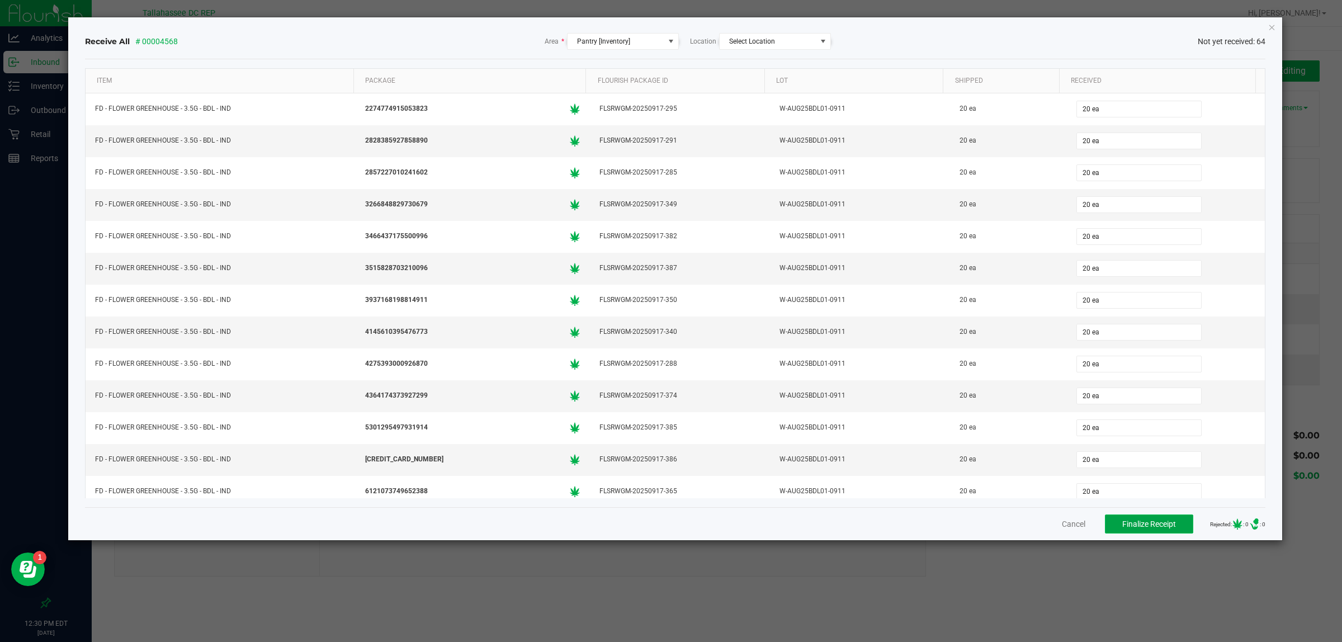
click at [1144, 522] on span "Finalize Receipt" at bounding box center [1149, 524] width 54 height 9
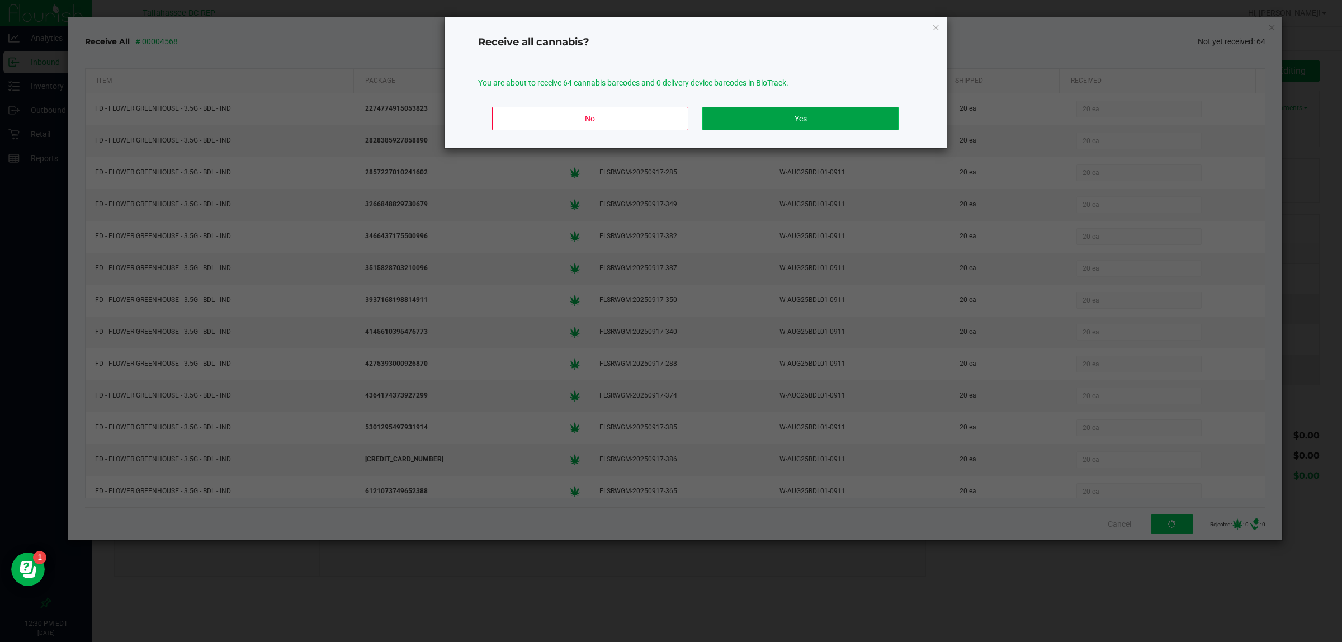
click at [758, 116] on button "Yes" at bounding box center [800, 118] width 196 height 23
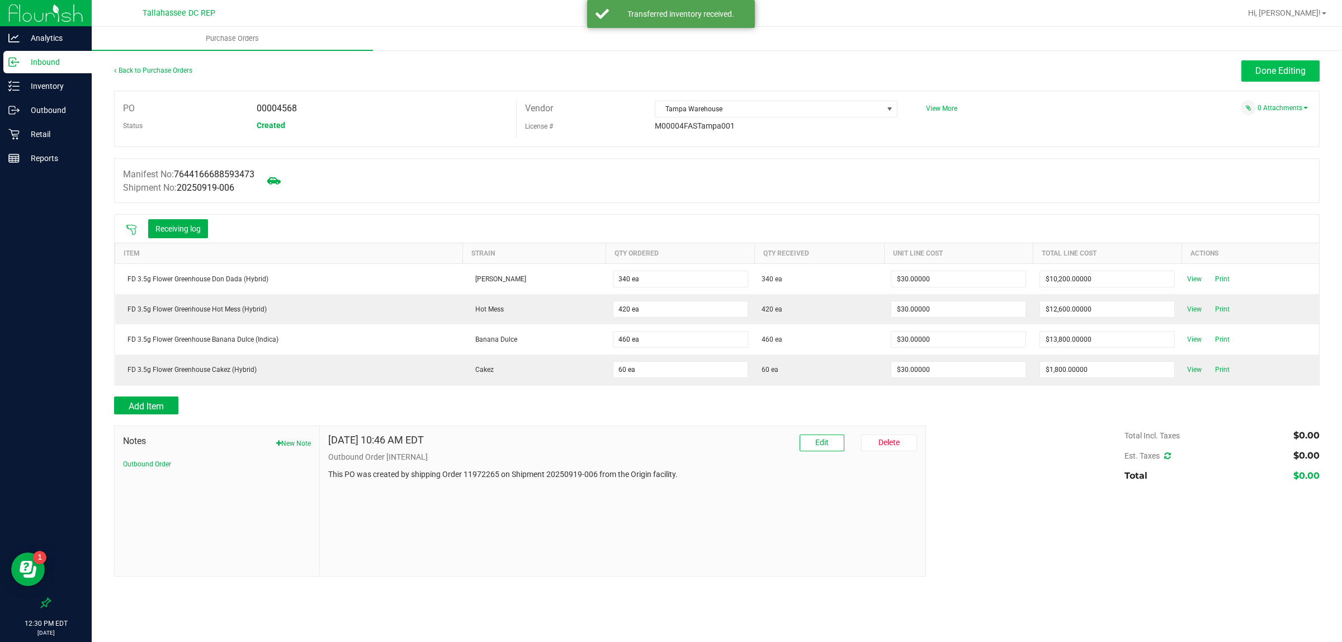
click at [1243, 72] on button "Done Editing" at bounding box center [1281, 70] width 78 height 21
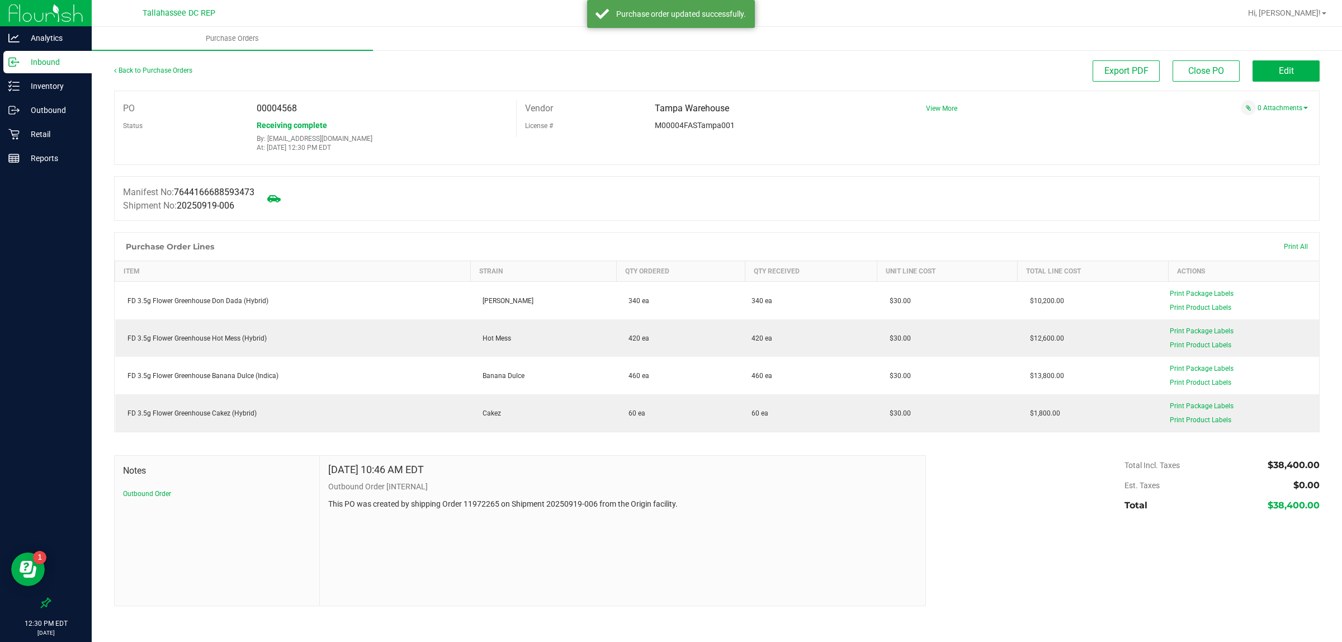
click at [45, 64] on p "Inbound" at bounding box center [53, 61] width 67 height 13
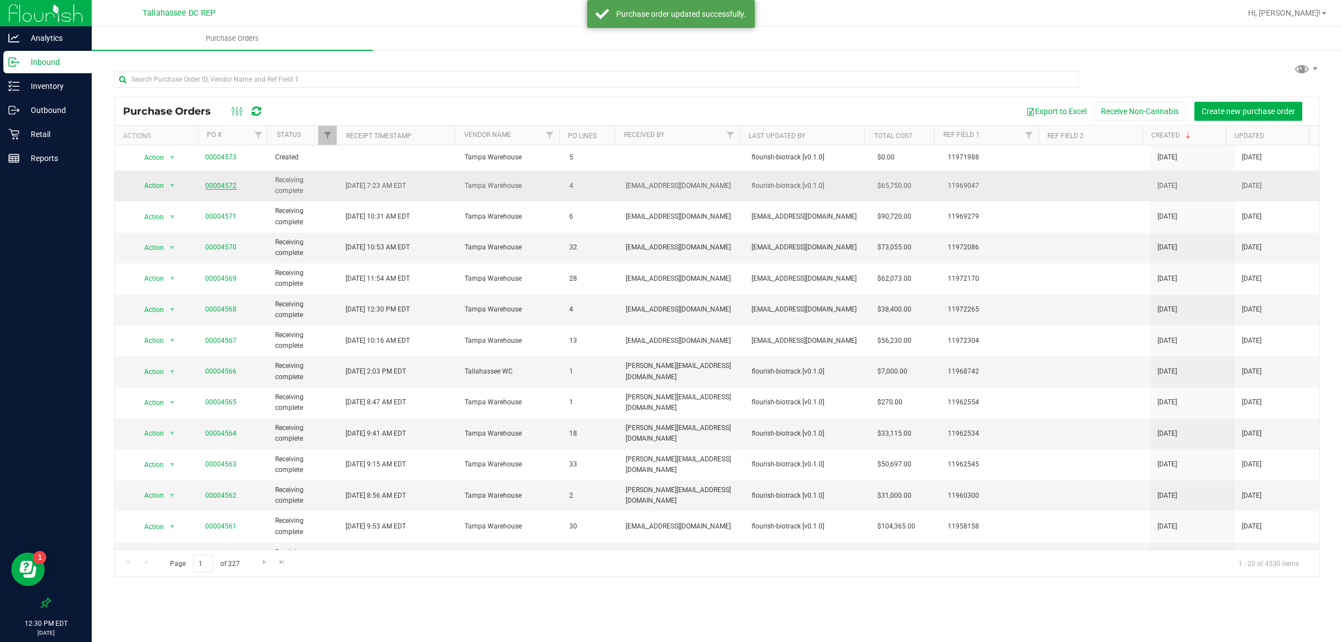
click at [214, 185] on link "00004572" at bounding box center [220, 186] width 31 height 8
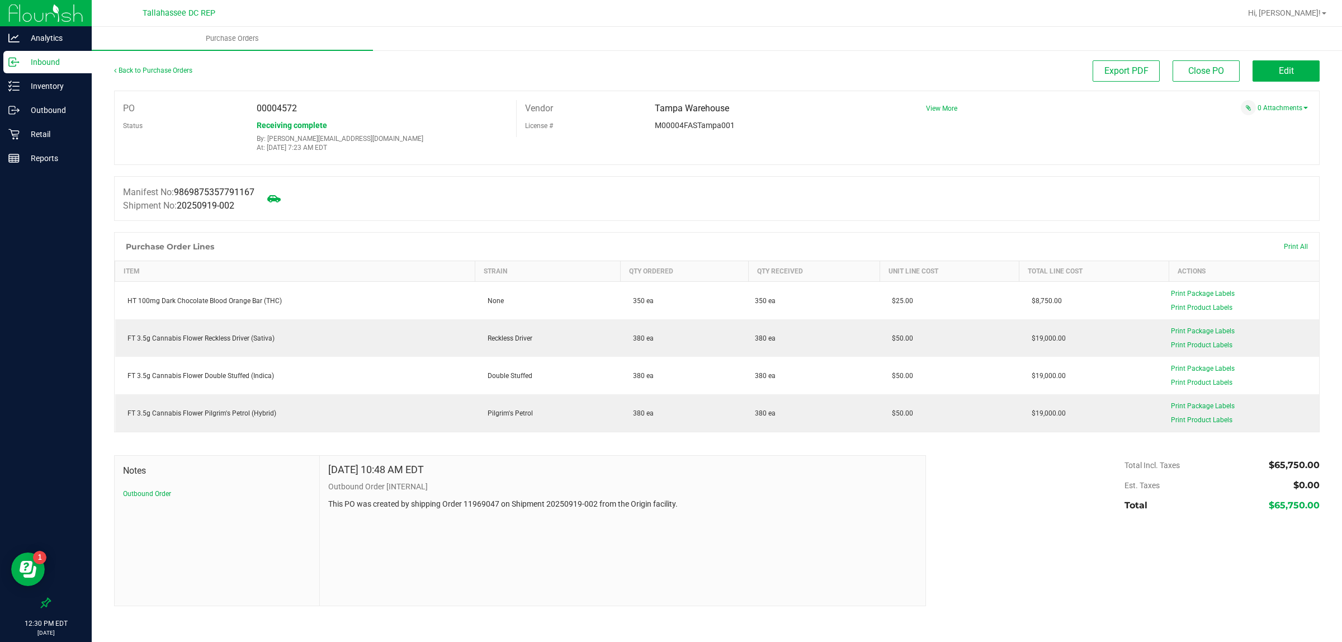
click at [41, 62] on p "Inbound" at bounding box center [53, 61] width 67 height 13
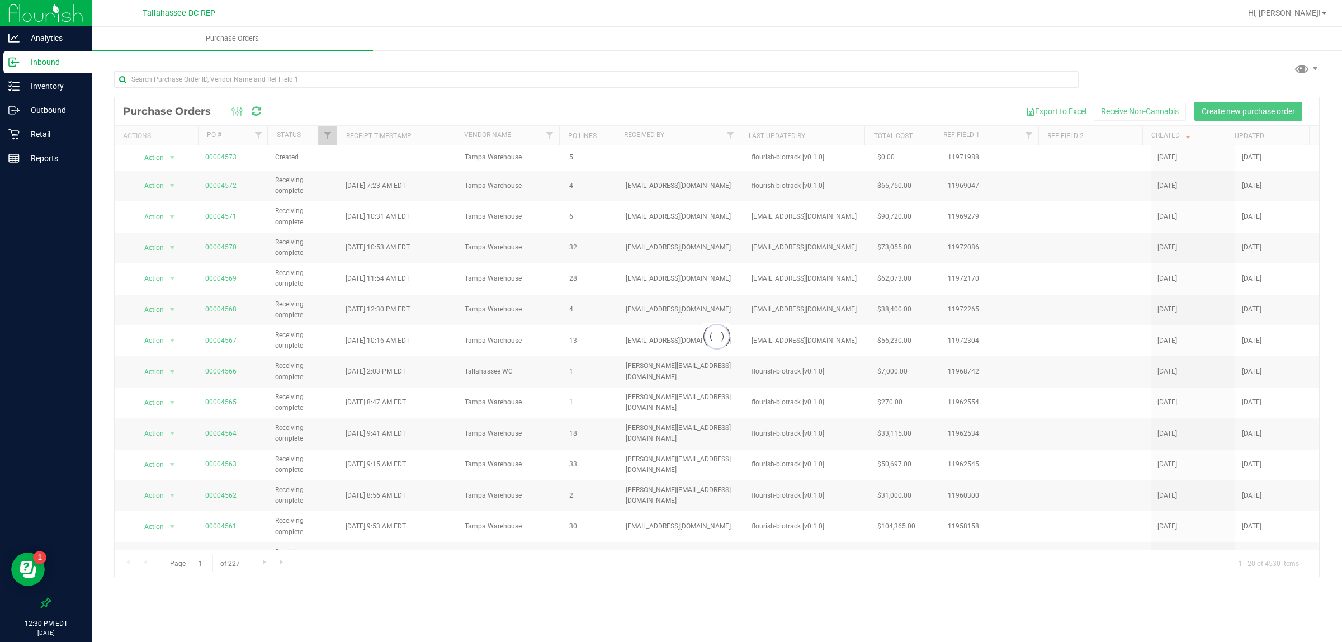
click at [210, 161] on div at bounding box center [717, 336] width 1205 height 479
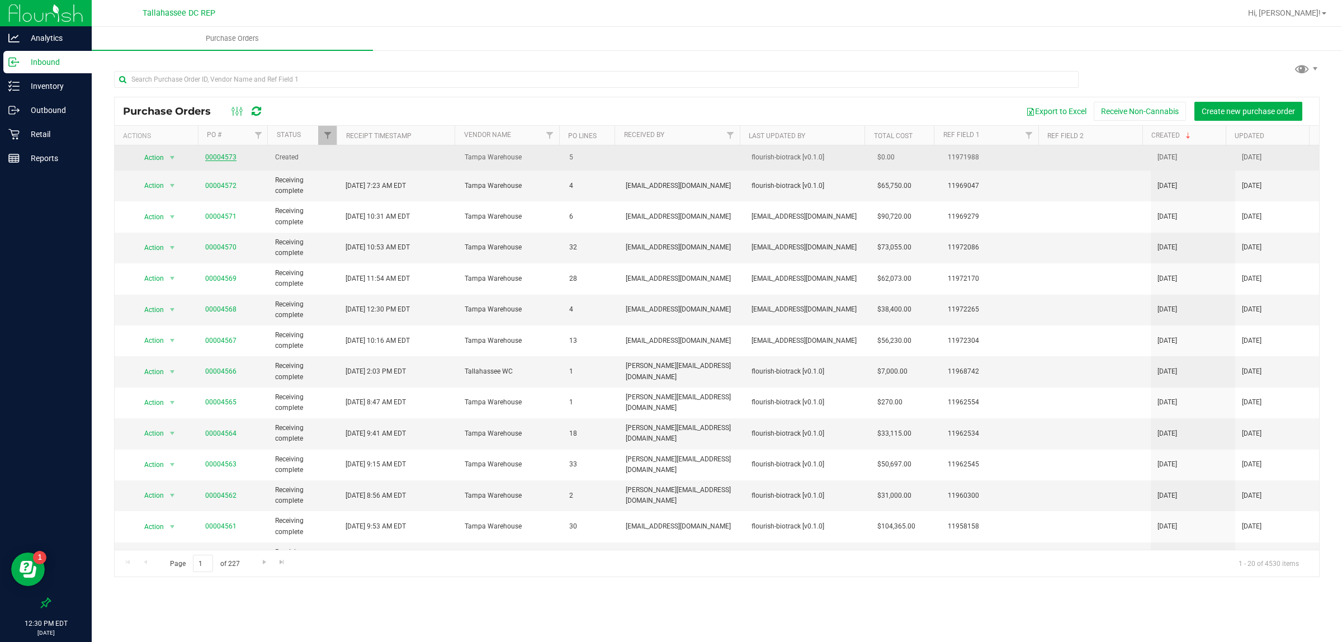
click at [214, 155] on link "00004573" at bounding box center [220, 157] width 31 height 8
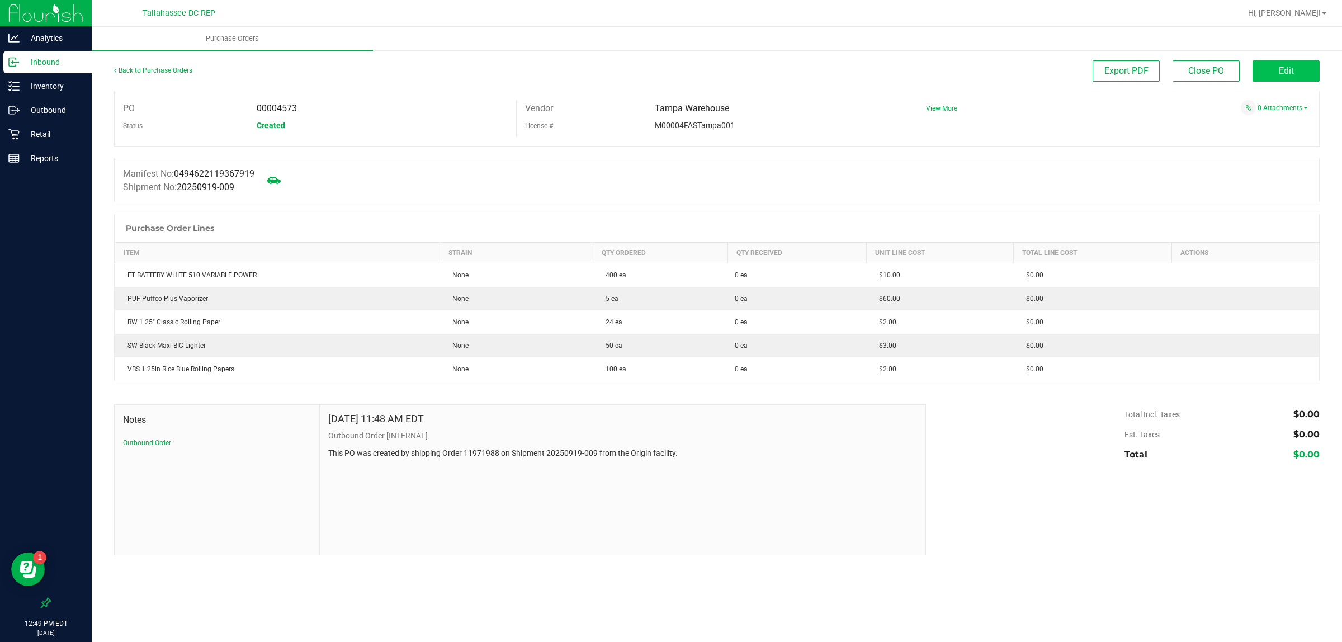
click at [1281, 73] on span "Edit" at bounding box center [1286, 70] width 15 height 11
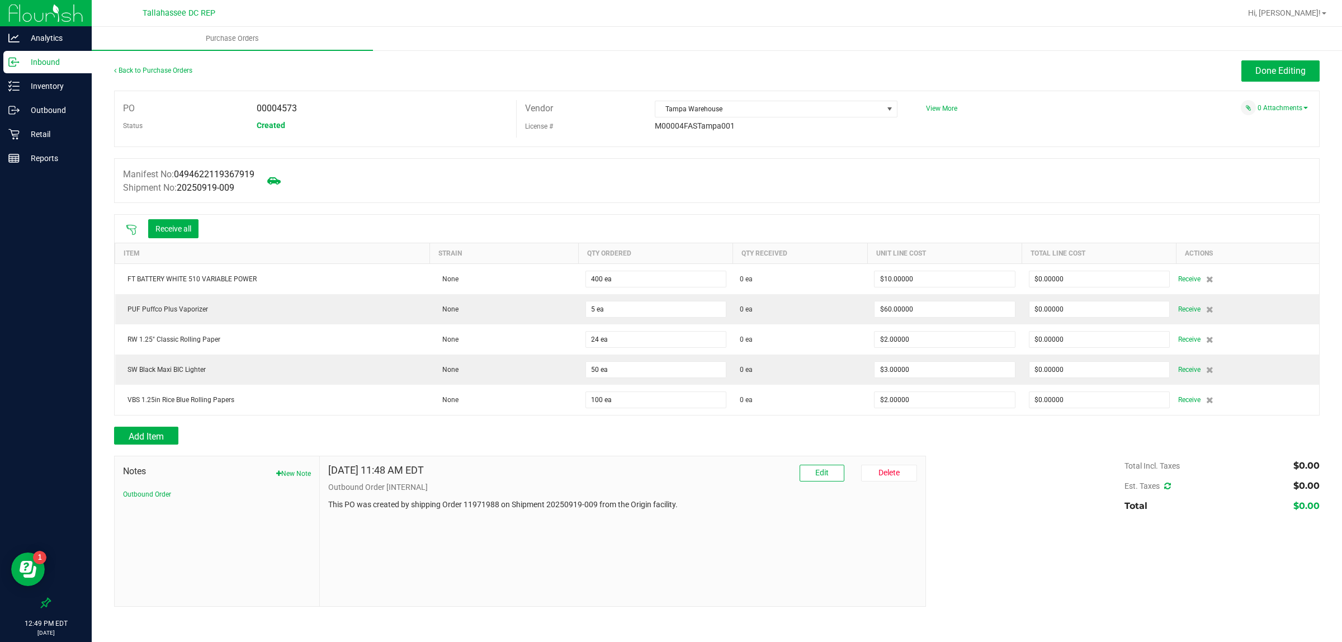
click at [133, 225] on icon at bounding box center [131, 230] width 10 height 10
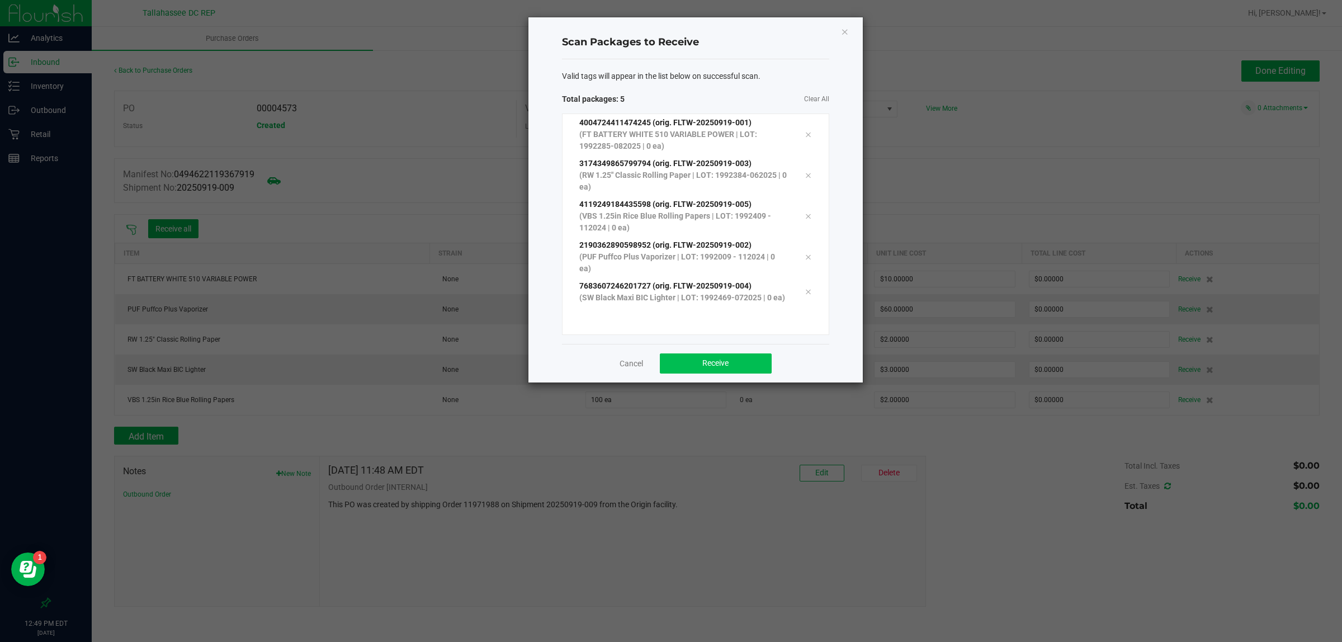
click at [692, 374] on button "Receive" at bounding box center [716, 363] width 112 height 20
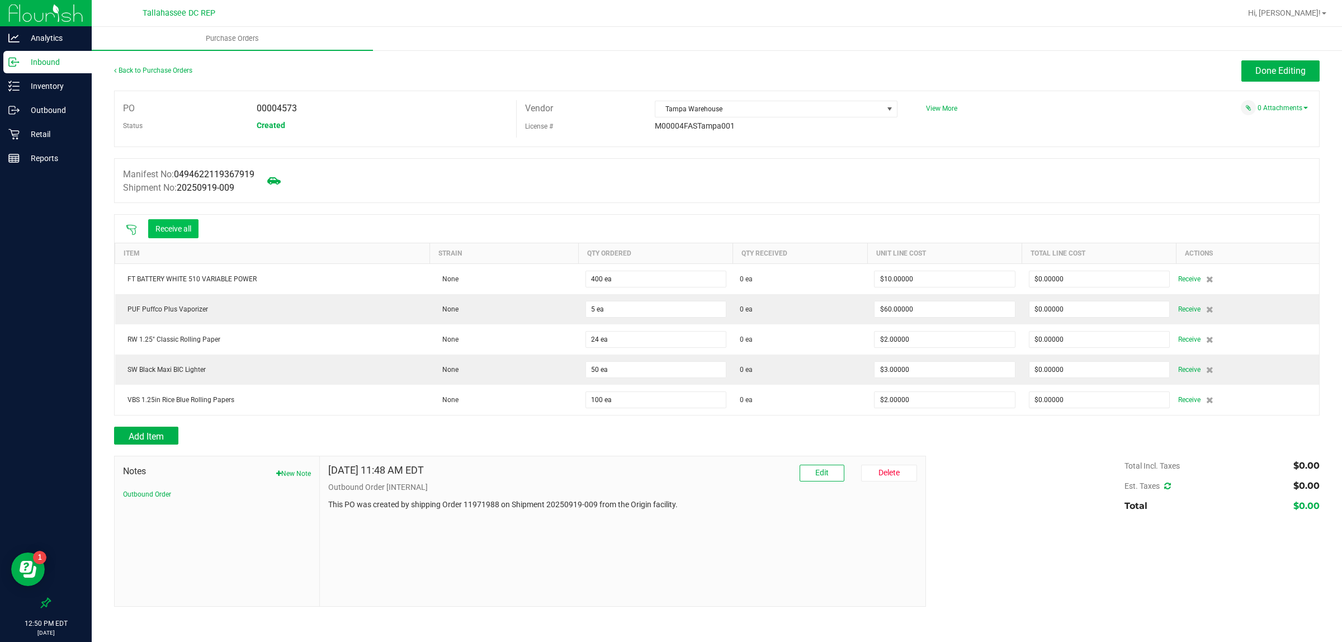
click at [180, 228] on button "Receive all" at bounding box center [173, 228] width 50 height 19
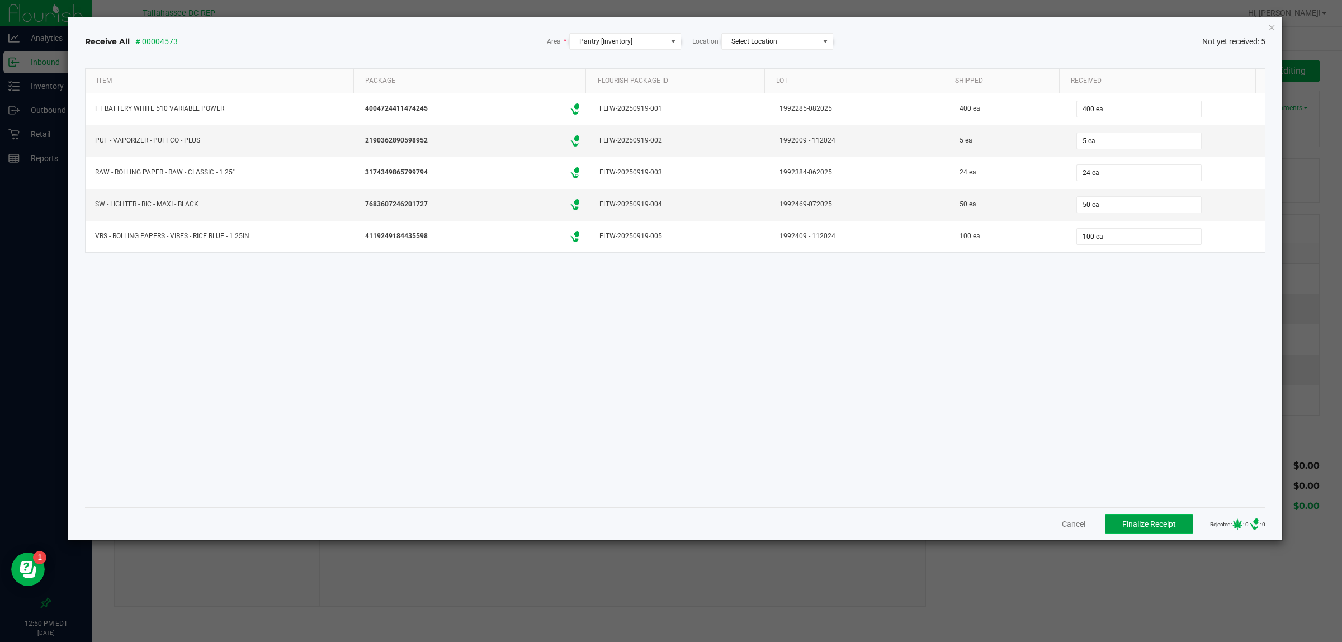
click at [1162, 518] on button "Finalize Receipt" at bounding box center [1149, 524] width 88 height 19
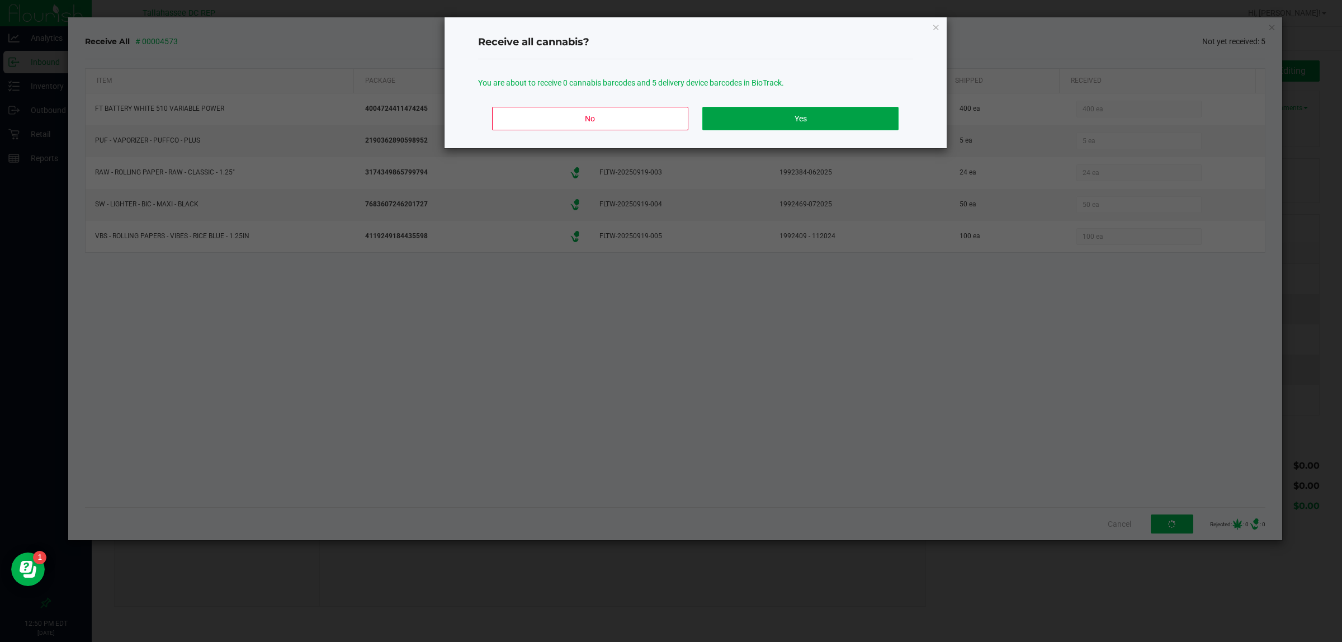
click at [839, 125] on button "Yes" at bounding box center [800, 118] width 196 height 23
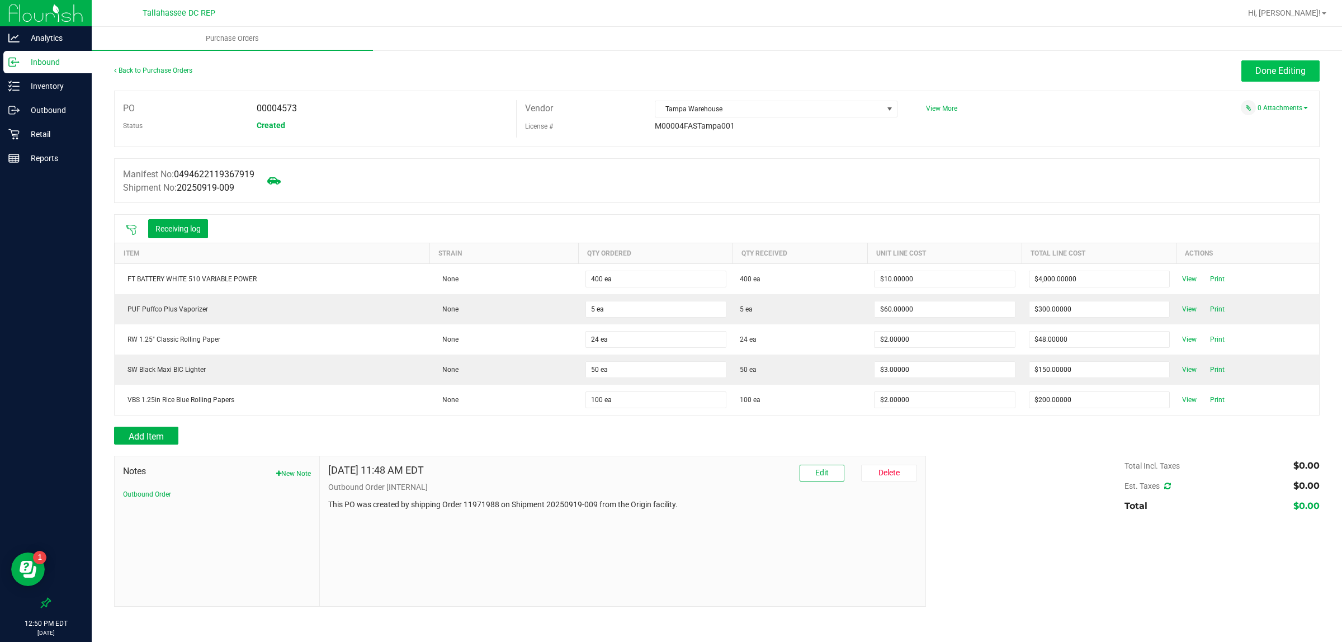
click at [1267, 71] on span "Done Editing" at bounding box center [1281, 70] width 50 height 11
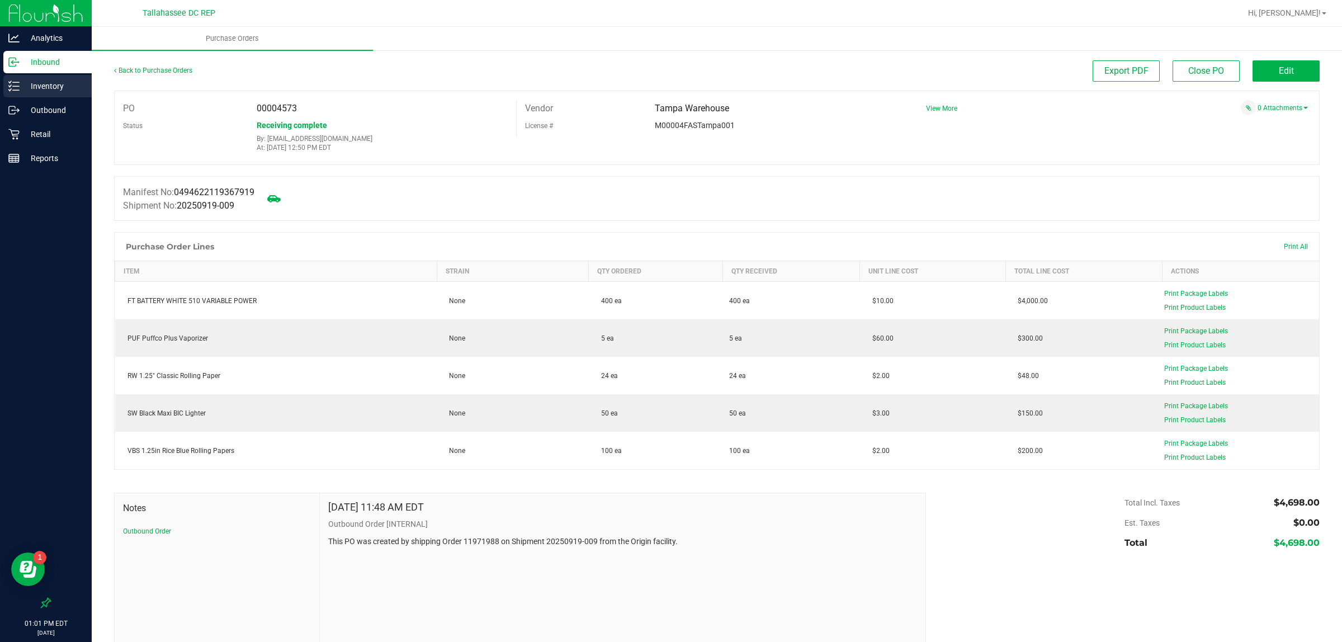
click at [68, 86] on p "Inventory" at bounding box center [53, 85] width 67 height 13
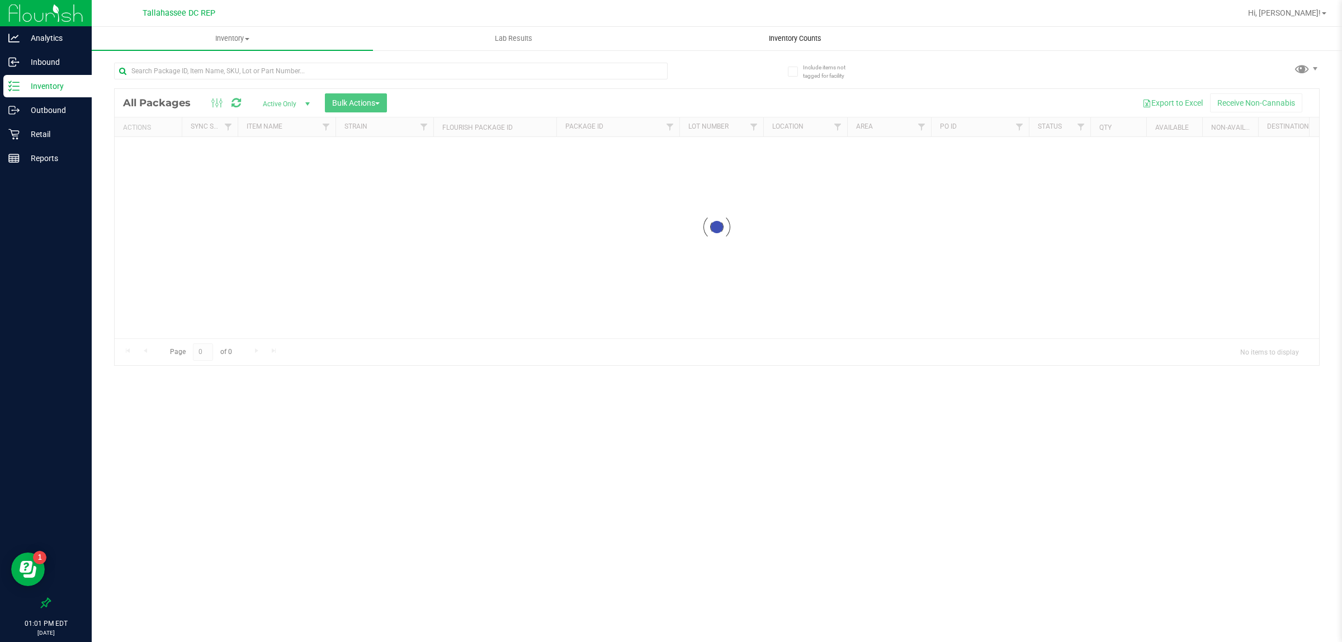
click at [790, 37] on span "Inventory Counts" at bounding box center [795, 39] width 83 height 10
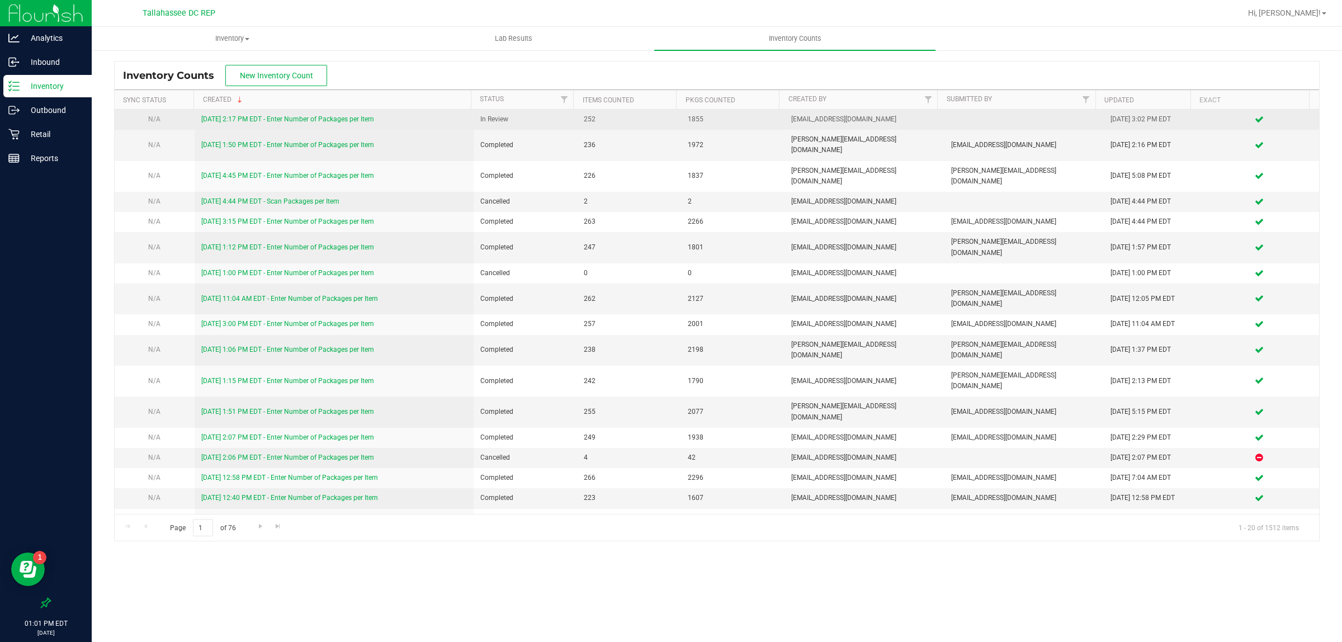
click at [371, 122] on link "[DATE] 2:17 PM EDT - Enter Number of Packages per Item" at bounding box center [287, 119] width 173 height 8
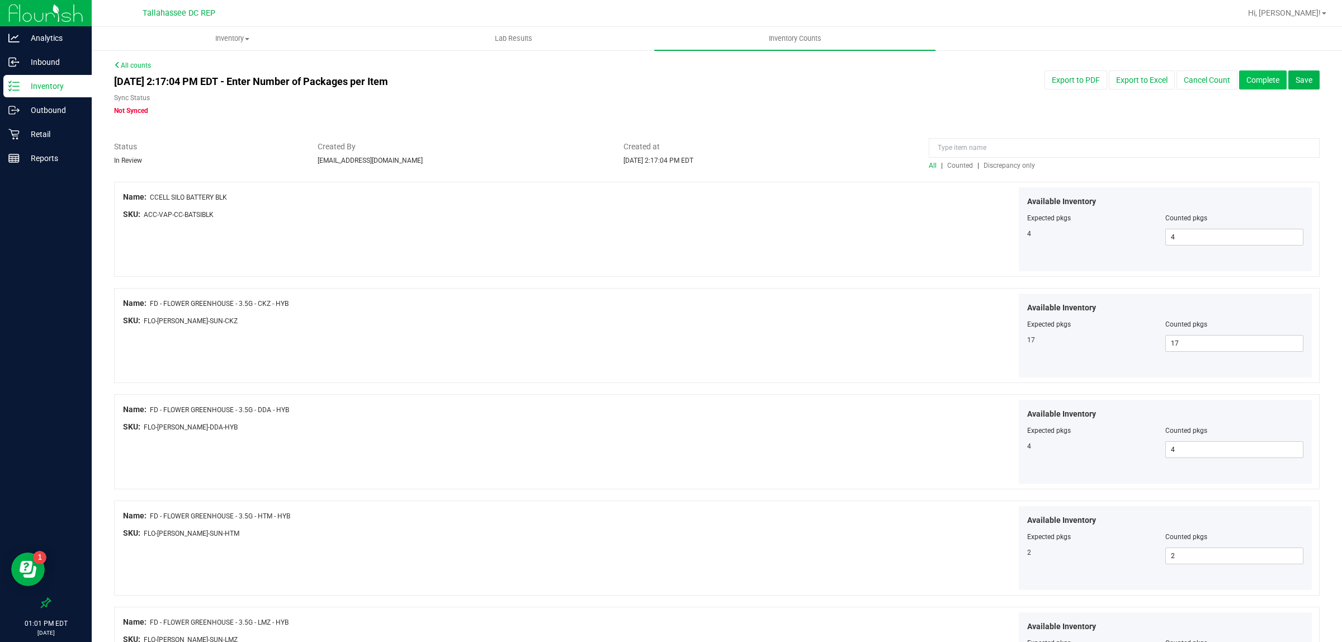
click at [1254, 76] on button "Complete" at bounding box center [1263, 79] width 48 height 19
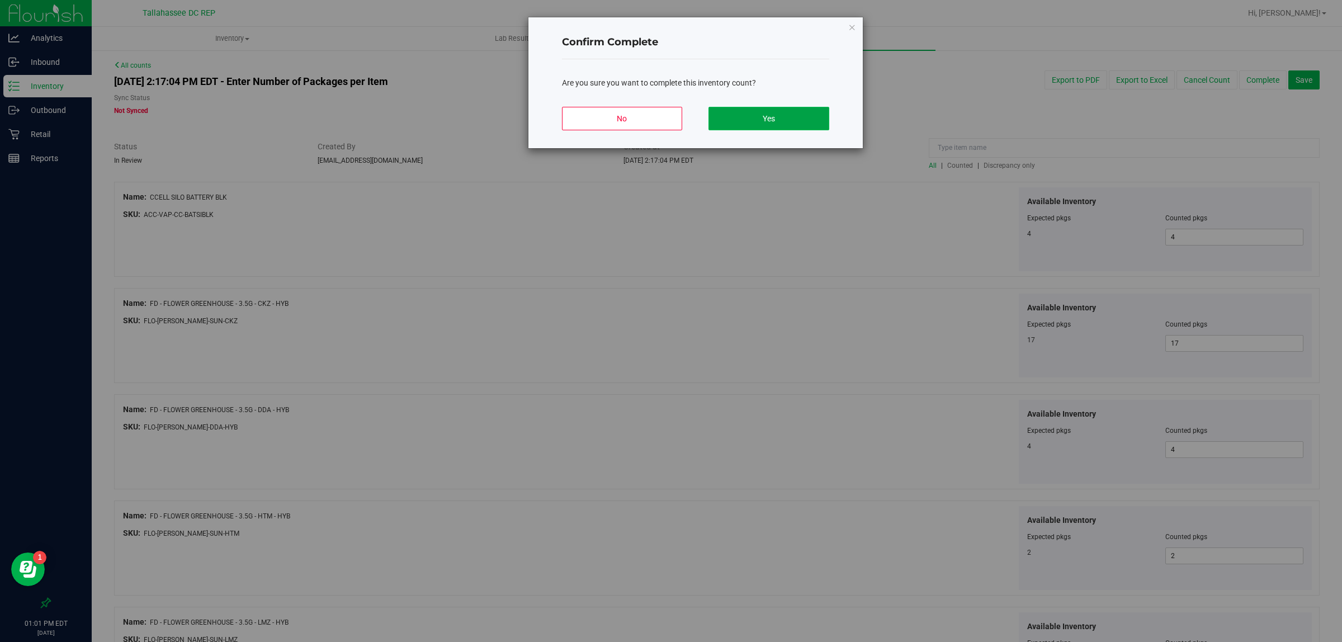
click at [818, 112] on button "Yes" at bounding box center [769, 118] width 120 height 23
